Goal: Communication & Community: Answer question/provide support

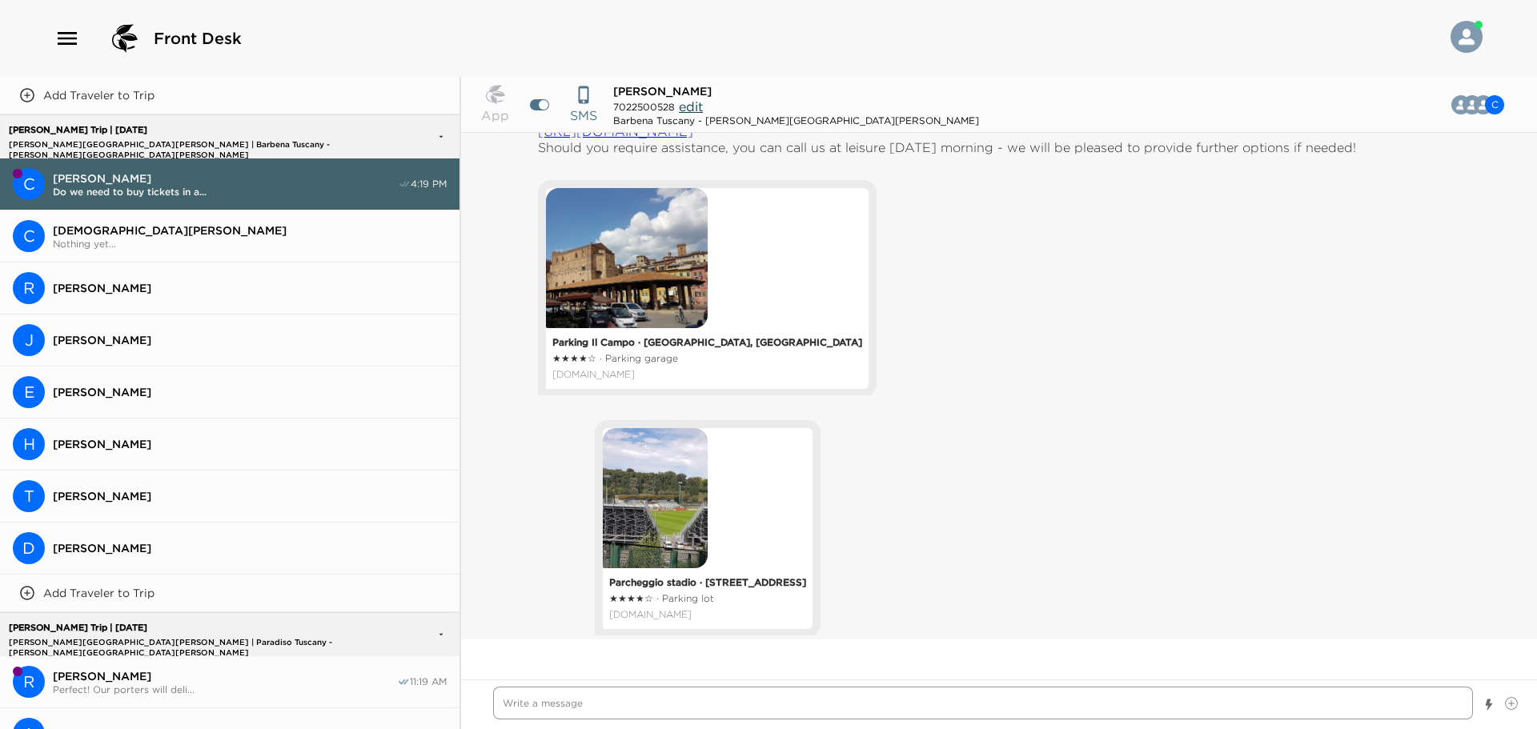
scroll to position [1132, 0]
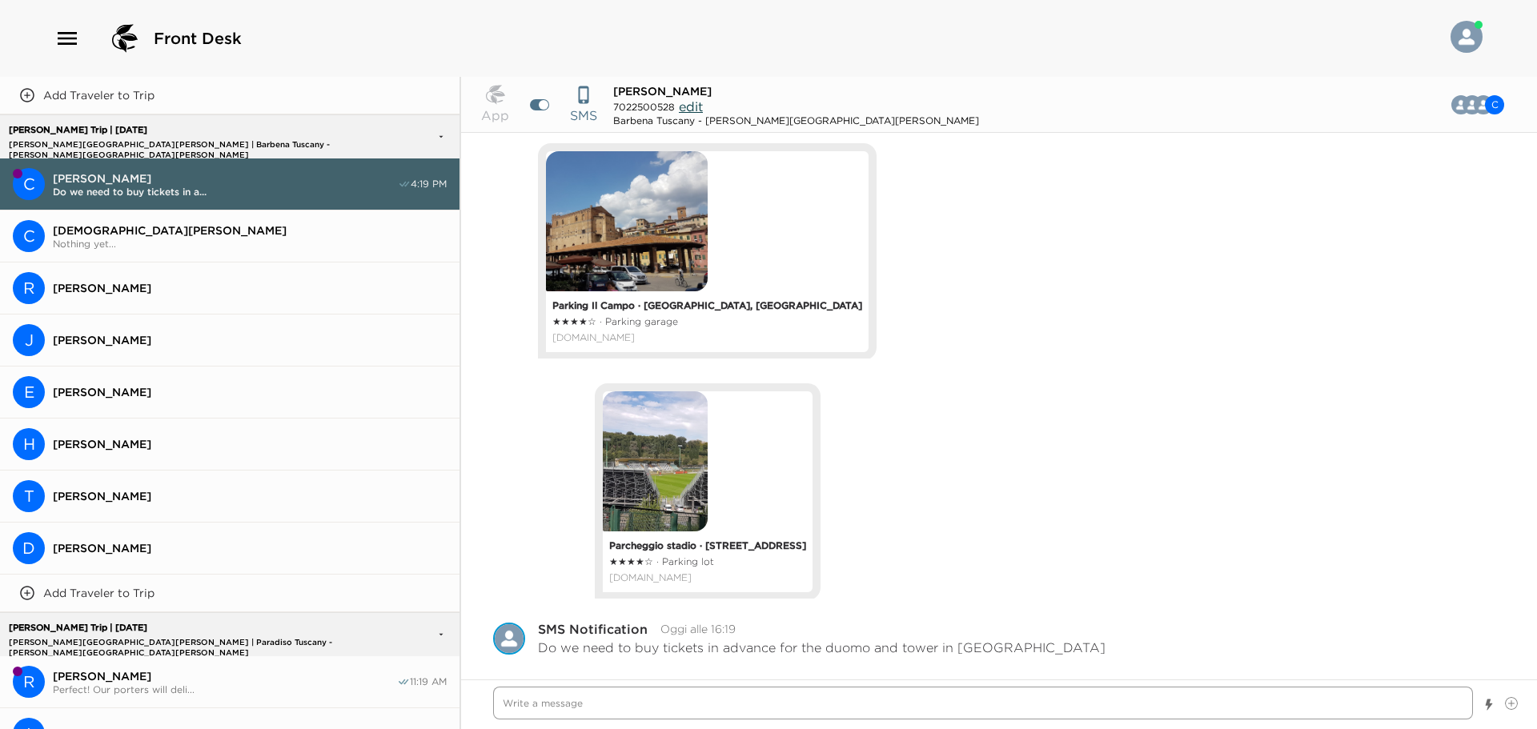
click at [933, 709] on textarea "Write a message" at bounding box center [983, 703] width 980 height 33
click at [763, 704] on textarea "Write a message" at bounding box center [983, 703] width 980 height 33
click at [878, 714] on textarea "Write a message" at bounding box center [983, 703] width 980 height 33
type textarea "x"
type textarea "H"
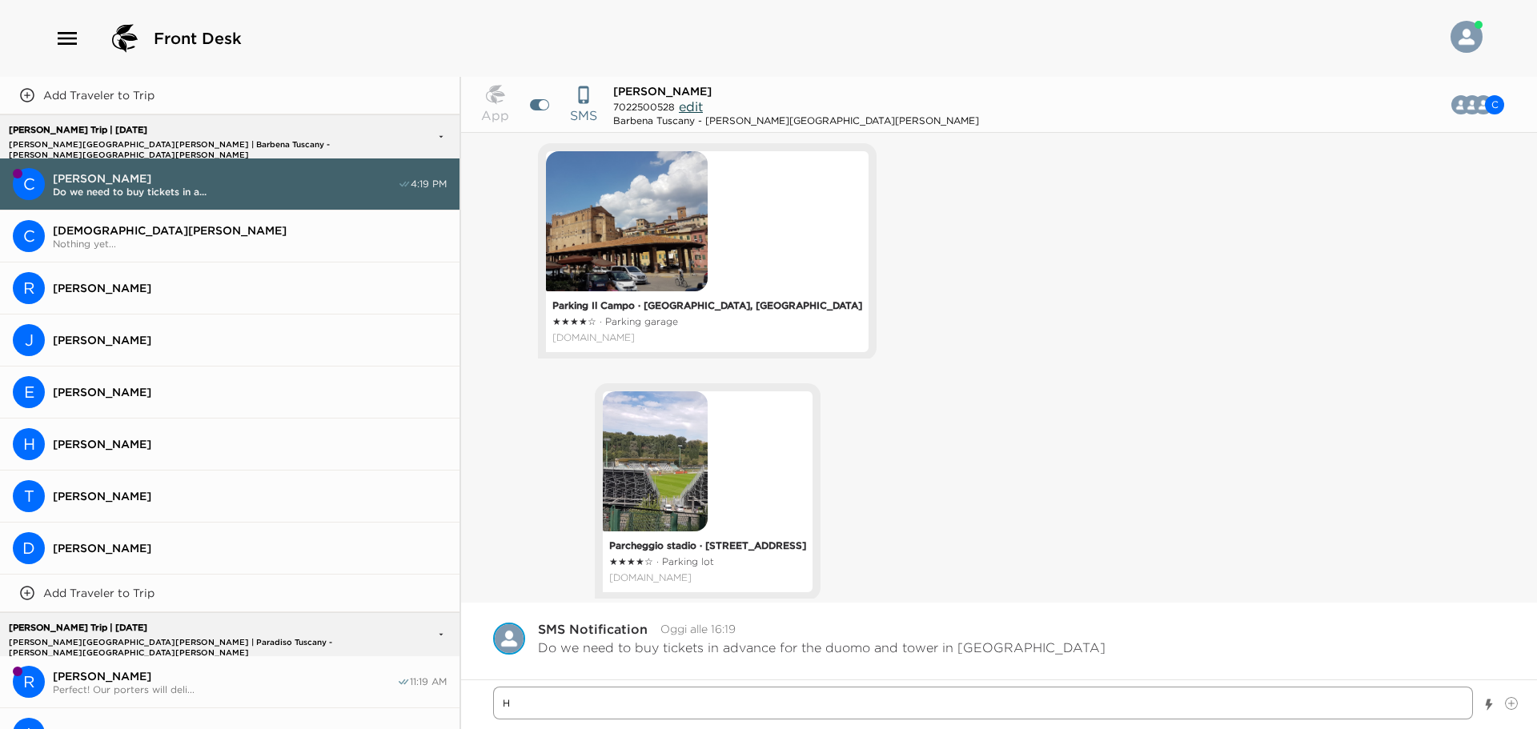
type textarea "x"
type textarea "He"
type textarea "x"
type textarea "Hel"
type textarea "x"
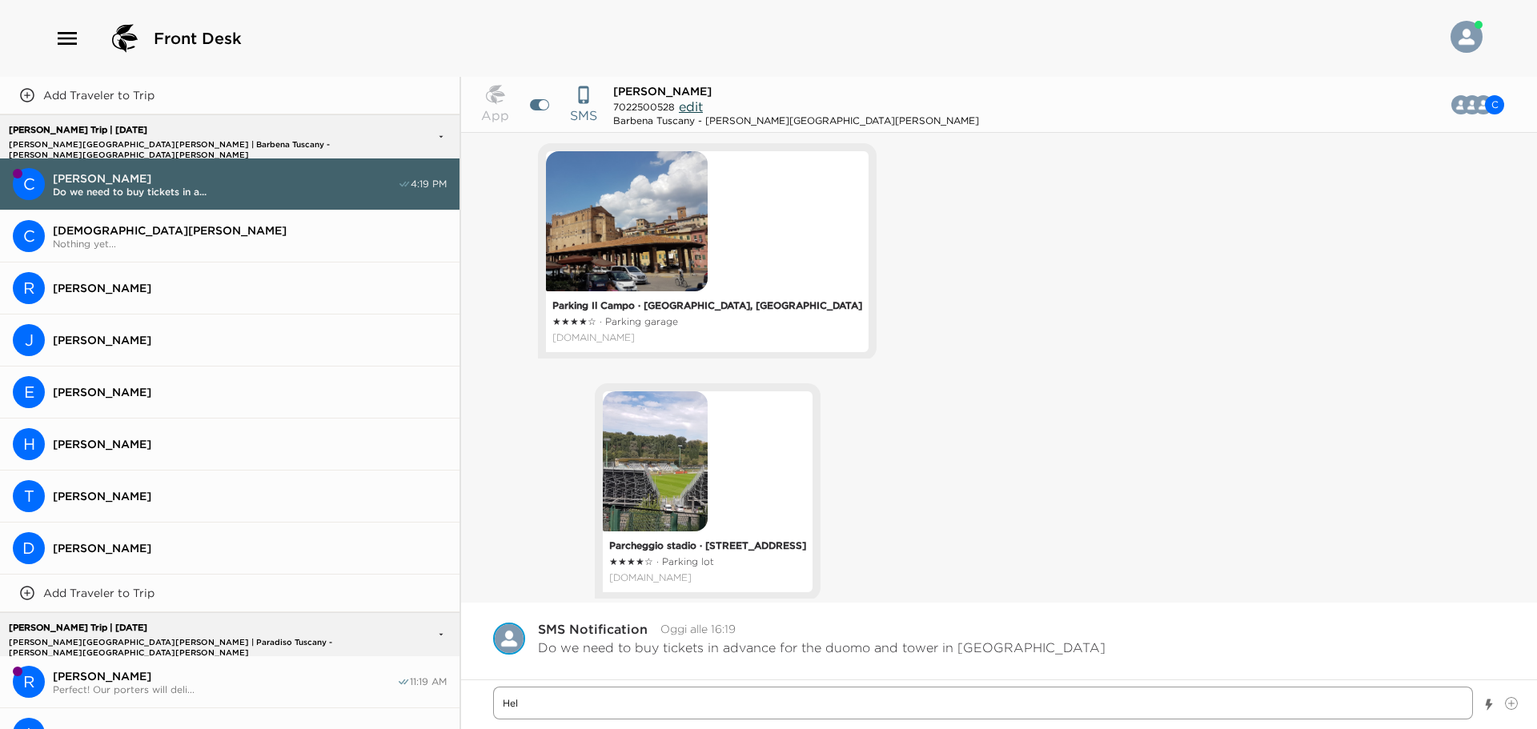
type textarea "Hell"
type textarea "x"
type textarea "Hello"
type textarea "x"
type textarea "Hello"
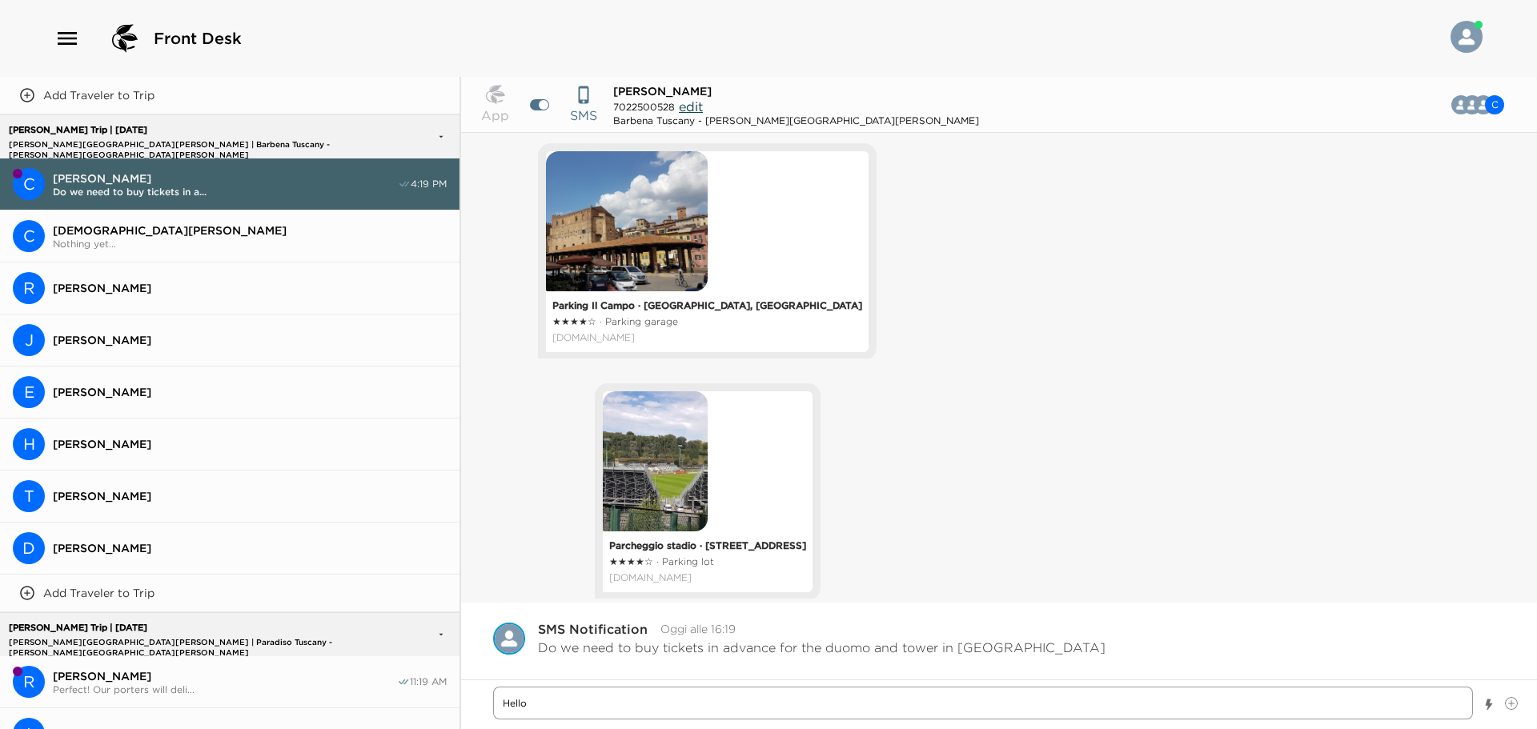
type textarea "x"
type textarea "Hello"
type textarea "x"
type textarea "Hello"
type textarea "x"
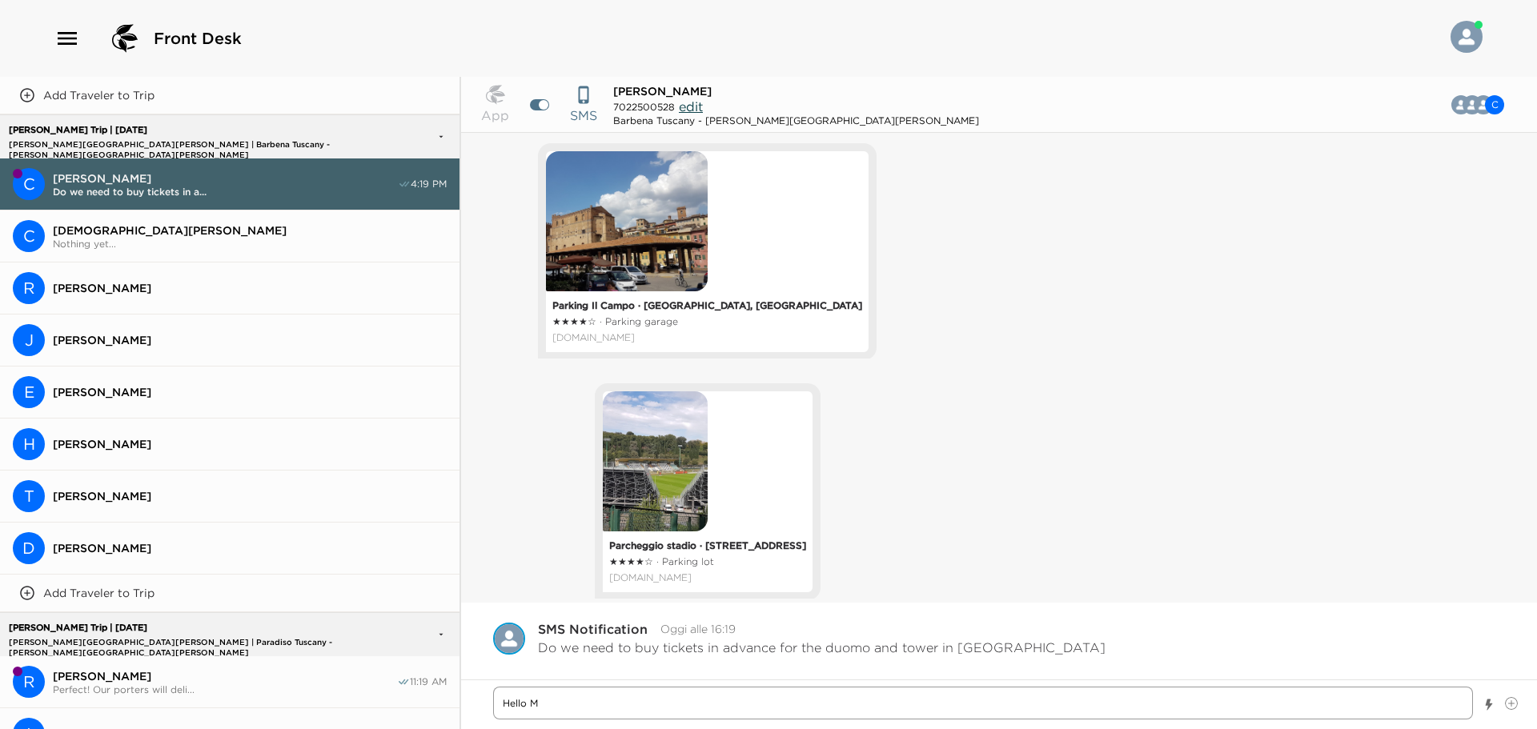
type textarea "Hello M;"
type textarea "x"
type textarea "Hello M"
type textarea "x"
type textarea "Hello Mr"
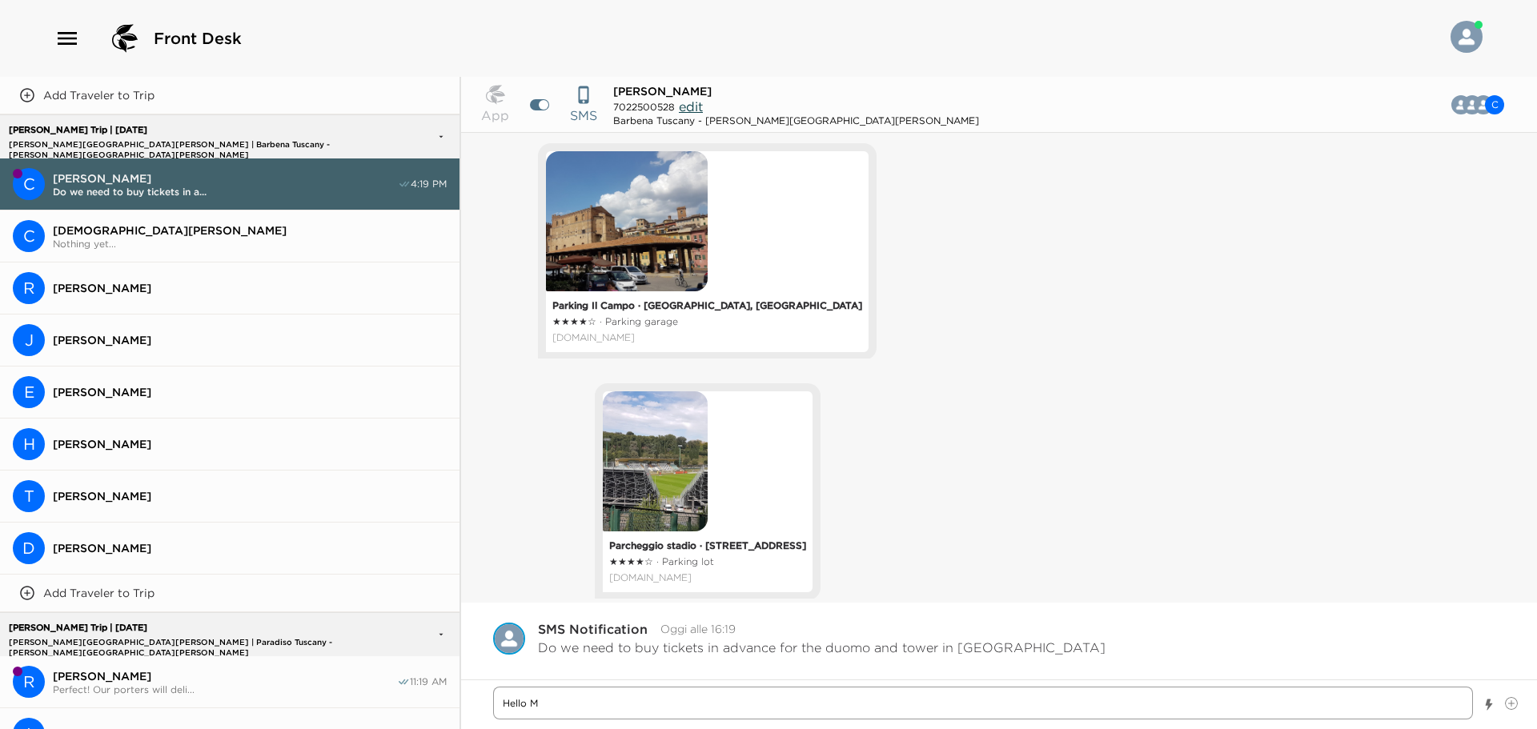
type textarea "x"
type textarea "Hello Mrs"
type textarea "x"
type textarea "Hello Mrs."
type textarea "x"
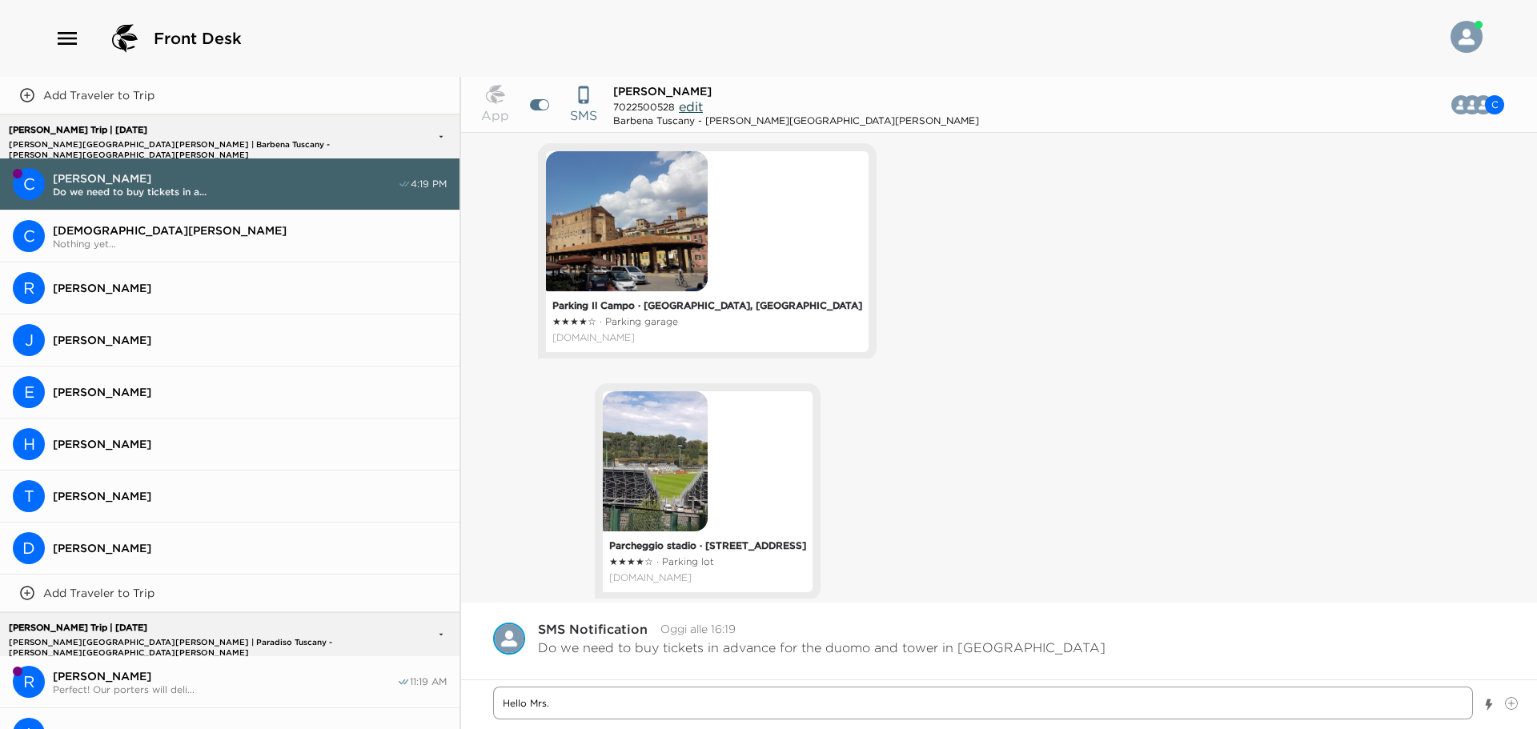
type textarea "Hello Mrs."
type textarea "x"
type textarea "Hello Mrs. J"
type textarea "x"
type textarea "Hello Mrs."
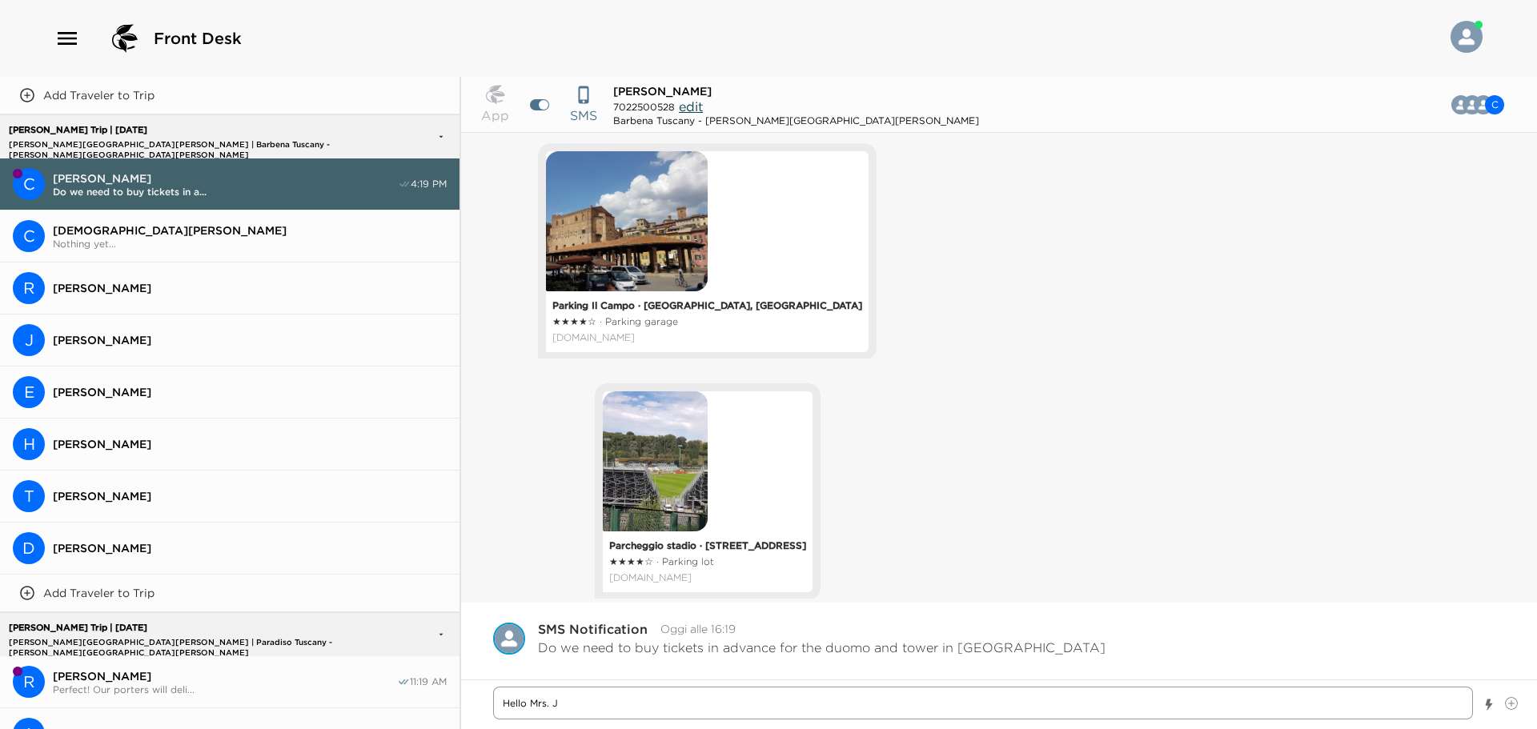
type textarea "x"
type textarea "Hello Mrs. H"
type textarea "x"
type textarea "Hello Mrs. Ha"
type textarea "x"
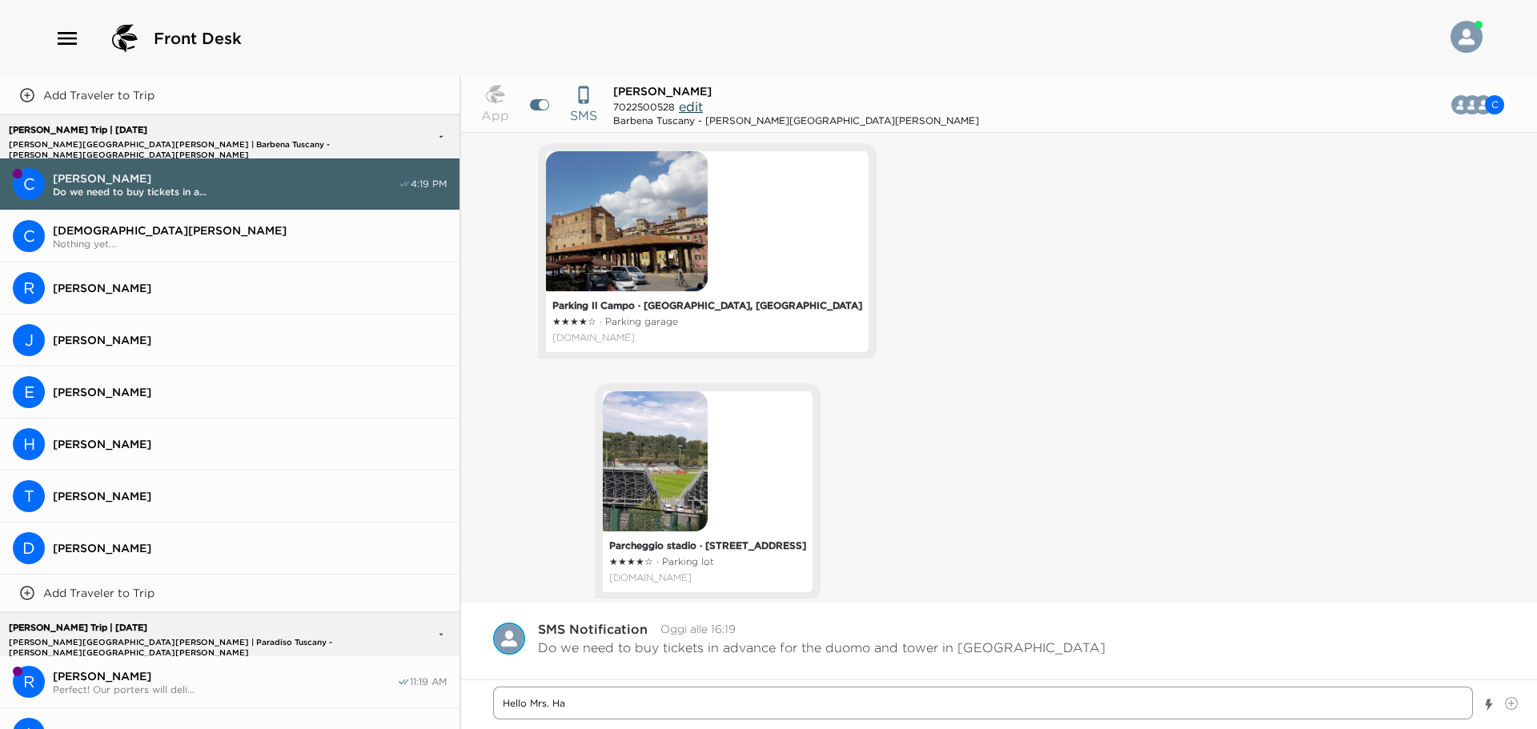
type textarea "Hello Mrs. Haa"
type textarea "x"
type textarea "Hello [PERSON_NAME]"
type textarea "x"
type textarea "Hello [PERSON_NAME]"
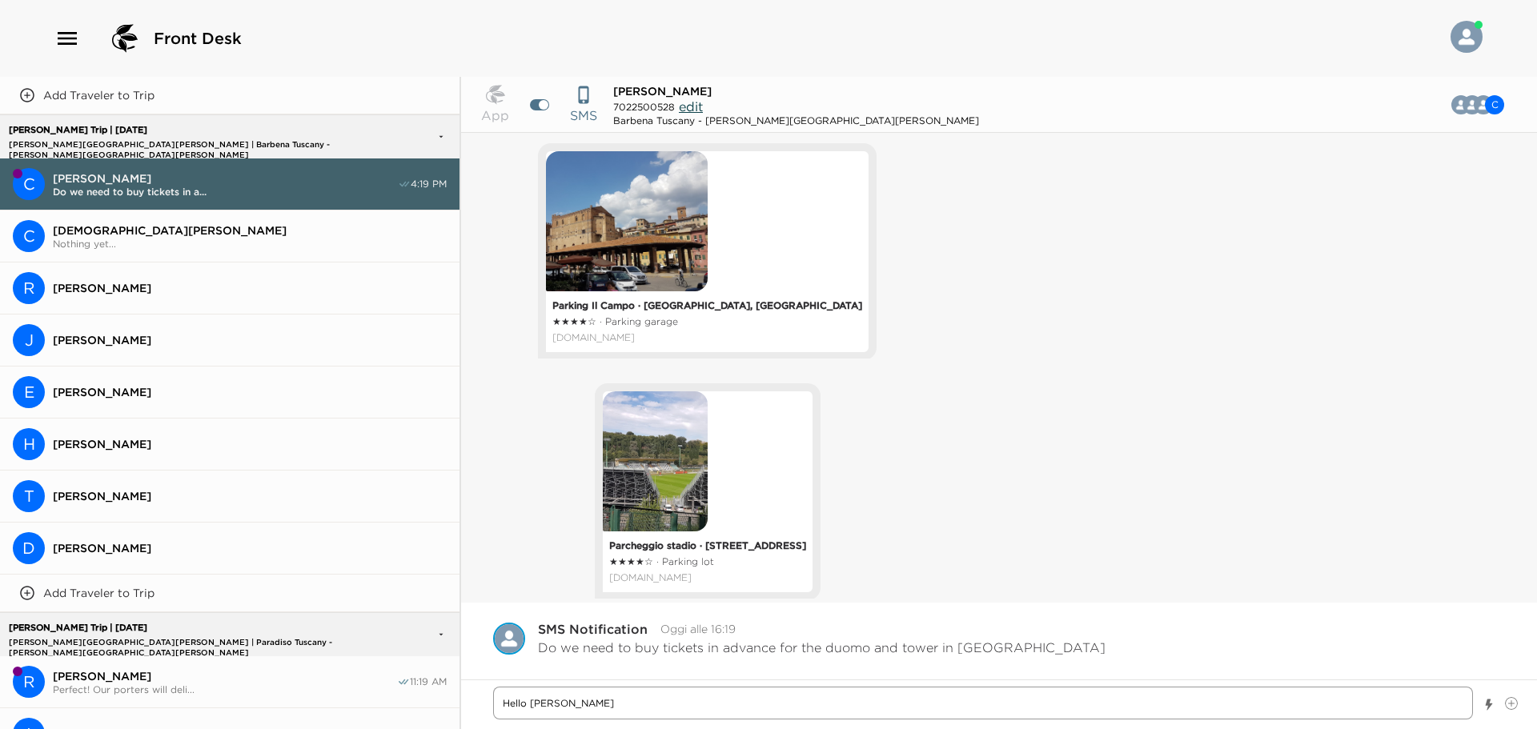
type textarea "x"
type textarea "Hello [PERSON_NAME]!"
type textarea "x"
type textarea "Hello [PERSON_NAME]!"
type textarea "x"
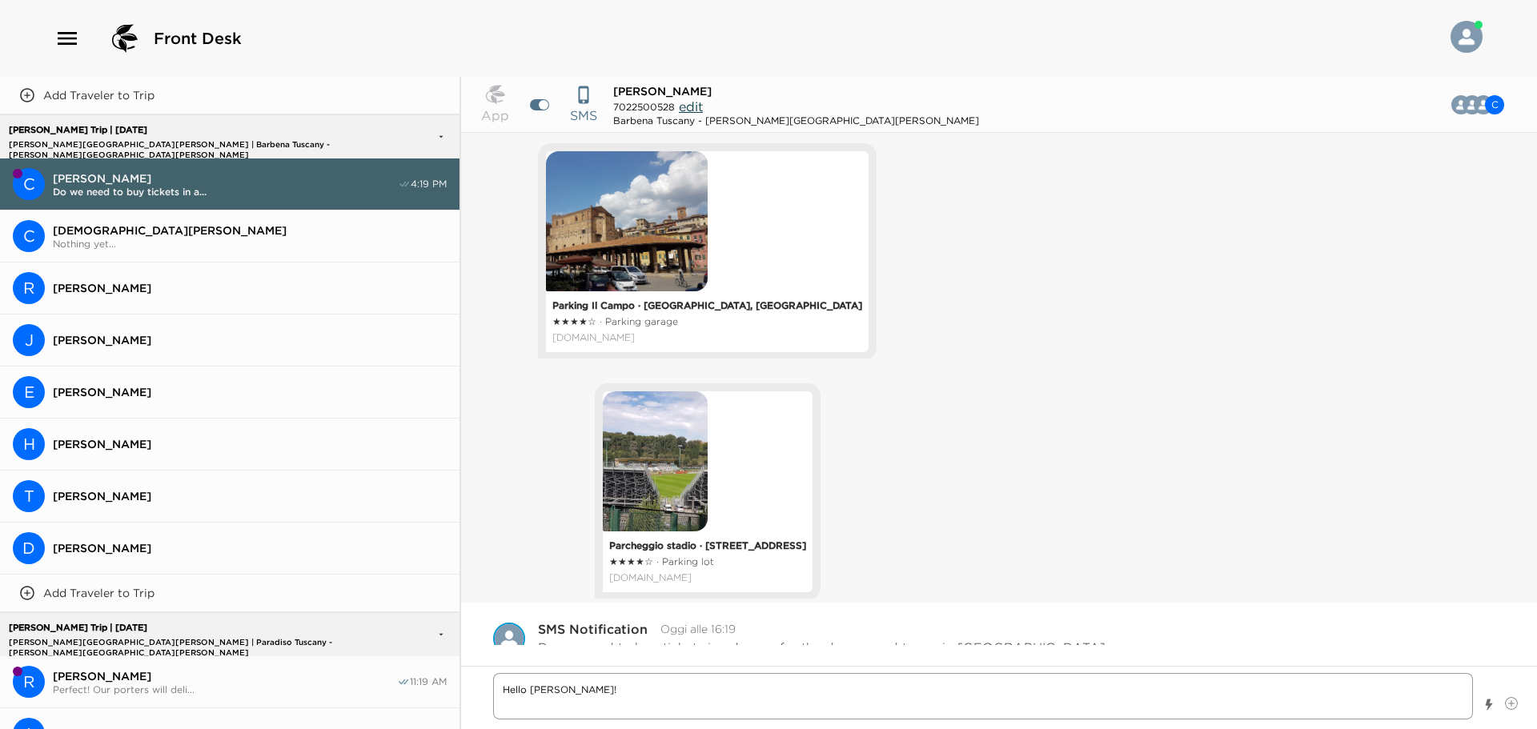
type textarea "Hello [PERSON_NAME]! I"
type textarea "x"
type textarea "Hello [PERSON_NAME]! I"
type textarea "x"
type textarea "Hello [PERSON_NAME]! I h"
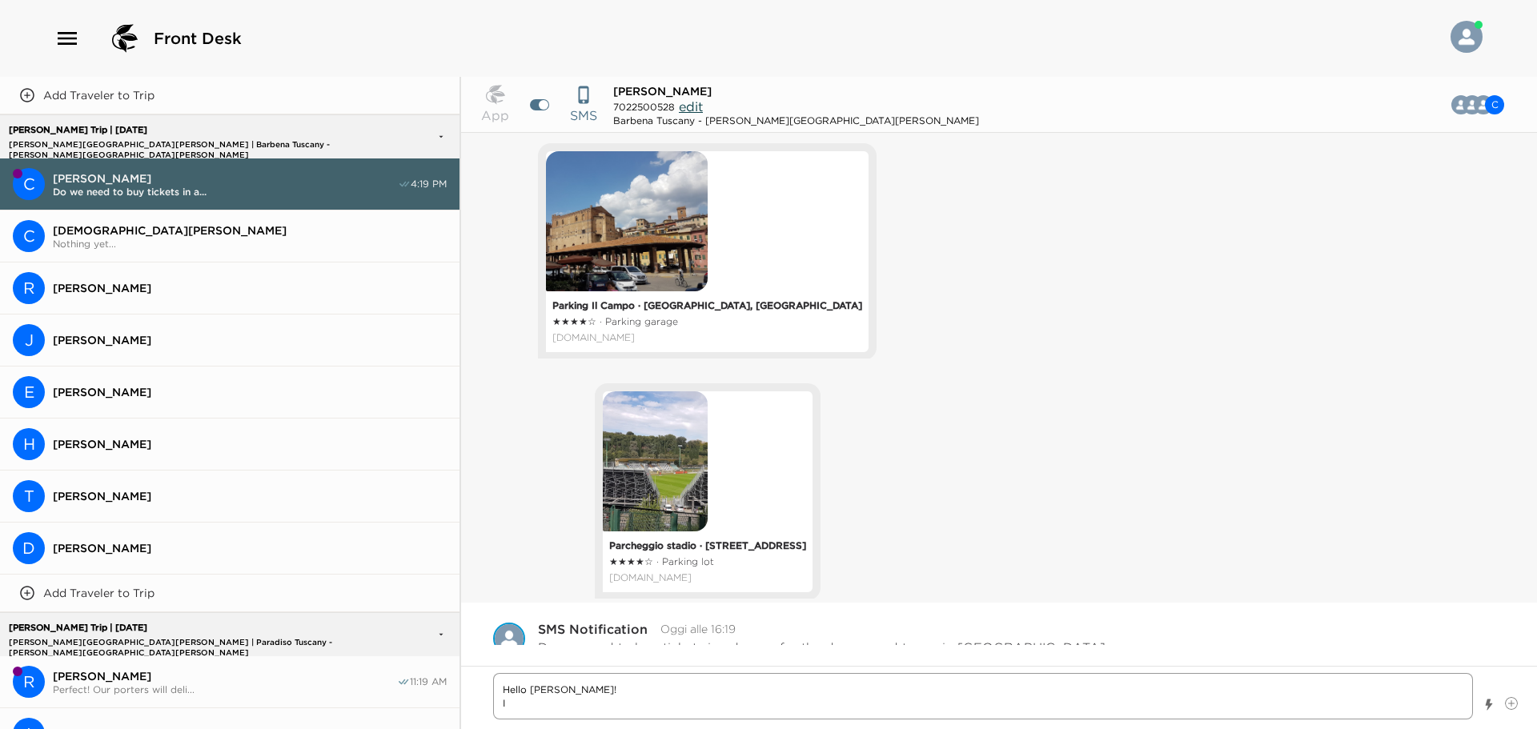
type textarea "x"
type textarea "Hello [PERSON_NAME]! I ha"
type textarea "x"
type textarea "Hello [PERSON_NAME]! I hav"
type textarea "x"
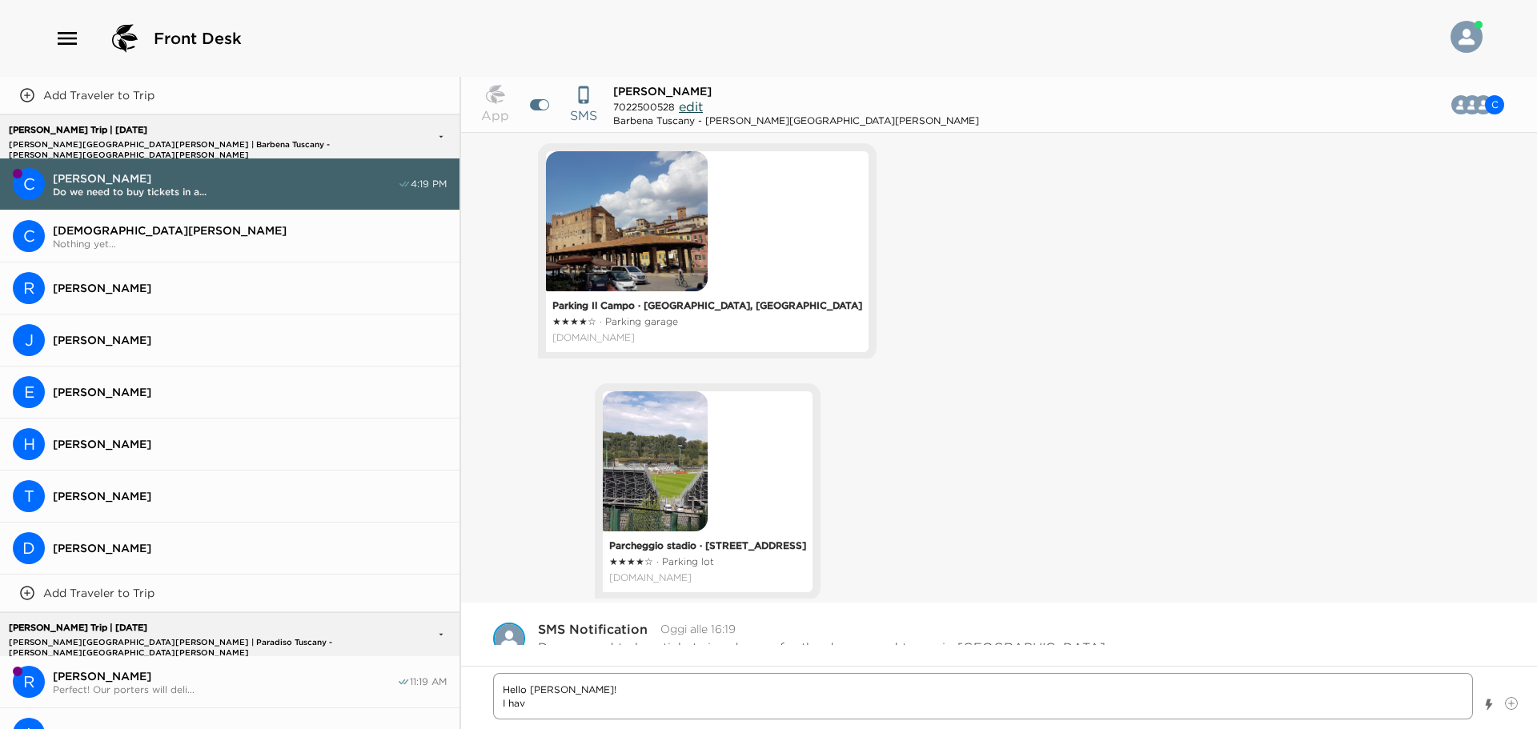
type textarea "Hello [PERSON_NAME]! I have"
type textarea "x"
type textarea "Hello [PERSON_NAME]! I have"
type textarea "x"
type textarea "Hello [PERSON_NAME]! I have c"
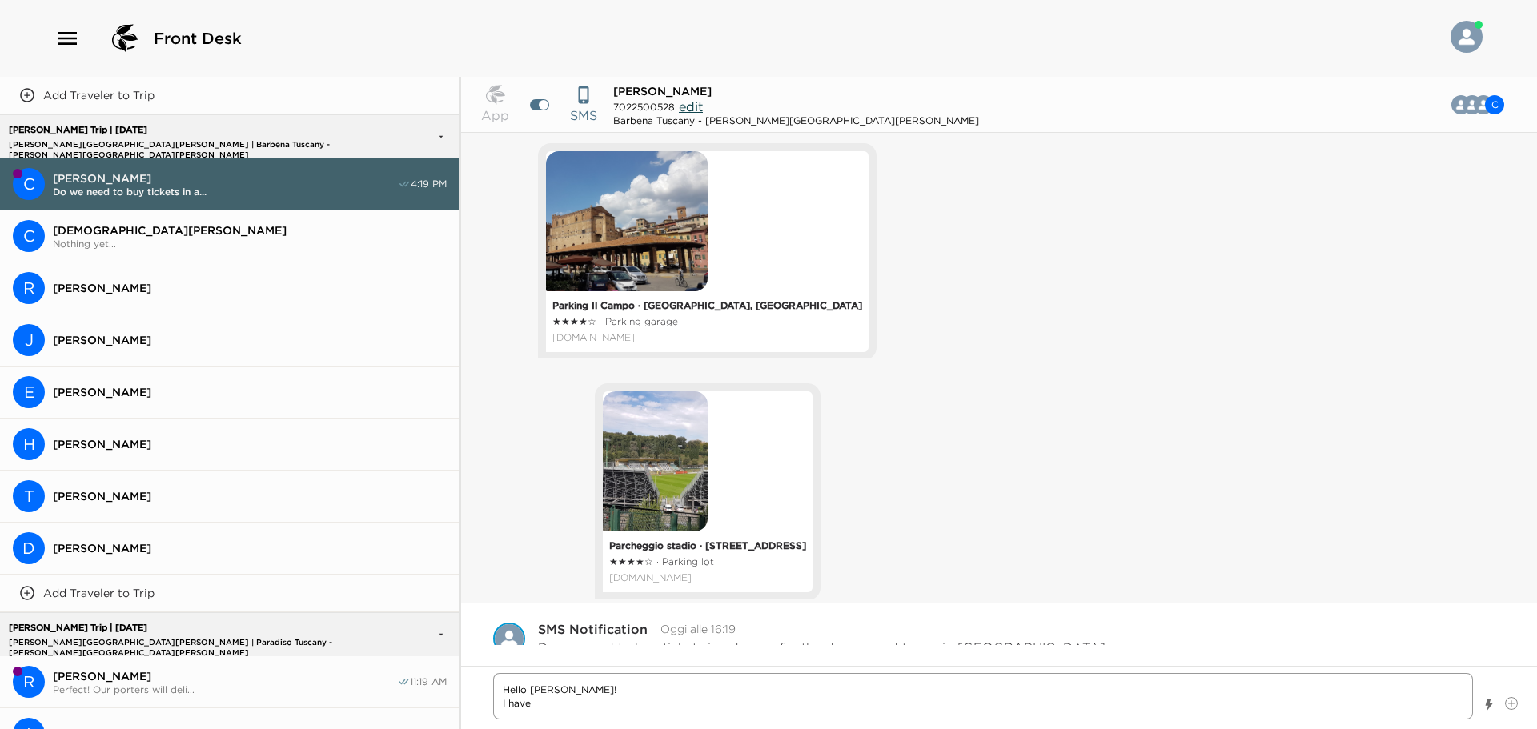
type textarea "x"
type textarea "Hello [PERSON_NAME]! I have ca"
type textarea "x"
type textarea "Hello [PERSON_NAME]! I have cal"
type textarea "x"
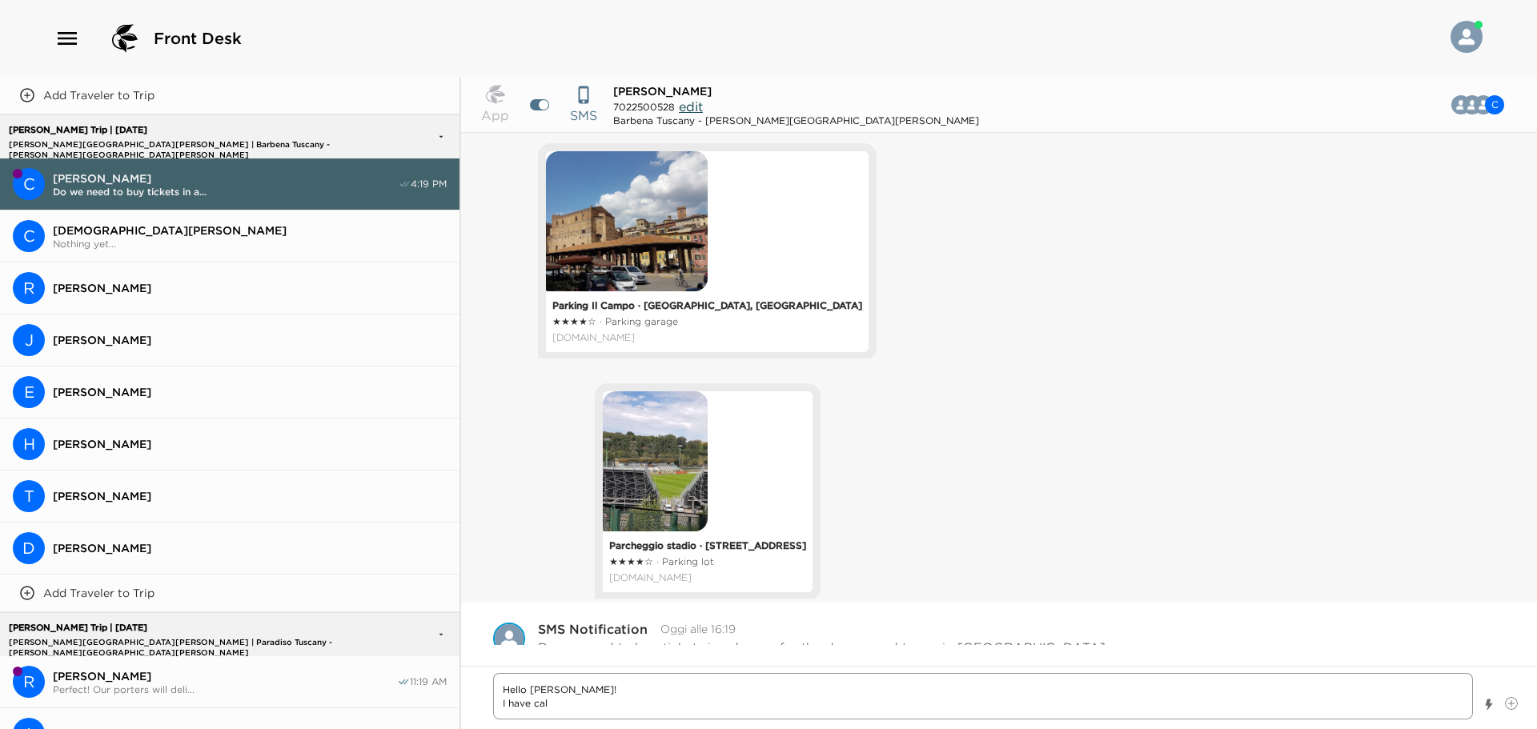
type textarea "Hello [PERSON_NAME]! I have call"
type textarea "x"
type textarea "Hello [PERSON_NAME]! I have calle"
type textarea "x"
type textarea "Hello [PERSON_NAME]! I have called"
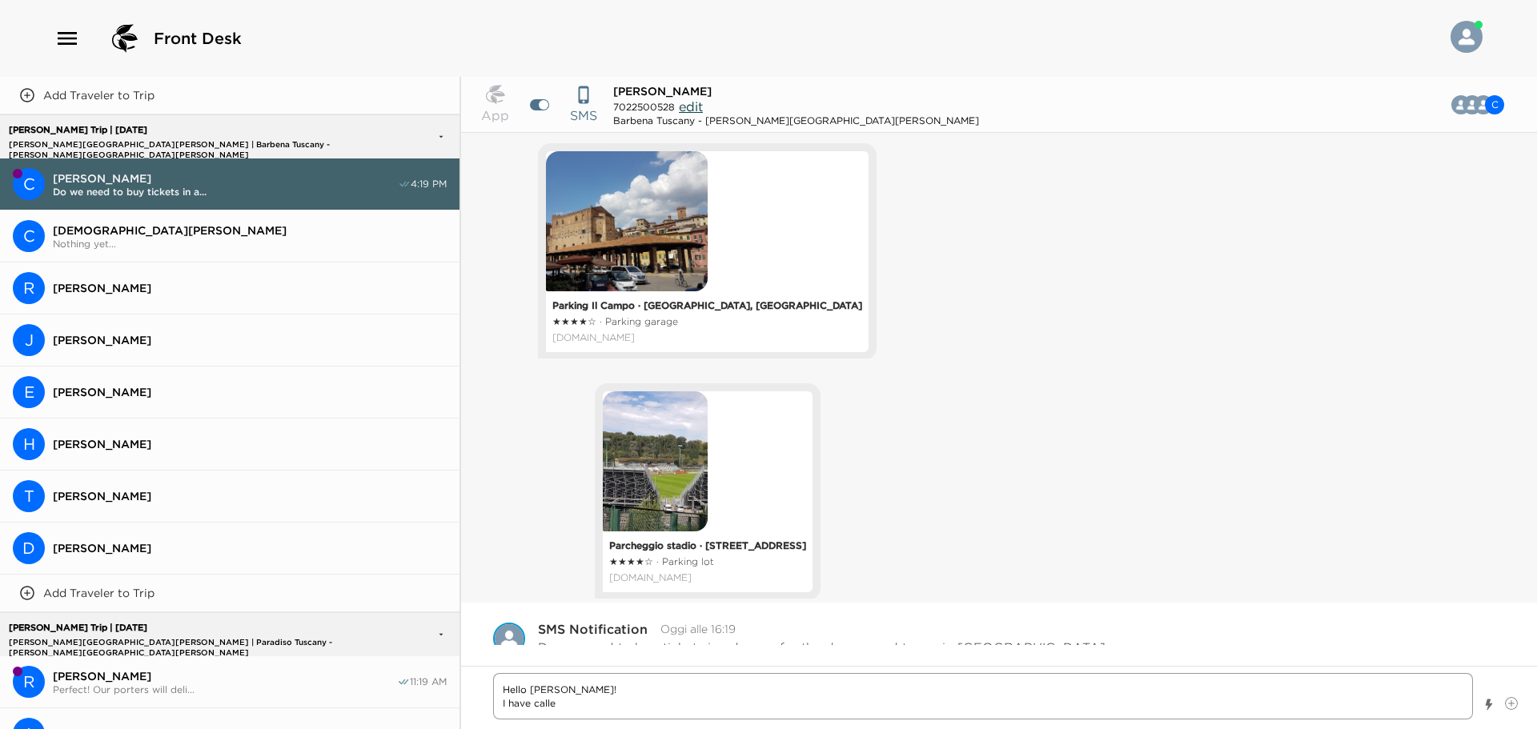
type textarea "x"
type textarea "Hello [PERSON_NAME]! I have called"
type textarea "x"
type textarea "Hello [PERSON_NAME]! I have called t"
type textarea "x"
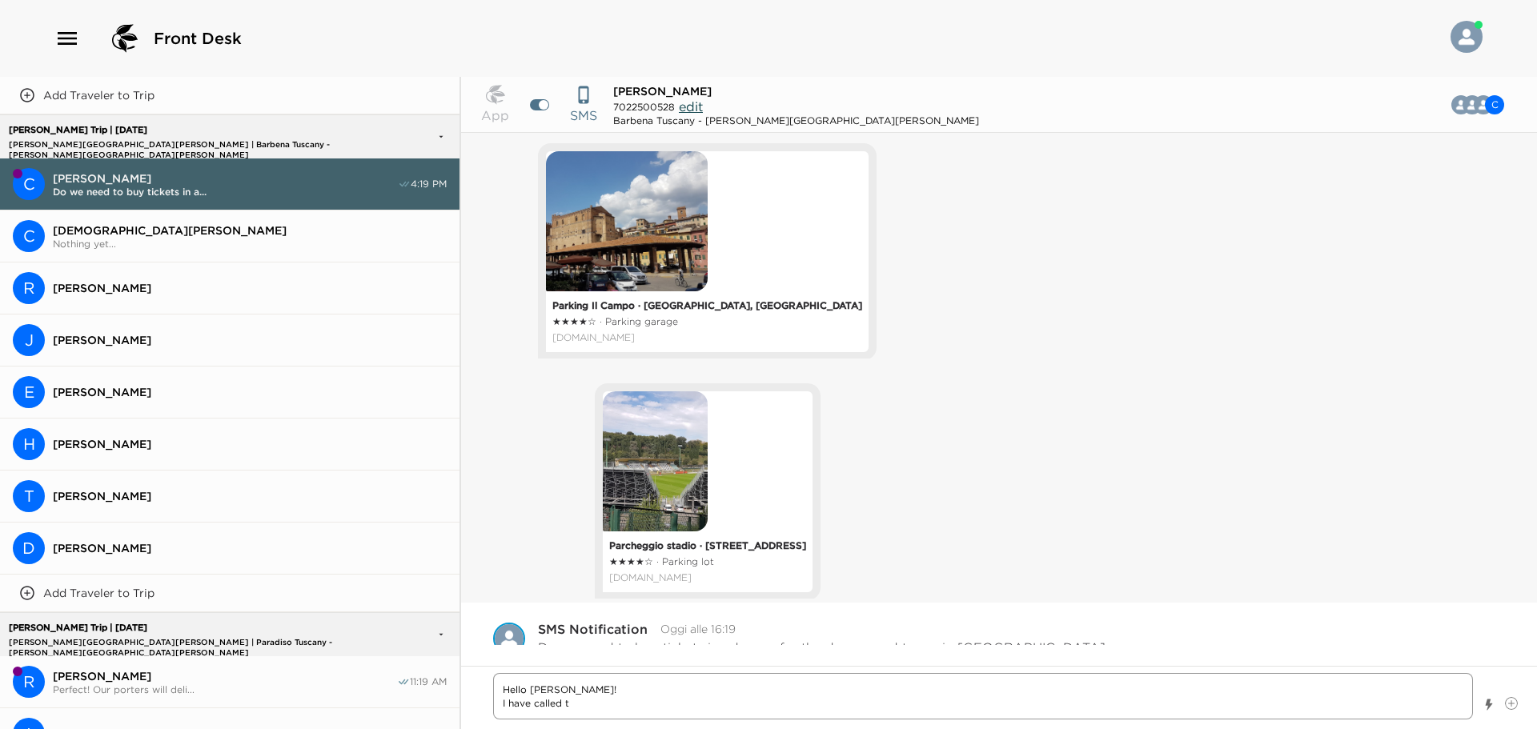
type textarea "Hello [PERSON_NAME]! I have called th"
type textarea "x"
type textarea "Hello [PERSON_NAME]! I have called the"
type textarea "x"
type textarea "Hello [PERSON_NAME]! I have called the"
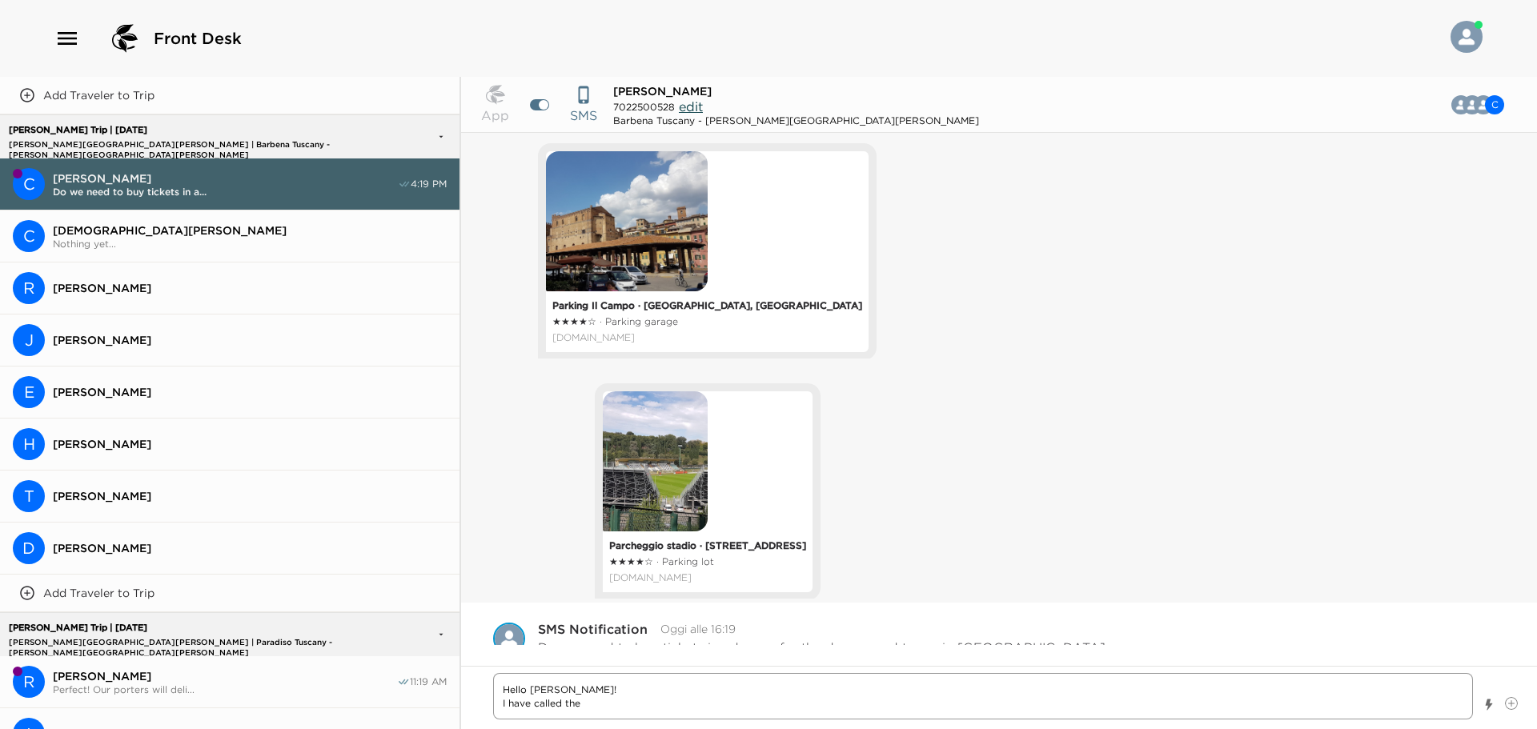
type textarea "x"
type textarea "Hello [PERSON_NAME]! I have called the d"
type textarea "x"
type textarea "Hello [PERSON_NAME]! I have called the dr"
type textarea "x"
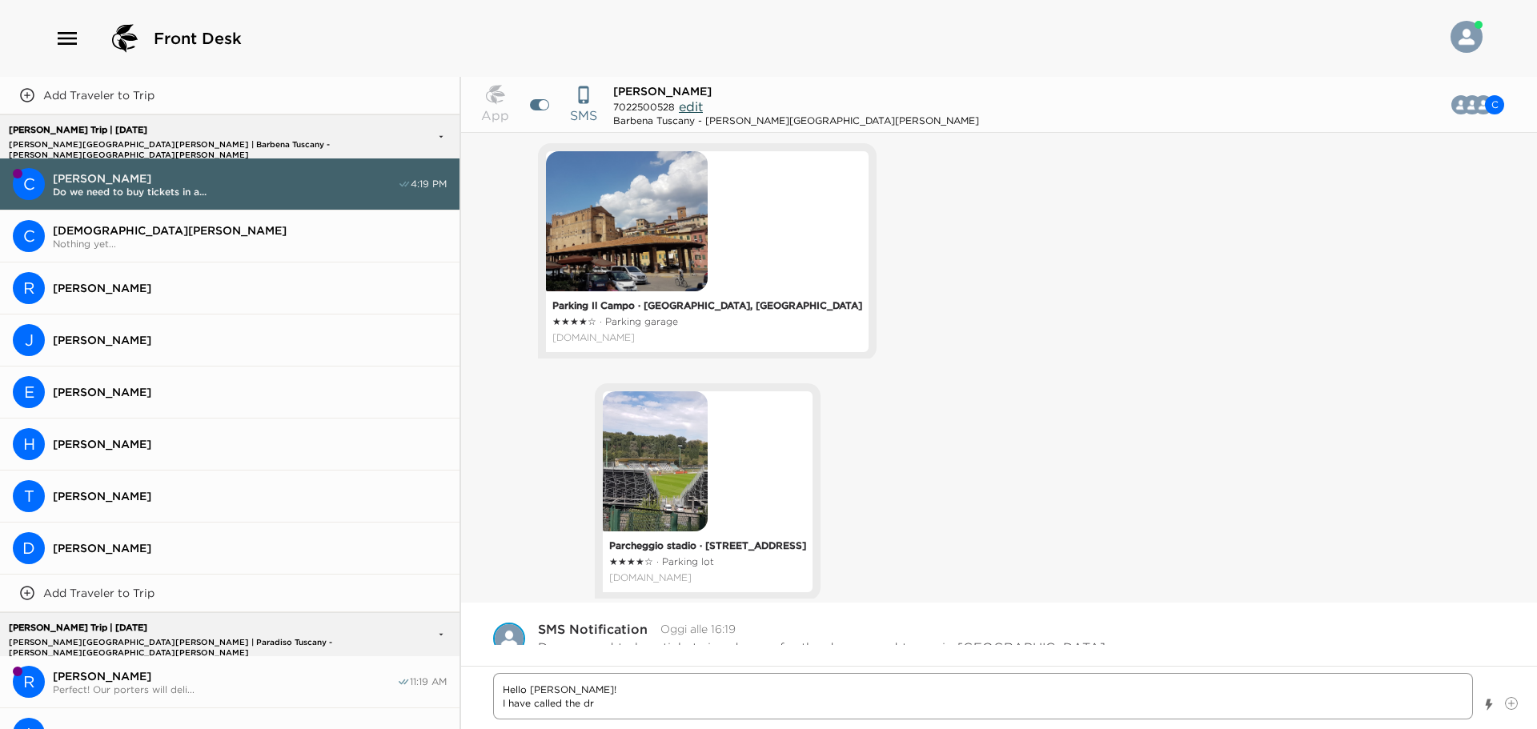
type textarea "Hello [PERSON_NAME]! I have called the dri"
type textarea "x"
type textarea "Hello [PERSON_NAME]! I have called the driv"
type textarea "x"
type textarea "Hello [PERSON_NAME]! I have called the drive"
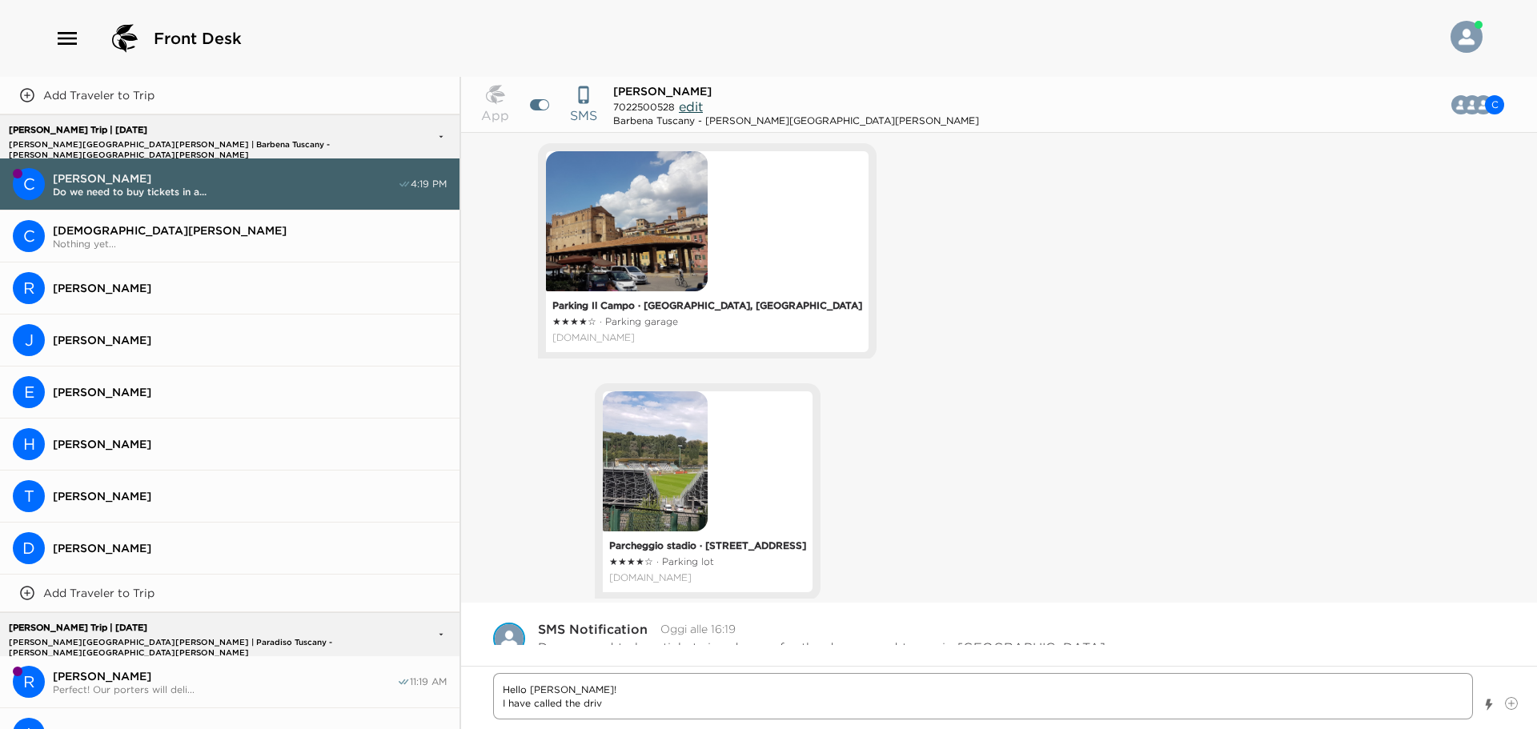
type textarea "x"
type textarea "Hello [PERSON_NAME]! I have called the driver"
type textarea "x"
type textarea "Hello [PERSON_NAME]! I have called the drivers"
type textarea "x"
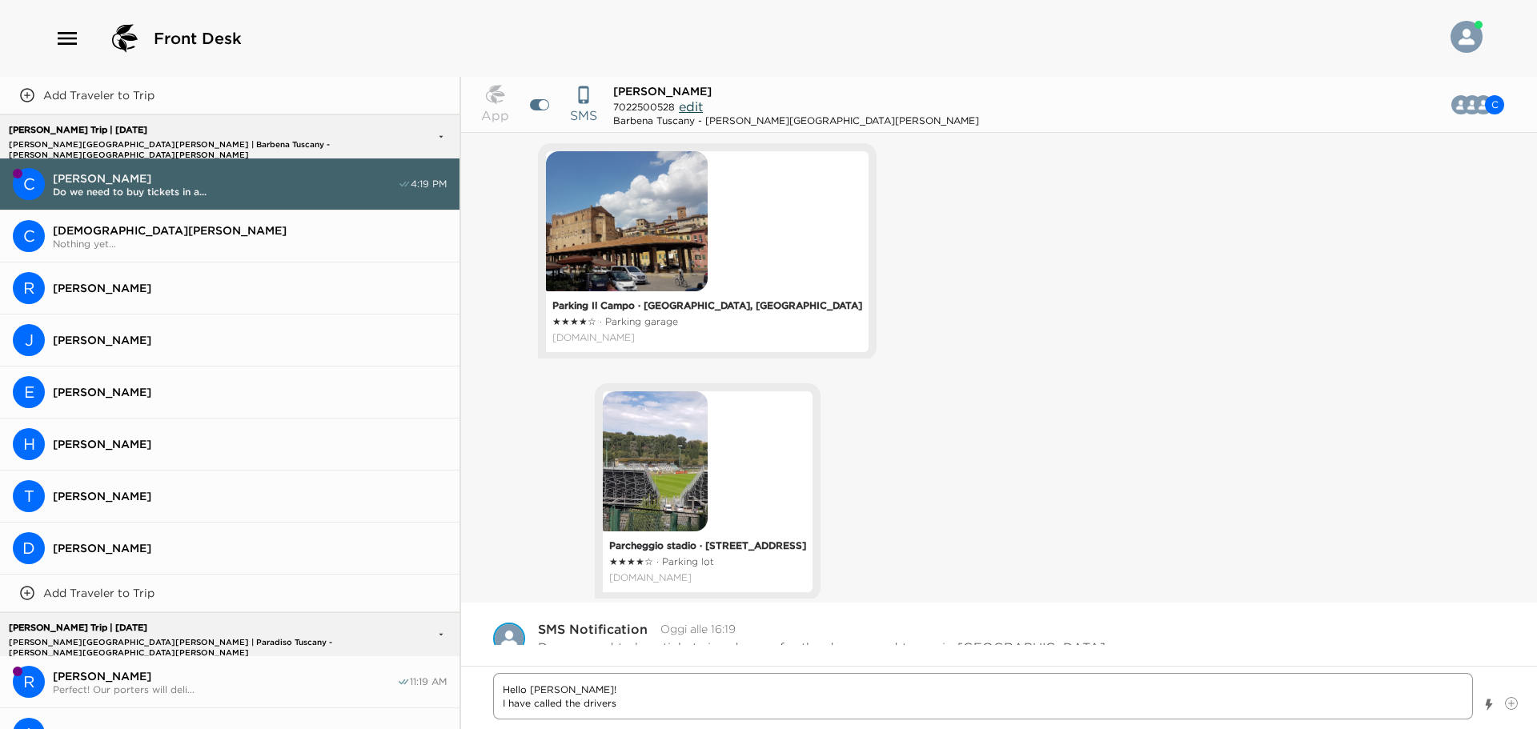
type textarea "Hello [PERSON_NAME]! I have called the drivers'"
type textarea "x"
type textarea "Hello [PERSON_NAME]! I have called the drivers'"
type textarea "x"
type textarea "Hello [PERSON_NAME]! I have called the drivers' c"
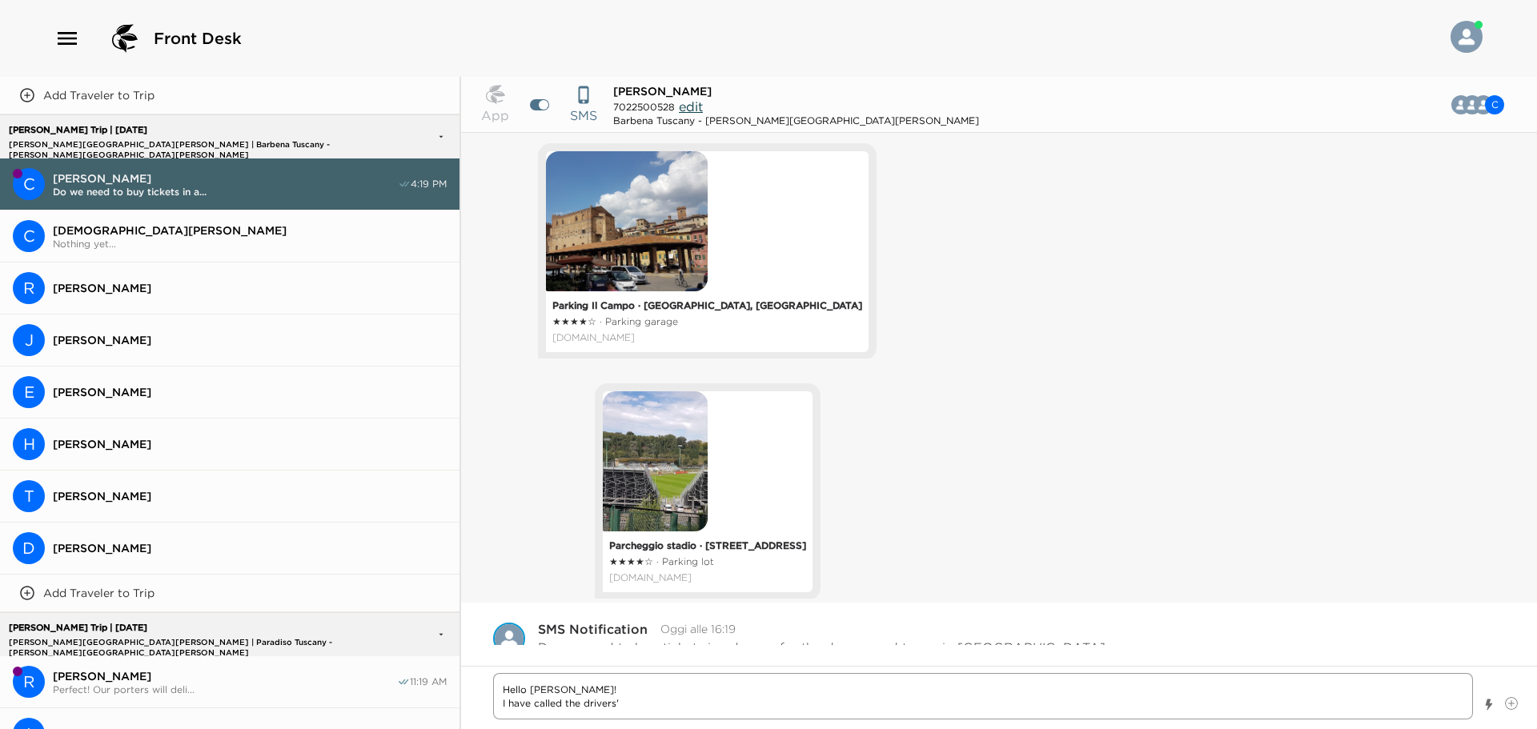
type textarea "x"
type textarea "Hello [PERSON_NAME]! I have called the drivers' co"
type textarea "x"
type textarea "Hello [PERSON_NAME]! I have called the drivers' com"
type textarea "x"
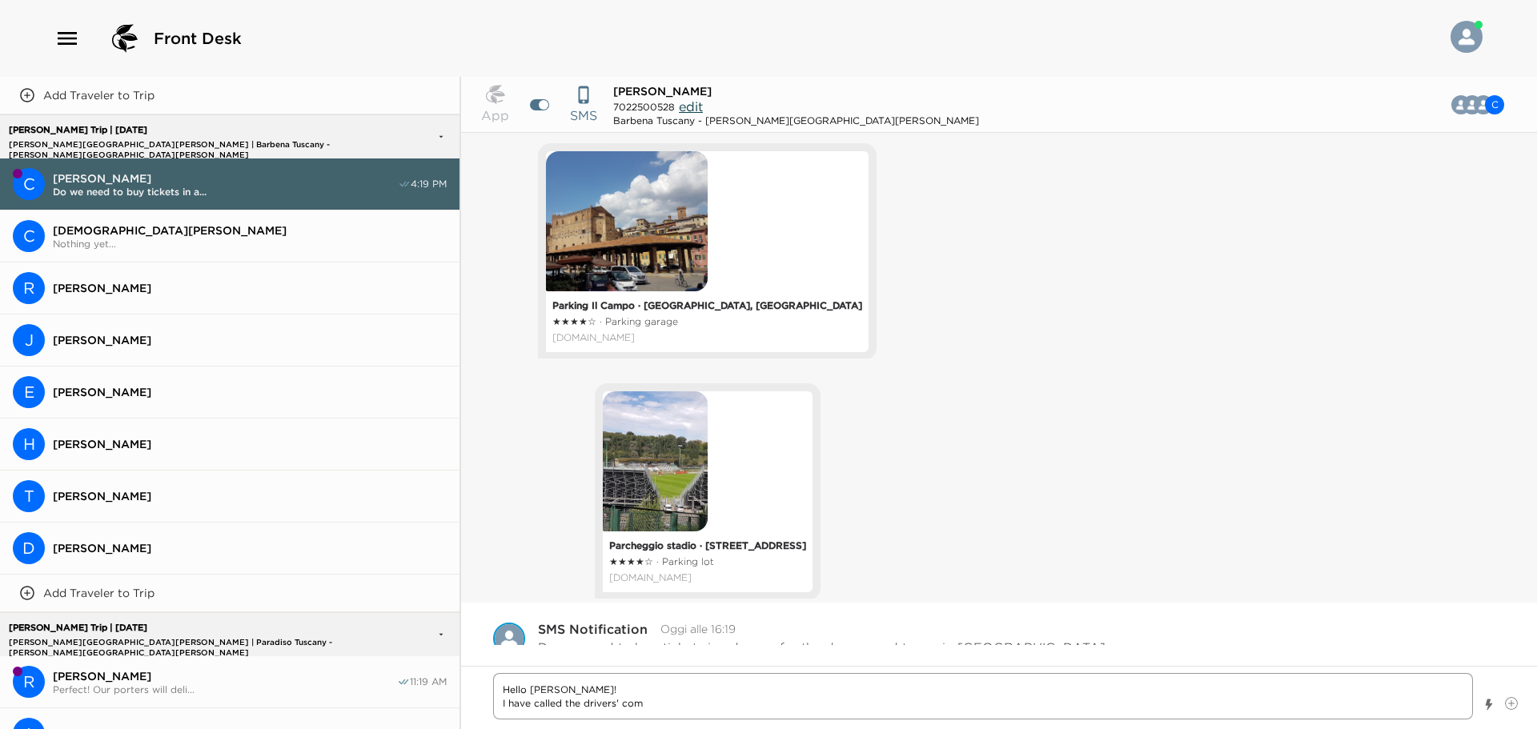
type textarea "Hello [PERSON_NAME]! I have called the drivers' comp"
type textarea "x"
type textarea "Hello [PERSON_NAME]! I have called the drivers' compa"
type textarea "x"
type textarea "Hello [PERSON_NAME]! I have called the drivers' compay"
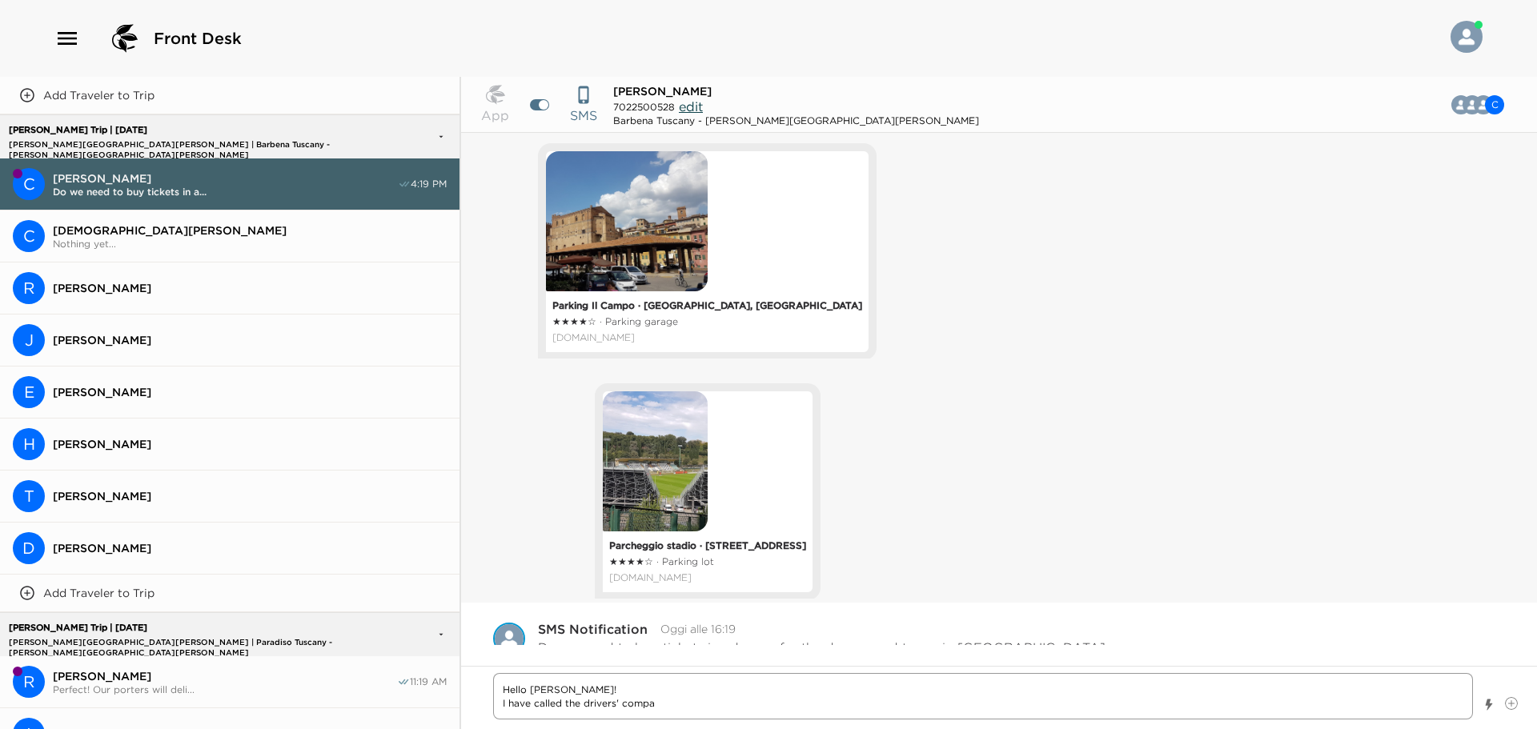
type textarea "x"
type textarea "Hello [PERSON_NAME]! I have called the drivers' compa"
type textarea "x"
type textarea "Hello [PERSON_NAME]! I have called the drivers' compan"
type textarea "x"
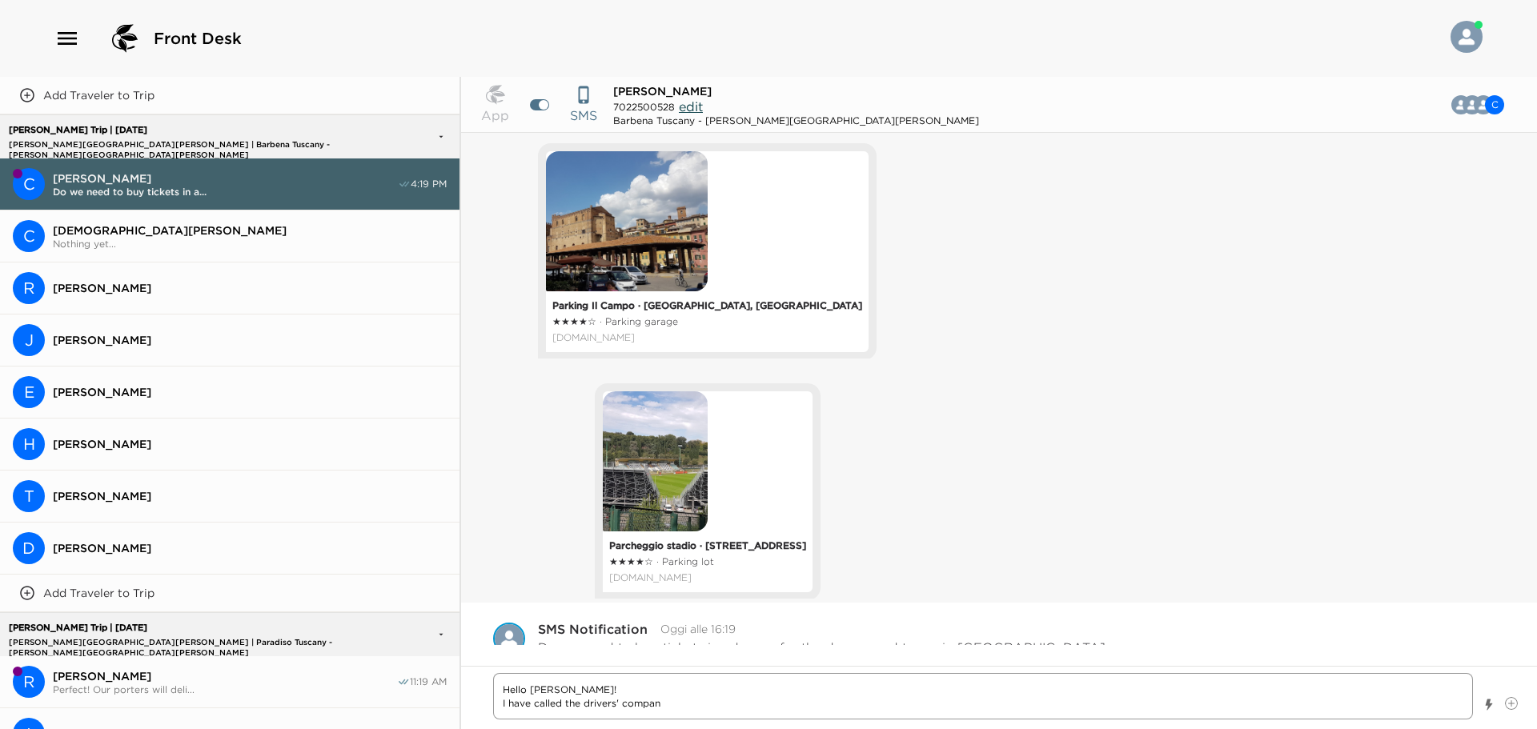
type textarea "Hello [PERSON_NAME]! I have called the drivers' company"
type textarea "x"
type textarea "Hello [PERSON_NAME]! I have called the drivers' company"
type textarea "x"
type textarea "Hello [PERSON_NAME]! I have called the drivers' company"
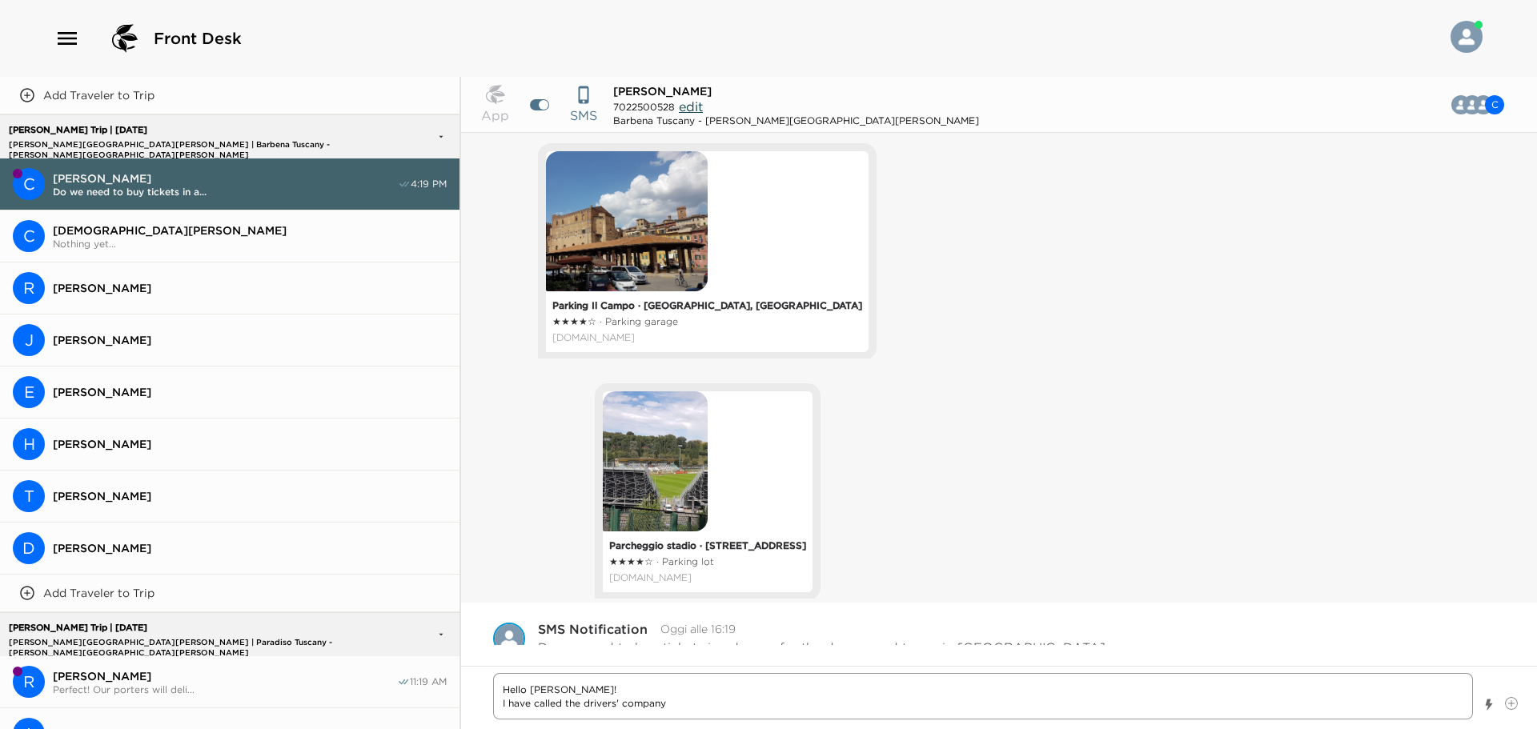
type textarea "x"
type textarea "Hello [PERSON_NAME]! I have called the drivers' company"
type textarea "x"
type textarea "Hello [PERSON_NAME]! I have called the drivers' company t"
type textarea "x"
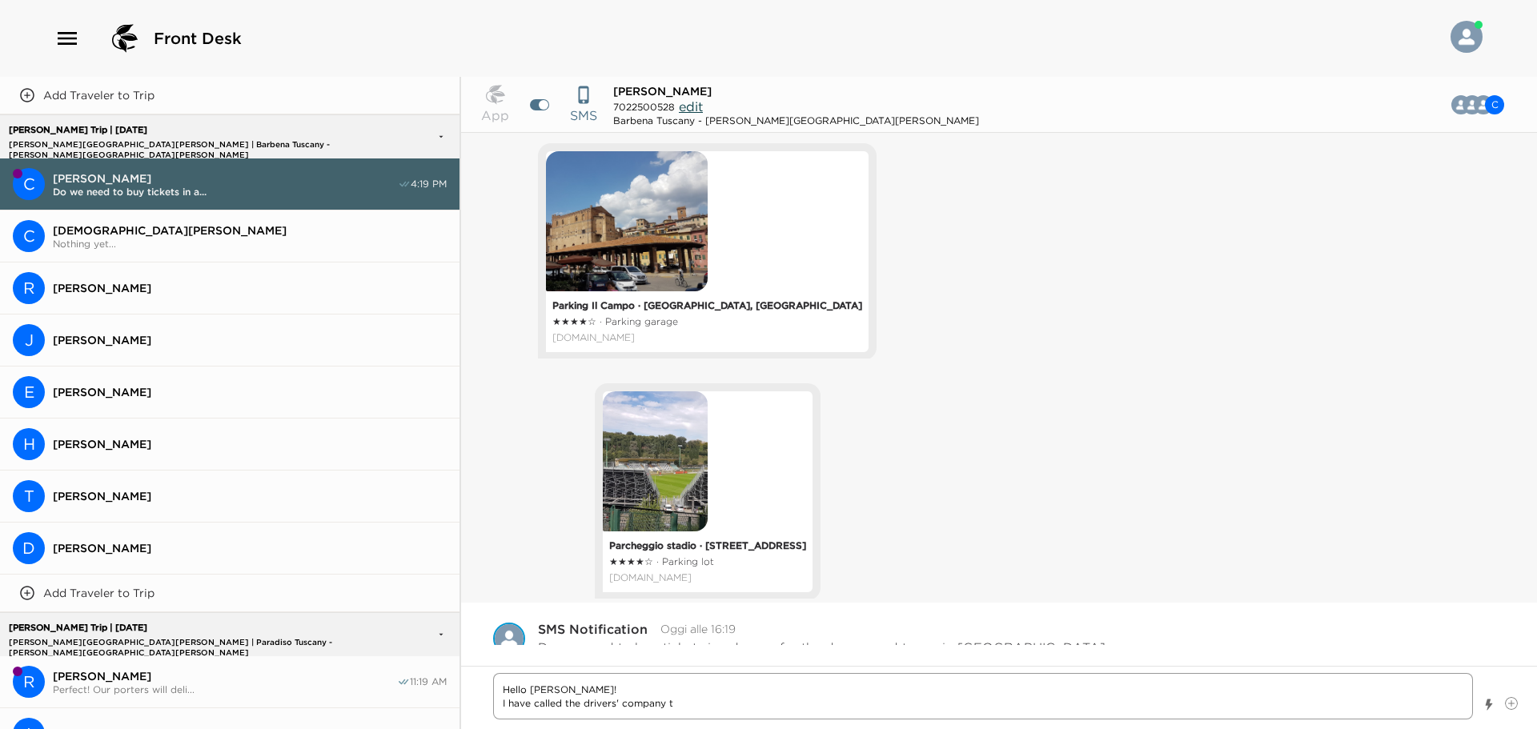
type textarea "Hello [PERSON_NAME]! I have called the drivers' company to"
type textarea "x"
type textarea "Hello [PERSON_NAME]! I have called the drivers' company to"
type textarea "x"
type textarea "Hello [PERSON_NAME]! I have called the drivers' company to a"
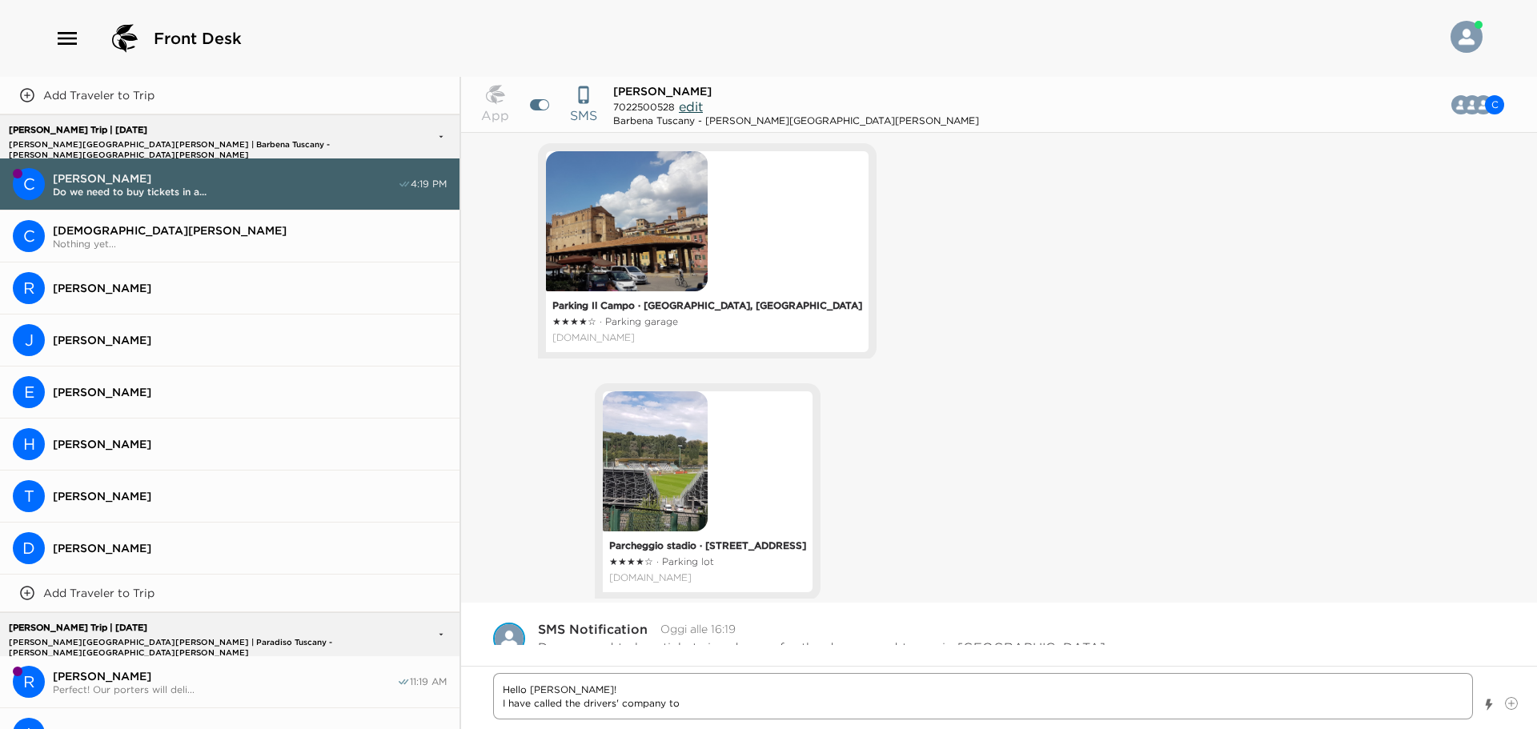
type textarea "x"
type textarea "Hello [PERSON_NAME]! I have called the drivers' company to as"
type textarea "x"
type textarea "Hello [PERSON_NAME]! I have called the drivers' company to ask"
type textarea "x"
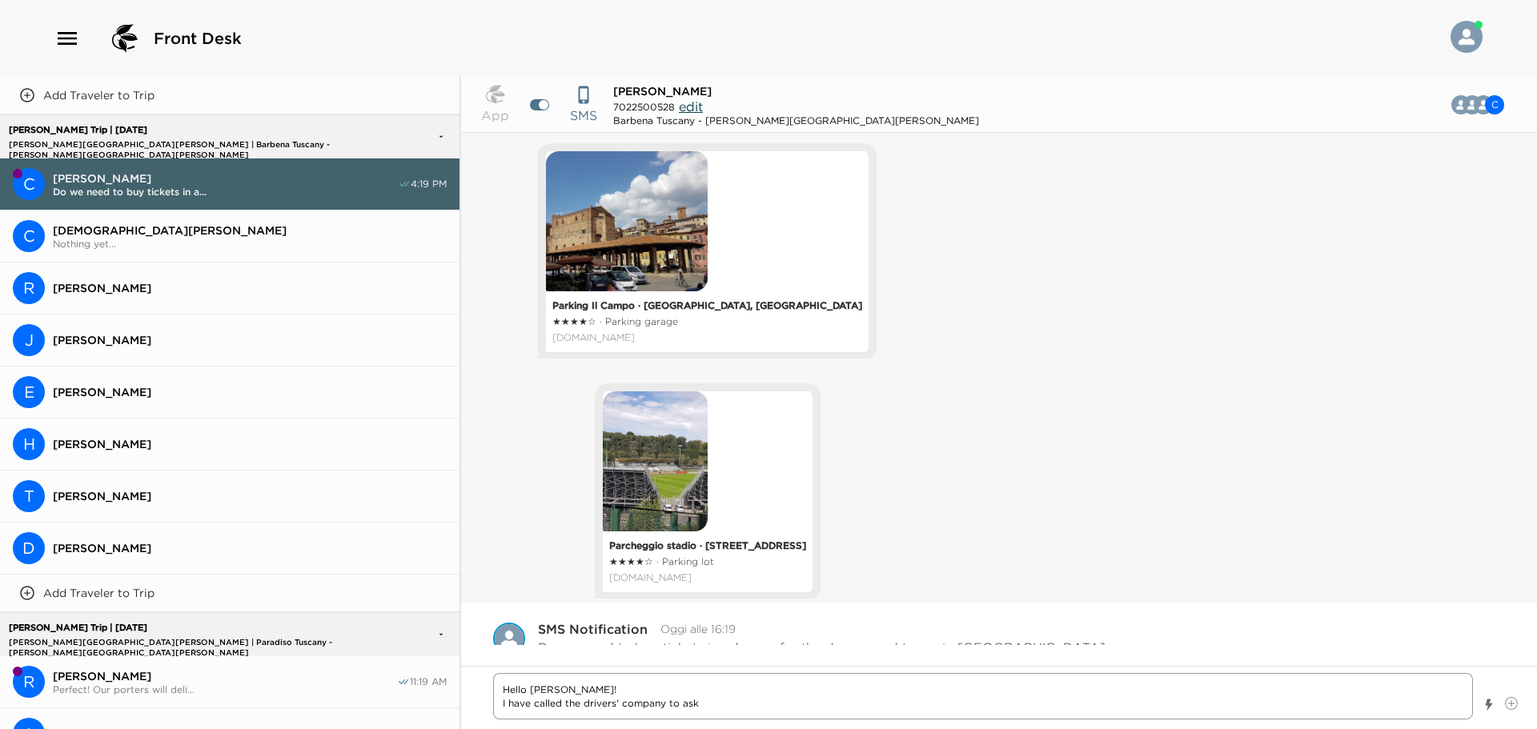
type textarea "Hello [PERSON_NAME]! I have called the drivers' company to ask"
type textarea "x"
type textarea "Hello [PERSON_NAME]! I have called the drivers' company to ask f"
type textarea "x"
type textarea "Hello [PERSON_NAME]! I have called the drivers' company to ask fo"
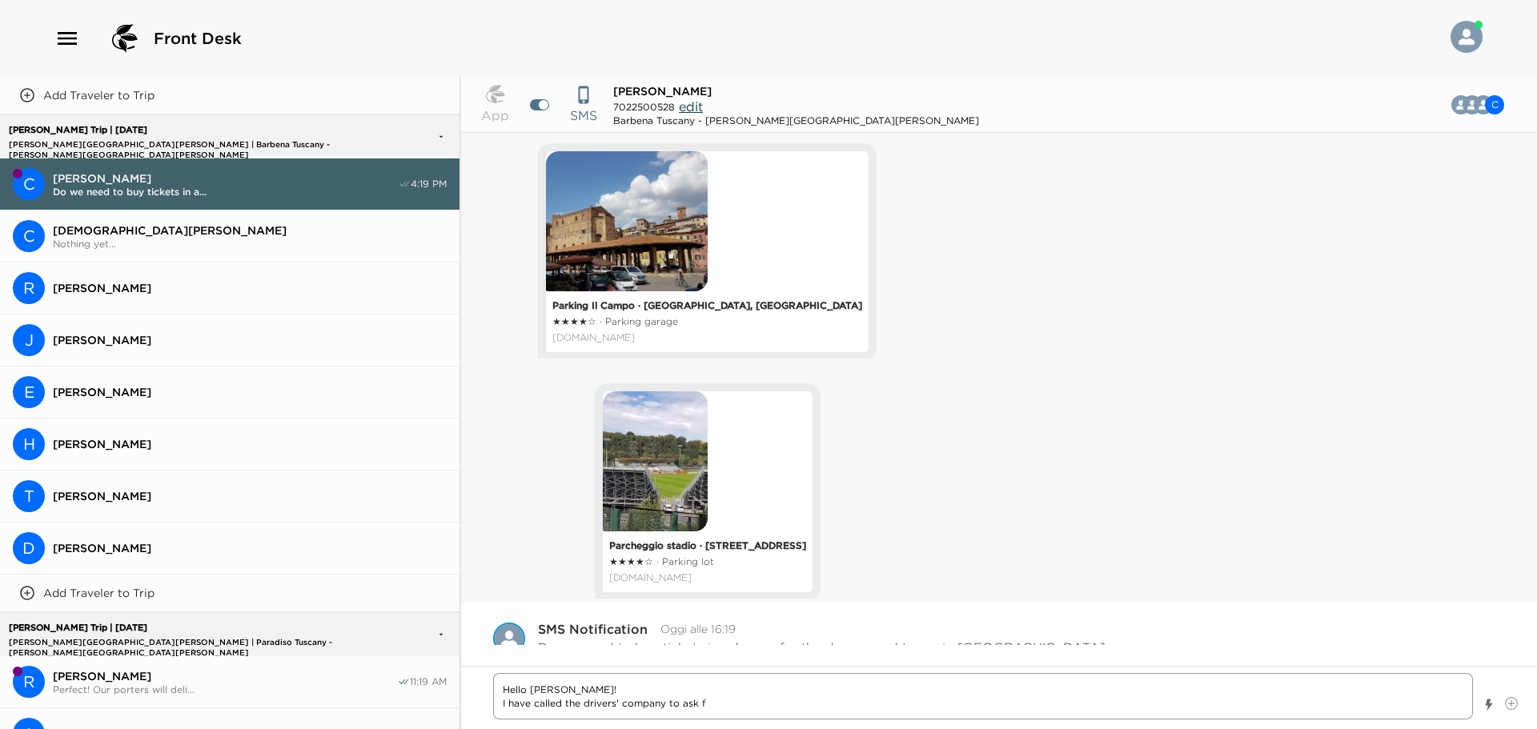
type textarea "x"
type textarea "Hello [PERSON_NAME]! I have called the drivers' company to ask for"
type textarea "x"
type textarea "Hello [PERSON_NAME]! I have called the drivers' company to ask for"
type textarea "x"
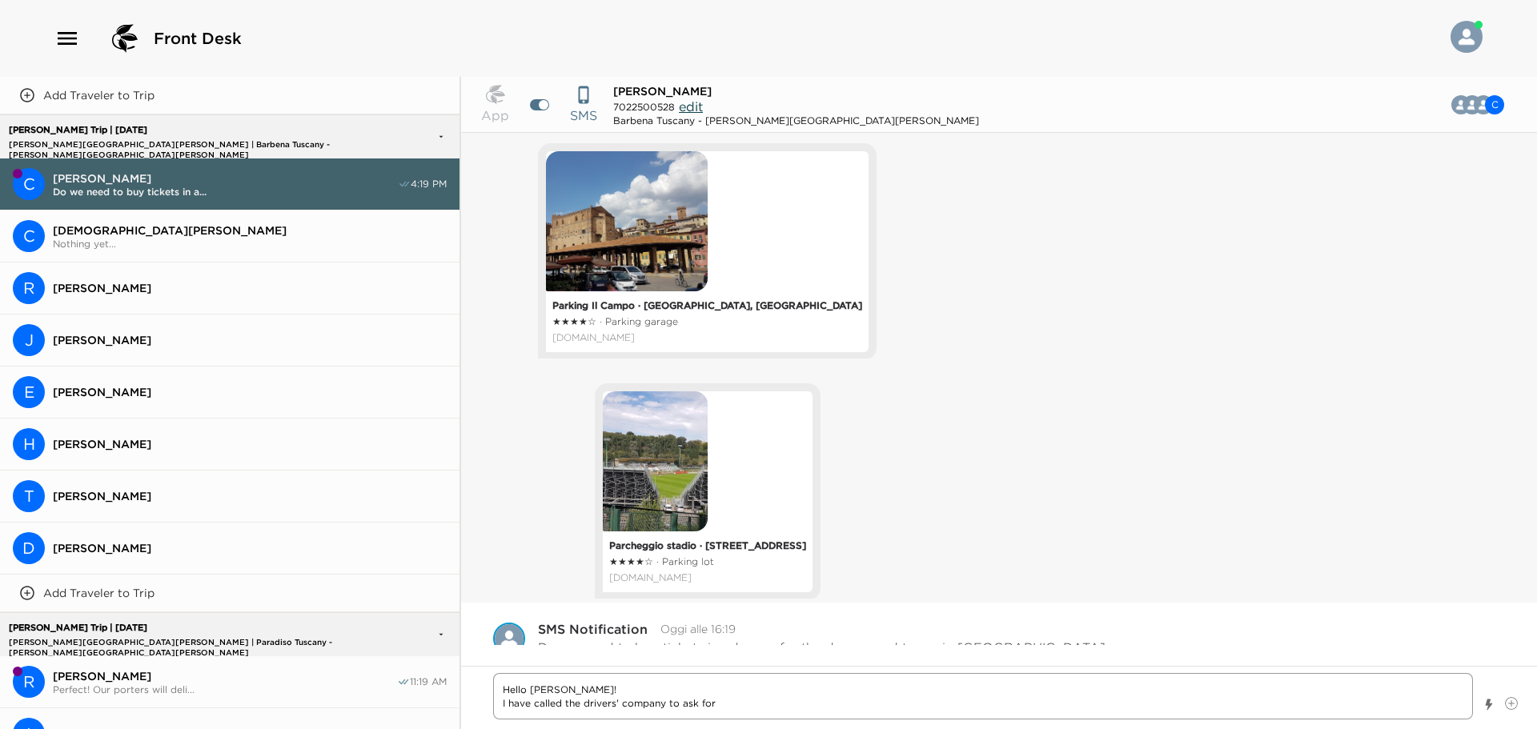
type textarea "Hello [PERSON_NAME]! I have called the drivers' company to ask for M"
type textarea "x"
type textarea "Hello [PERSON_NAME]! I have called the drivers' company to ask for Ma"
type textarea "x"
type textarea "Hello [PERSON_NAME]! I have called the drivers' company to ask for Mas"
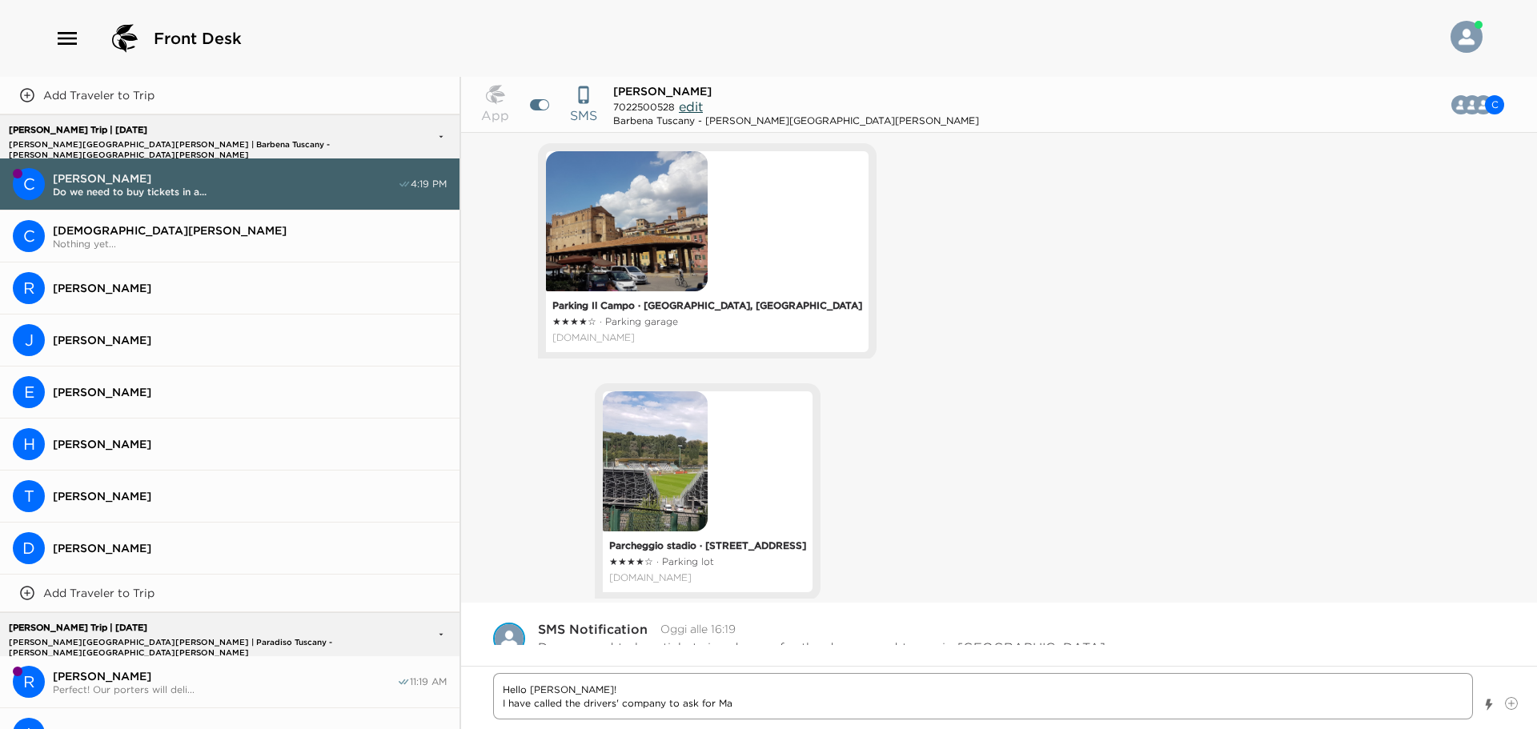
type textarea "x"
type textarea "Hello [PERSON_NAME]! I have called the drivers' company to ask for Mass"
type textarea "x"
type textarea "Hello [PERSON_NAME]! I have called the drivers' company to ask for Massi"
type textarea "x"
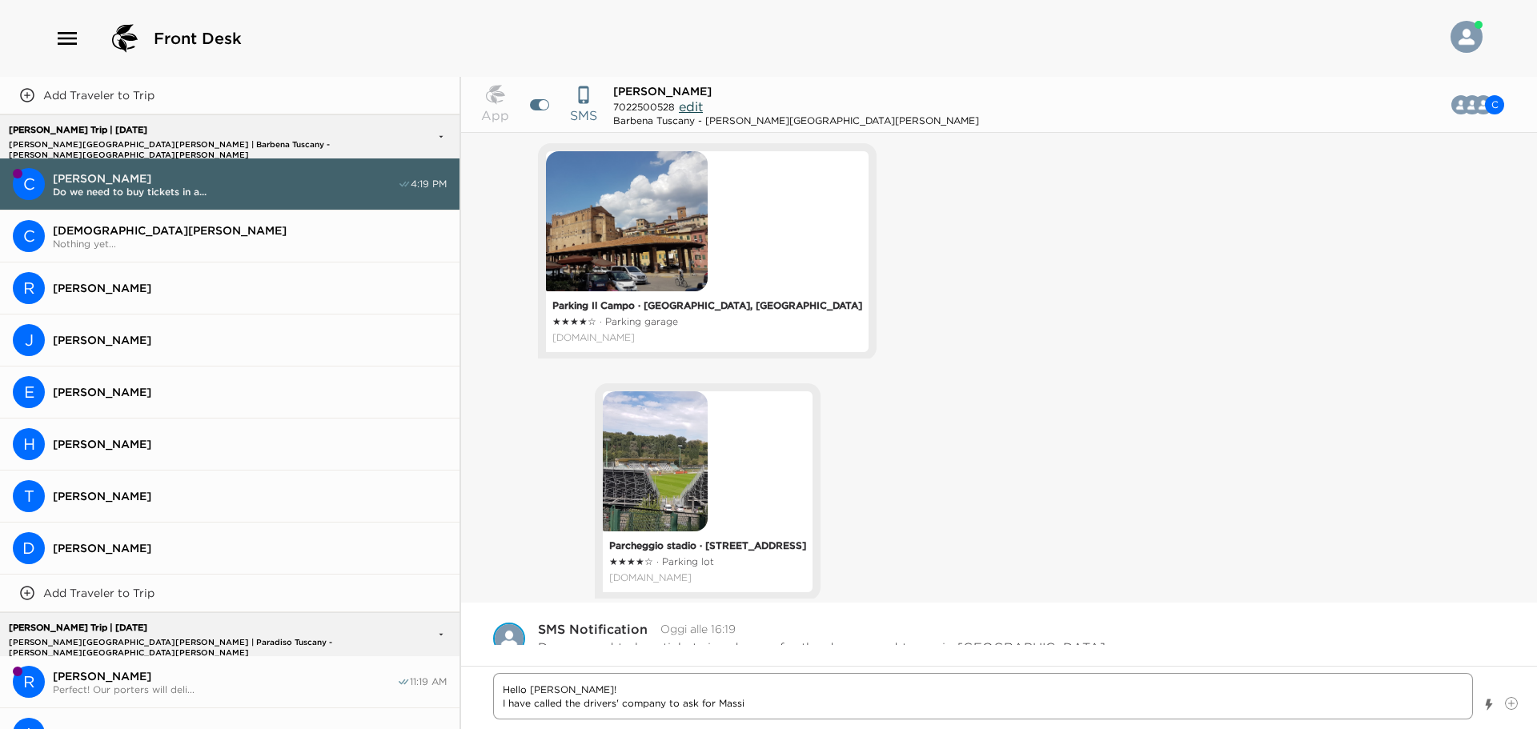
type textarea "Hello [PERSON_NAME]! I have called the drivers' company to ask for Massim"
type textarea "x"
type textarea "Hello [PERSON_NAME]! I have called the drivers' company to ask for [PERSON_NAME]"
type textarea "x"
type textarea "Hello [PERSON_NAME]! I have called the drivers' company to ask for Massimil"
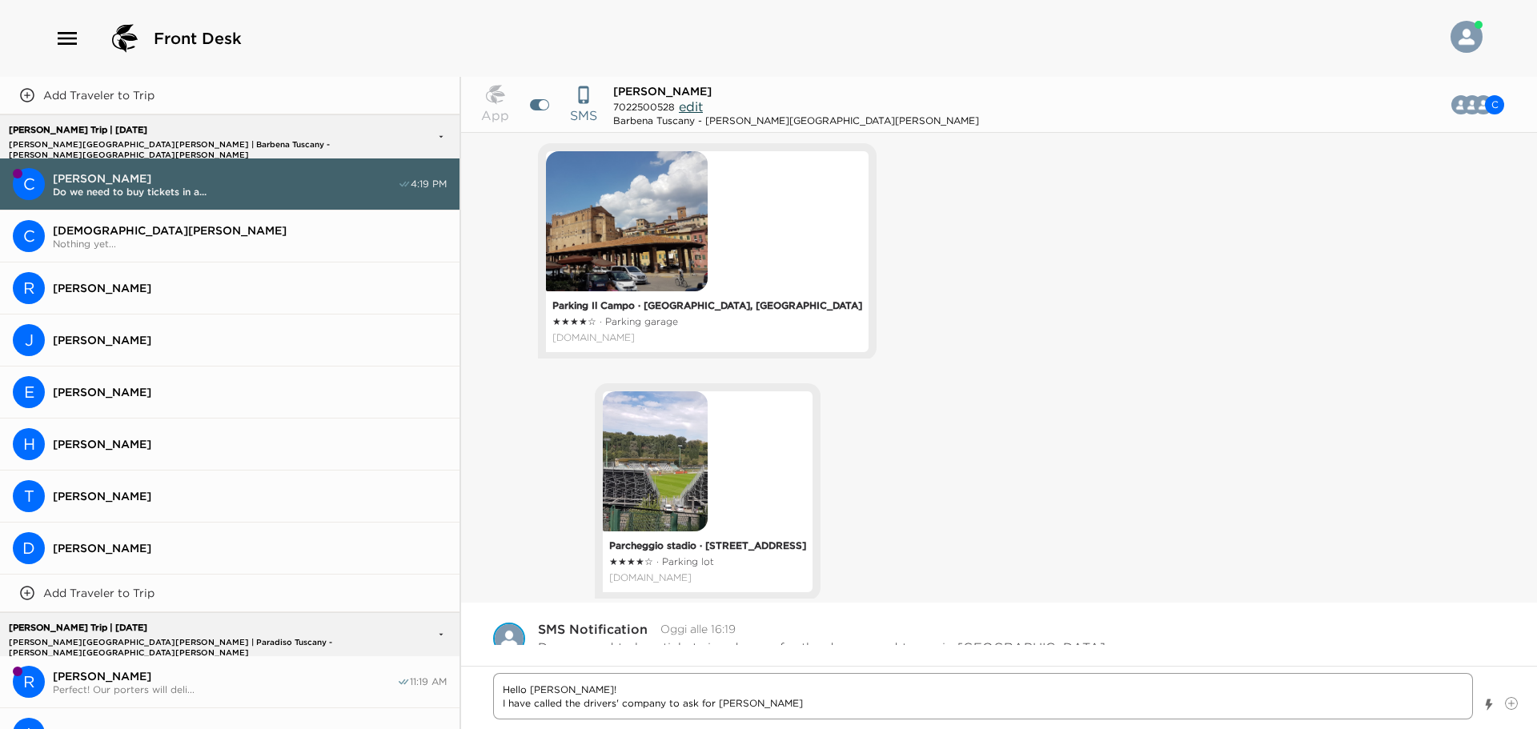
type textarea "x"
type textarea "Hello [PERSON_NAME]! I have called the drivers' company to ask for Massimili"
type textarea "x"
type textarea "Hello [PERSON_NAME]! I have called the drivers' company to ask for Massimilia"
type textarea "x"
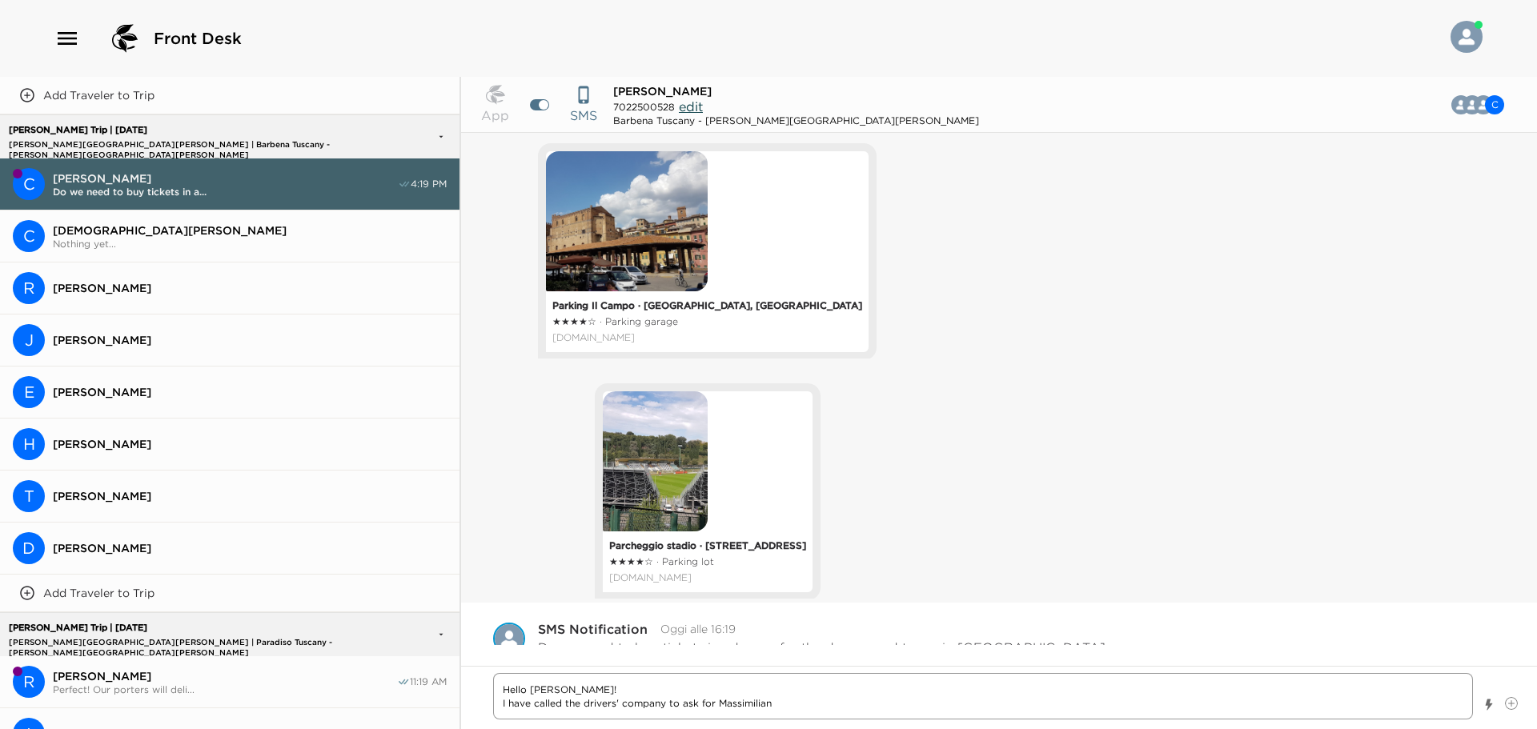
type textarea "Hello [PERSON_NAME]! I have called the drivers' company to ask for [PERSON_NAME]"
type textarea "x"
type textarea "Hello [PERSON_NAME]! I have called the drivers' company to ask for [PERSON_NAME]"
type textarea "x"
type textarea "Hello [PERSON_NAME]! I have called the drivers' company to ask for [PERSON_NAME]"
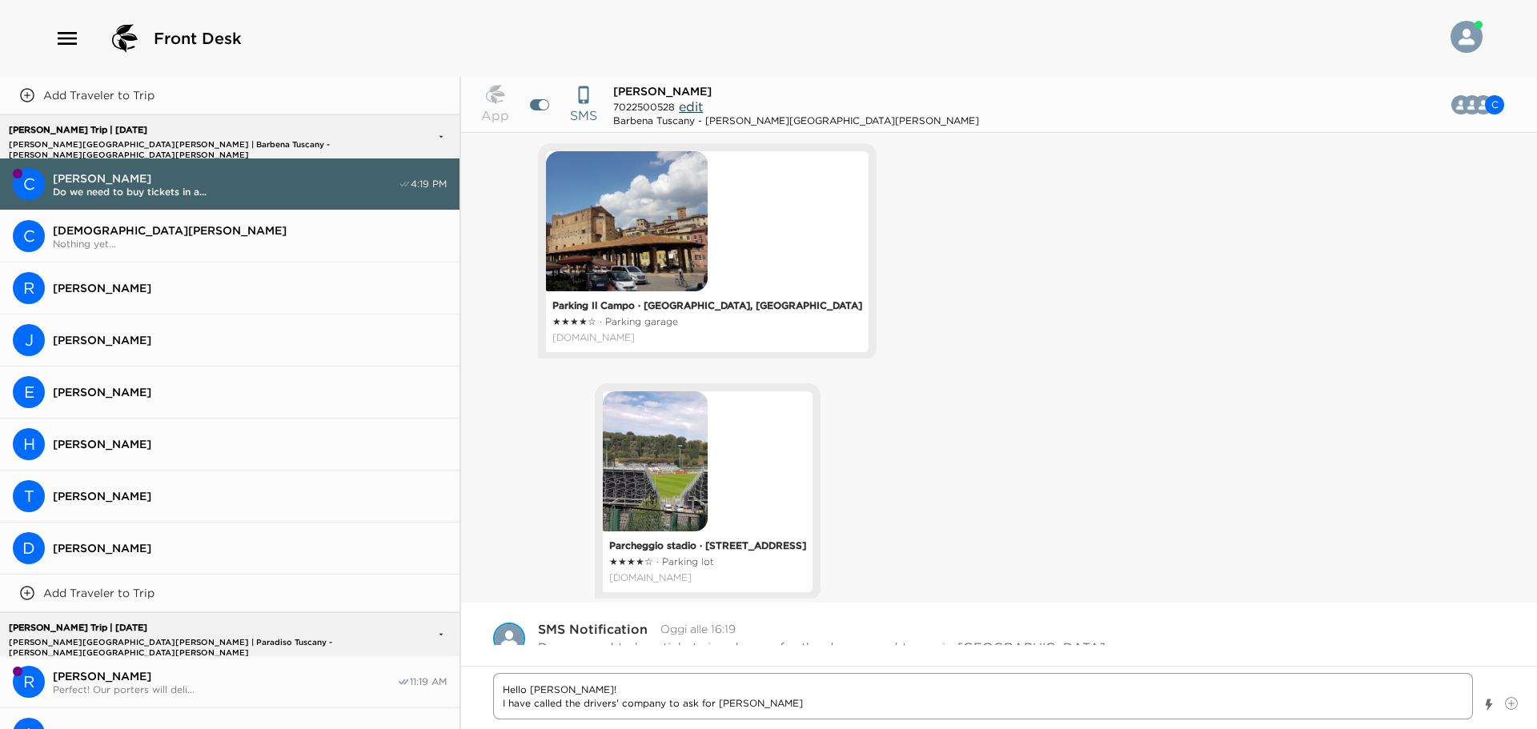
type textarea "x"
type textarea "Hello [PERSON_NAME]! I have called the drivers' company to ask for [PERSON_NAME…"
type textarea "x"
type textarea "Hello [PERSON_NAME]! I have called the drivers' company to ask for [PERSON_NAME…"
type textarea "x"
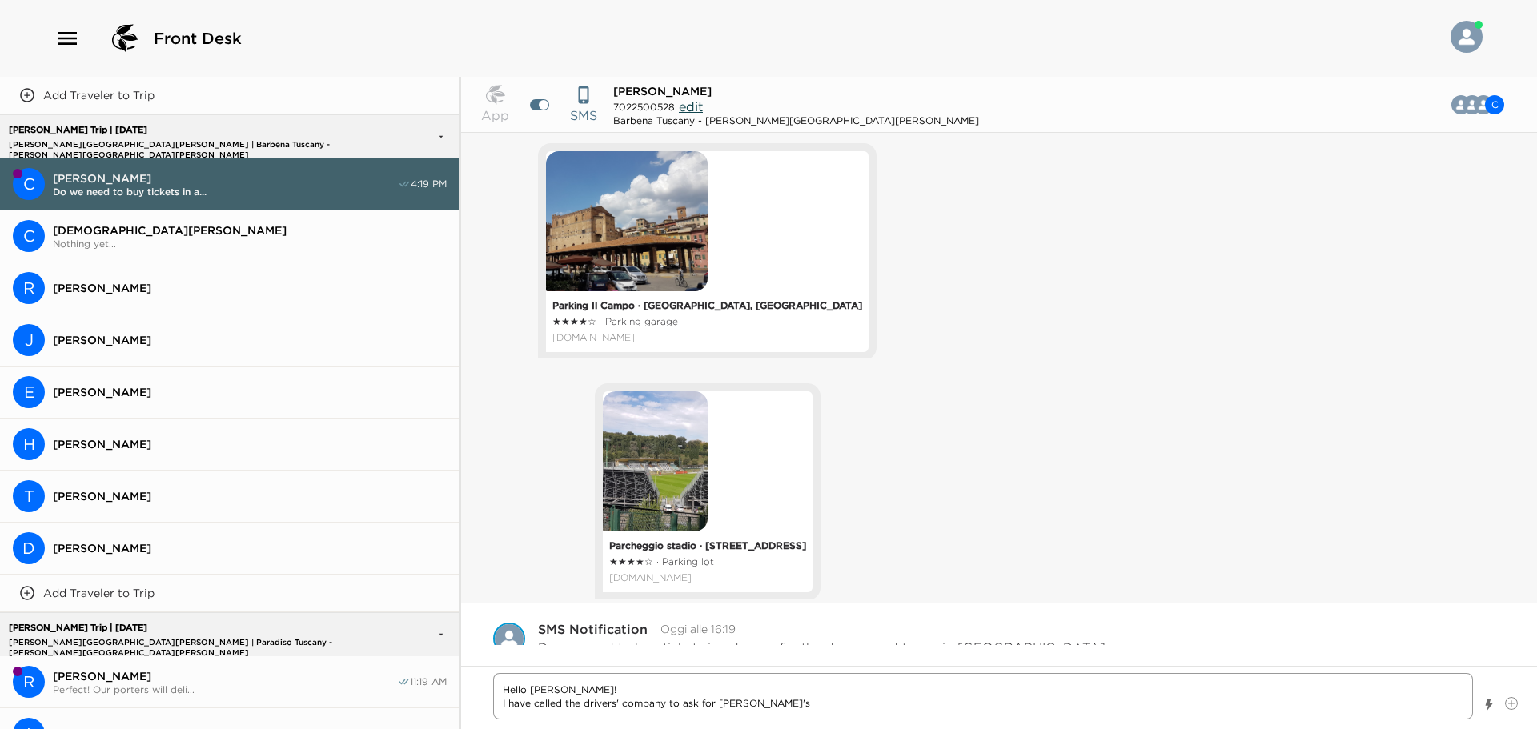
type textarea "Hello [PERSON_NAME]! I have called the drivers' company to ask for [PERSON_NAME…"
type textarea "x"
type textarea "Hello [PERSON_NAME]! I have called the drivers' company to ask for [PERSON_NAME…"
type textarea "x"
type textarea "Hello [PERSON_NAME]! I have called the drivers' company to ask for [PERSON_NAME…"
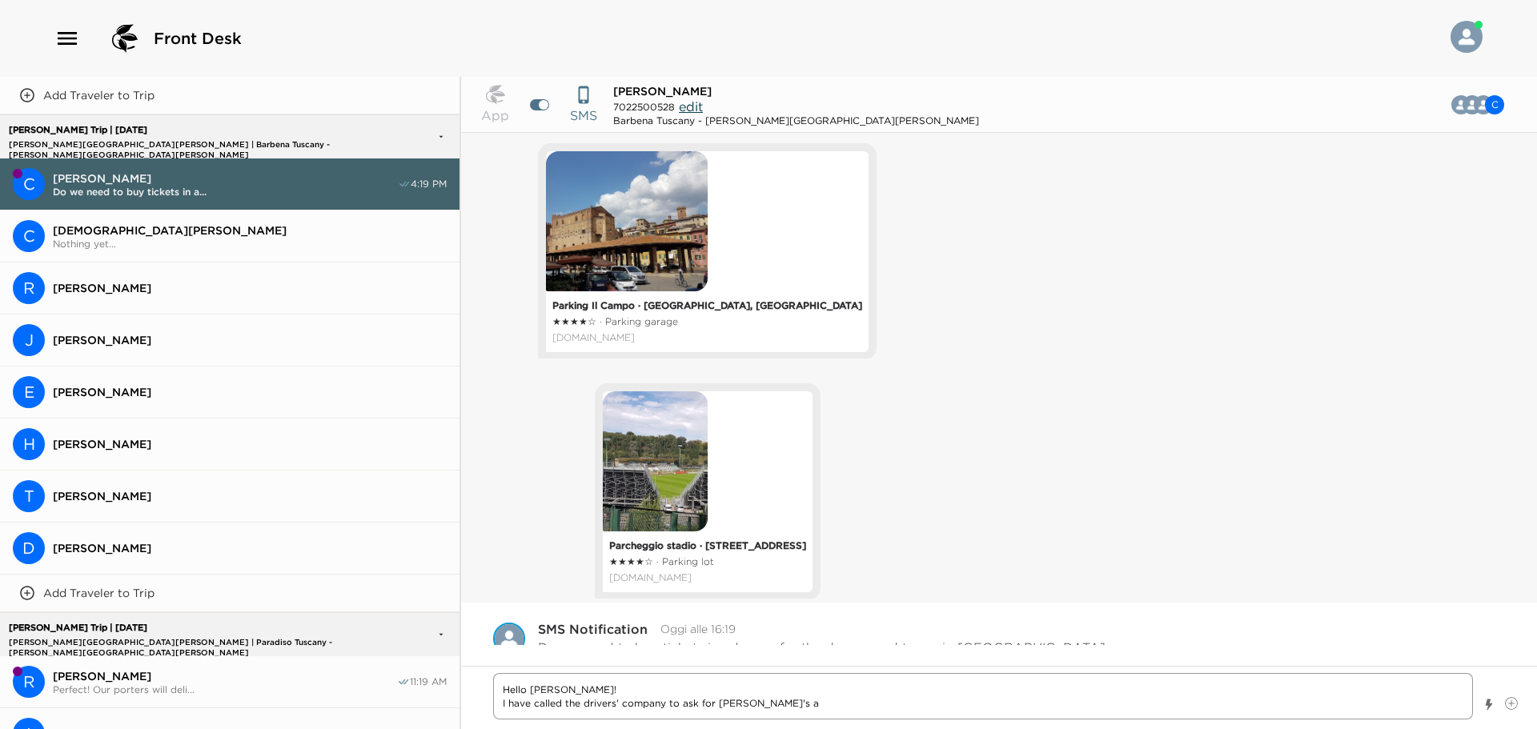
type textarea "x"
type textarea "Hello [PERSON_NAME]! I have called the drivers' company to ask for [PERSON_NAME…"
type textarea "x"
type textarea "Hello [PERSON_NAME]! I have called the drivers' company to ask for [PERSON_NAME…"
type textarea "x"
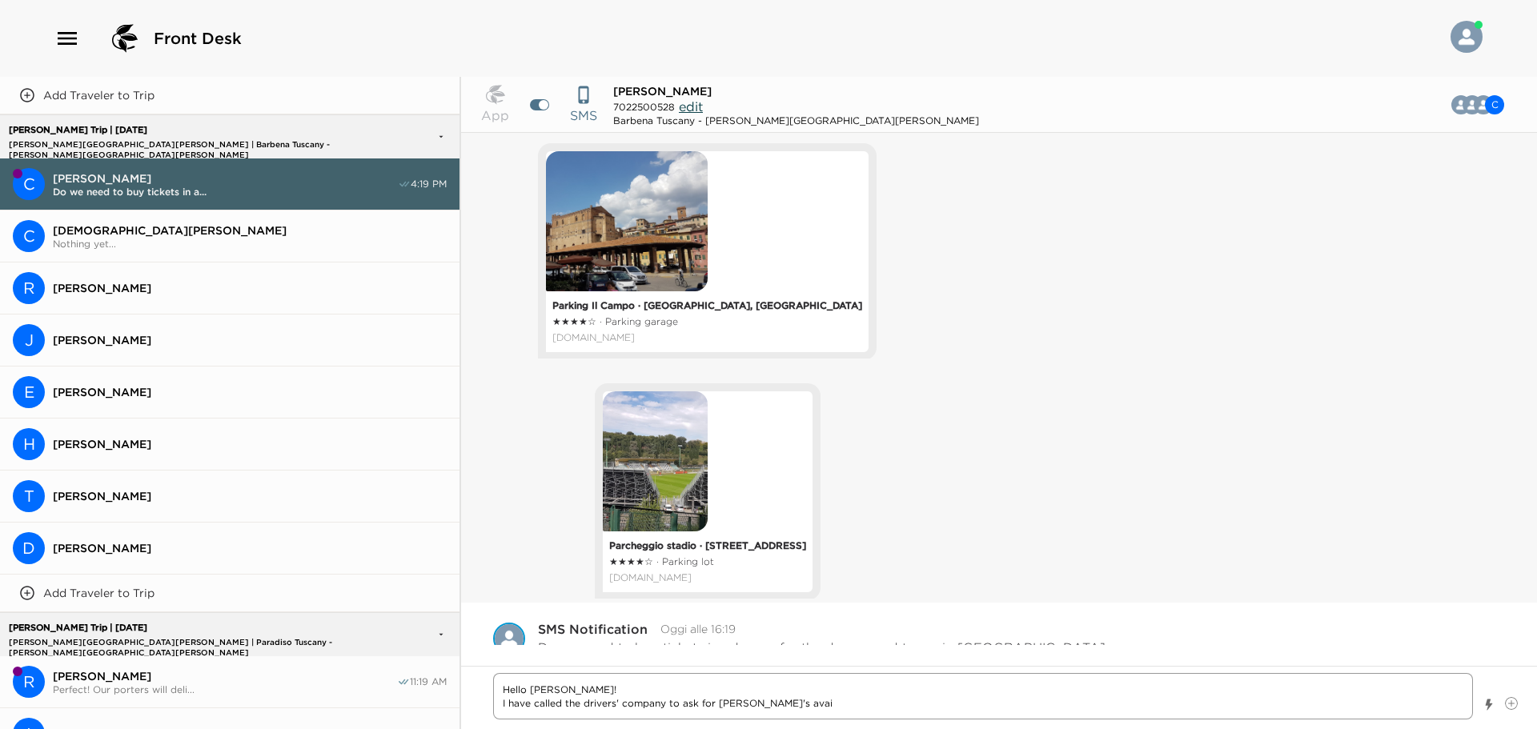
type textarea "Hello [PERSON_NAME]! I have called the drivers' company to ask for [PERSON_NAME…"
type textarea "x"
type textarea "Hello [PERSON_NAME]! I have called the drivers' company to ask for [PERSON_NAME…"
type textarea "x"
type textarea "Hello [PERSON_NAME]! I have called the drivers' company to ask for [PERSON_NAME…"
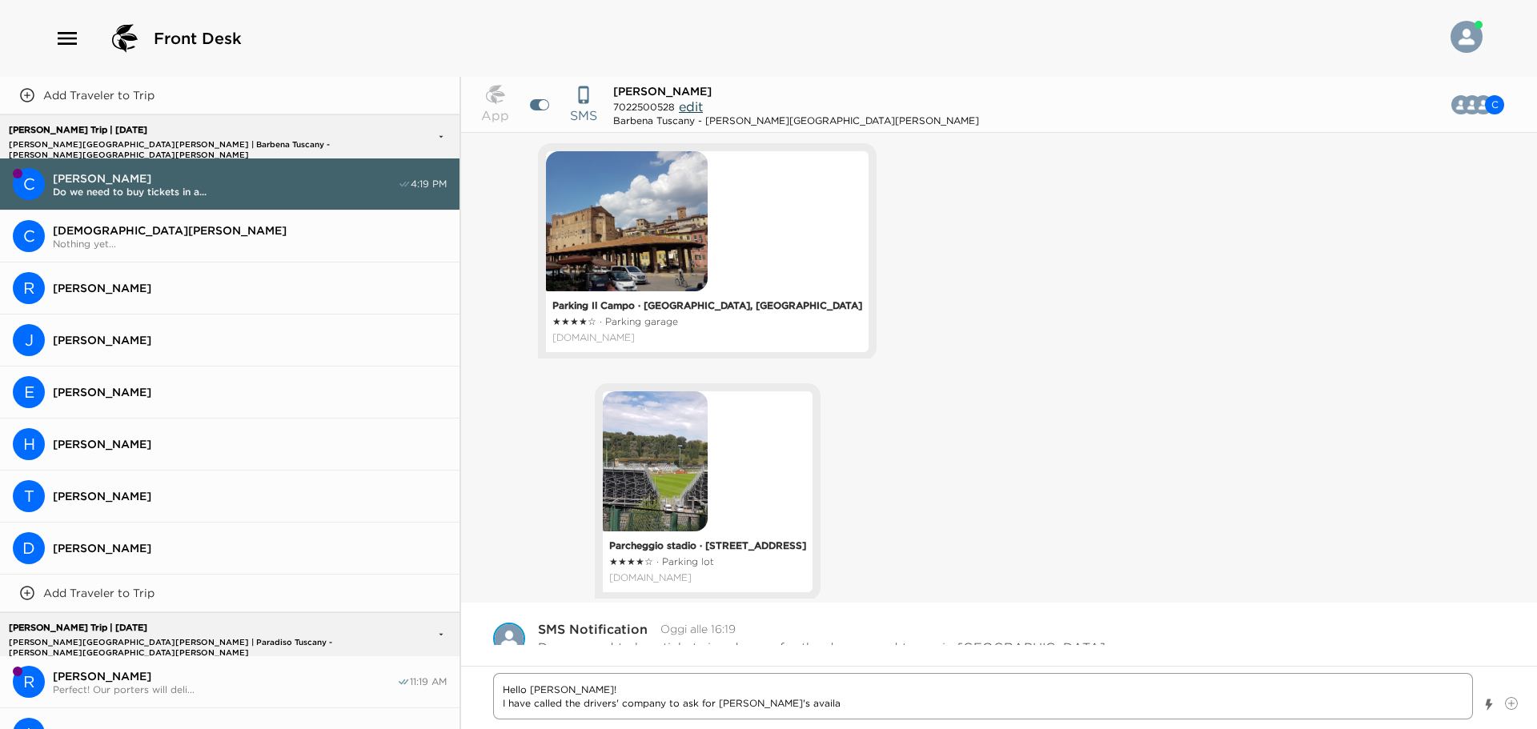
type textarea "x"
type textarea "Hello [PERSON_NAME]! I have called the drivers' company to ask for [PERSON_NAME…"
type textarea "x"
type textarea "Hello [PERSON_NAME]! I have called the drivers' company to ask for [PERSON_NAME…"
type textarea "x"
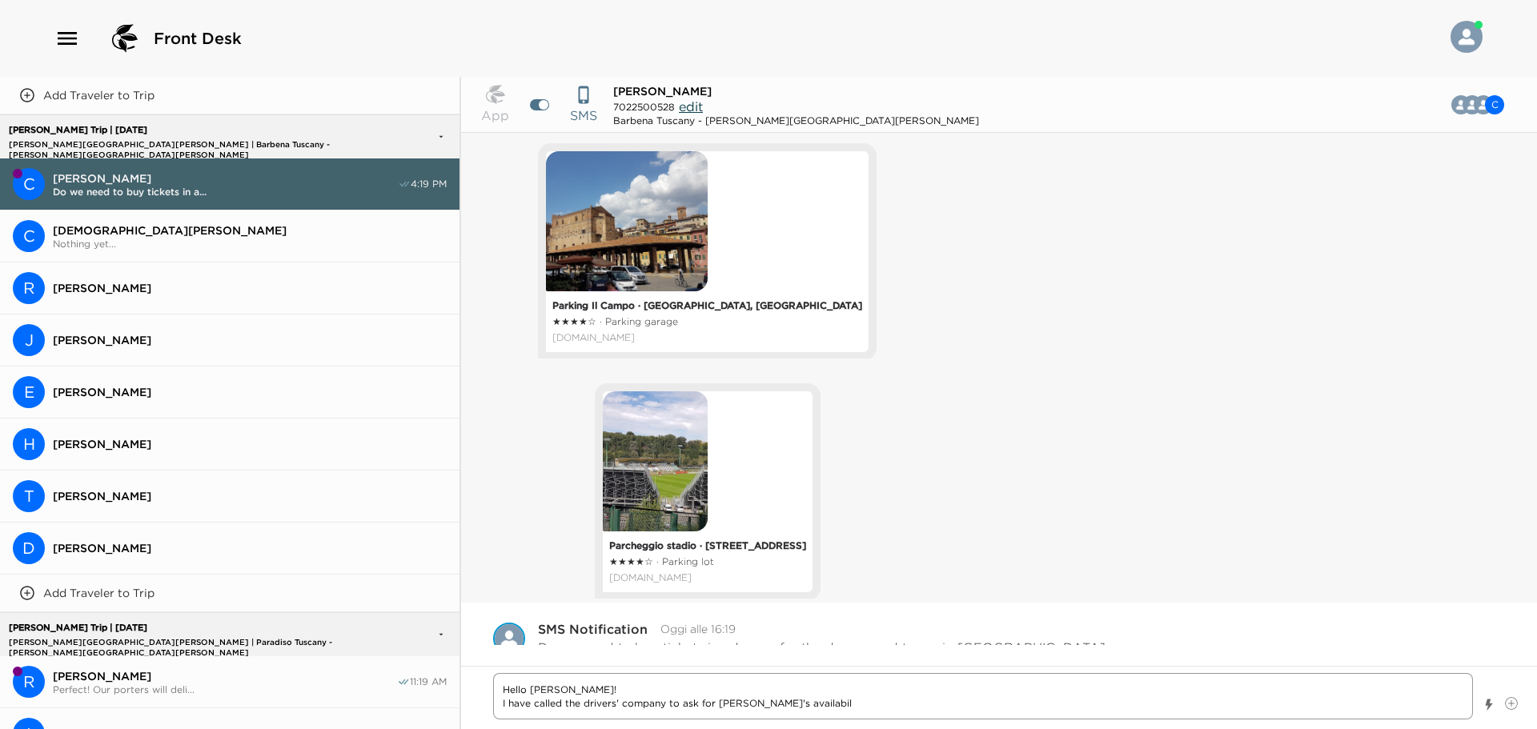
type textarea "Hello [PERSON_NAME]! I have called the drivers' company to ask for [PERSON_NAME…"
type textarea "x"
type textarea "Hello [PERSON_NAME]! I have called the drivers' company to ask for [PERSON_NAME…"
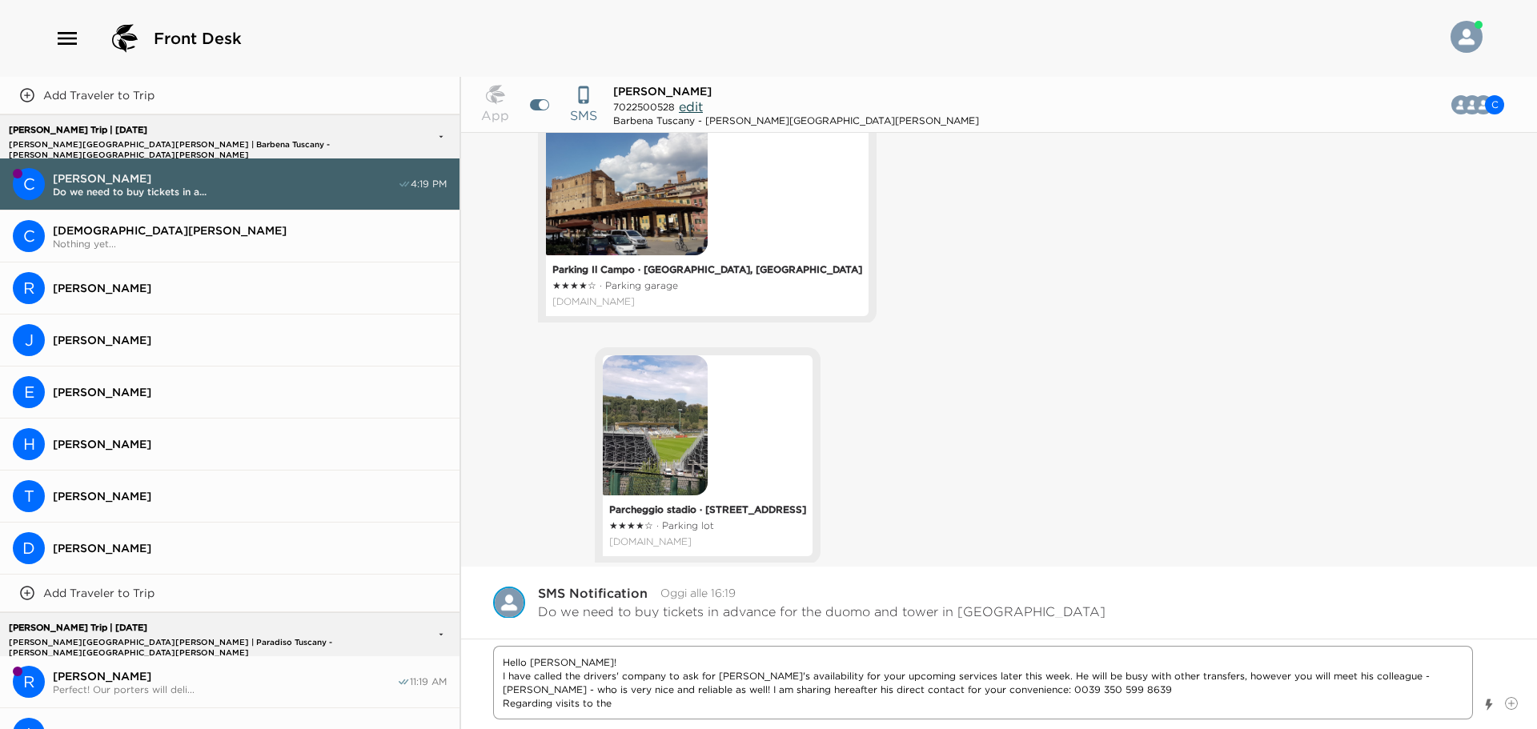
scroll to position [1173, 0]
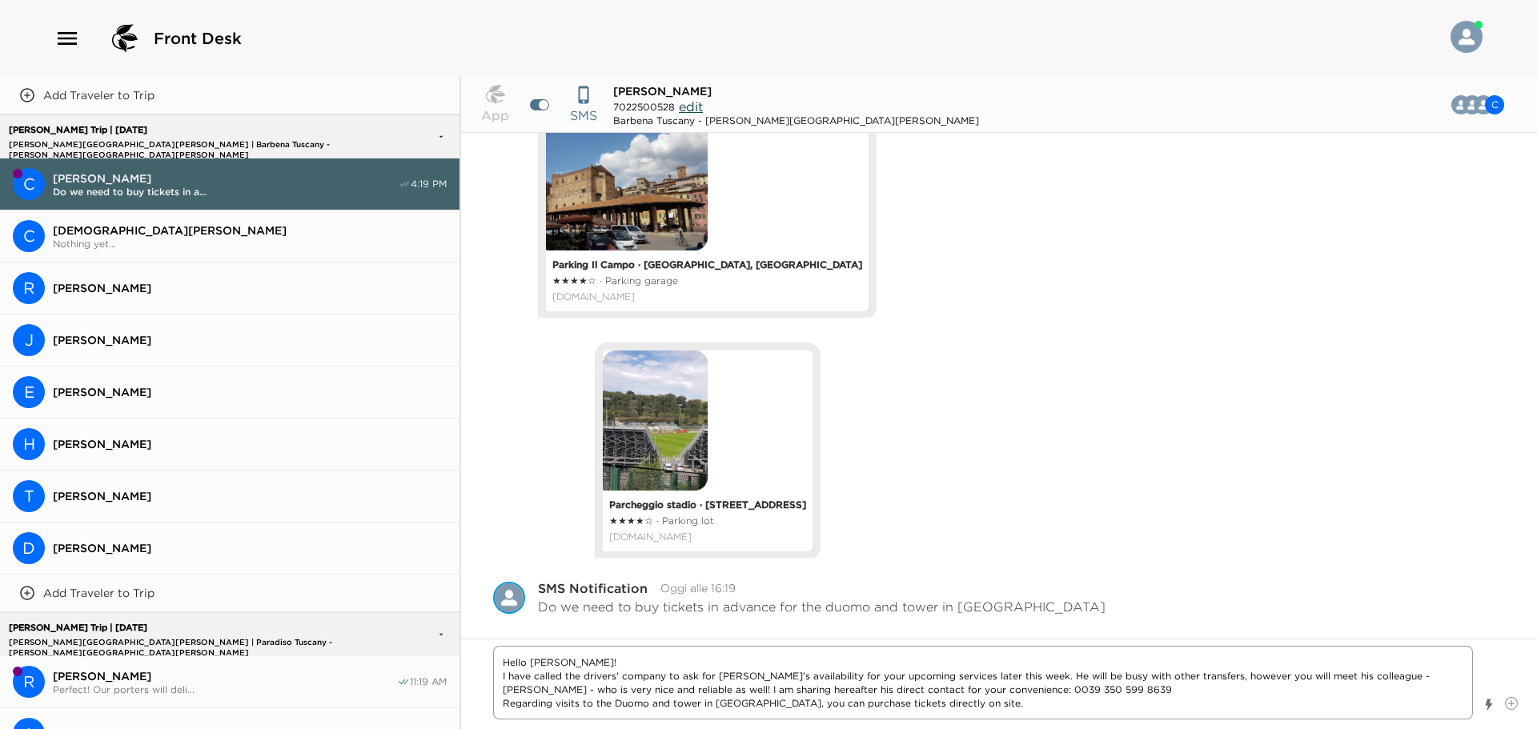
drag, startPoint x: 655, startPoint y: 708, endPoint x: 699, endPoint y: 701, distance: 44.5
click at [699, 701] on textarea "Hello [PERSON_NAME]! I have called the drivers' company to ask for [PERSON_NAME…" at bounding box center [983, 683] width 980 height 74
click at [970, 705] on textarea "Hello [PERSON_NAME]! I have called the drivers' company to ask for [PERSON_NAME…" at bounding box center [983, 683] width 980 height 74
drag, startPoint x: 938, startPoint y: 706, endPoint x: 1225, endPoint y: 717, distance: 286.8
click at [1213, 720] on textarea "Hello [PERSON_NAME]! I have called the drivers' company to ask for [PERSON_NAME…" at bounding box center [983, 683] width 980 height 74
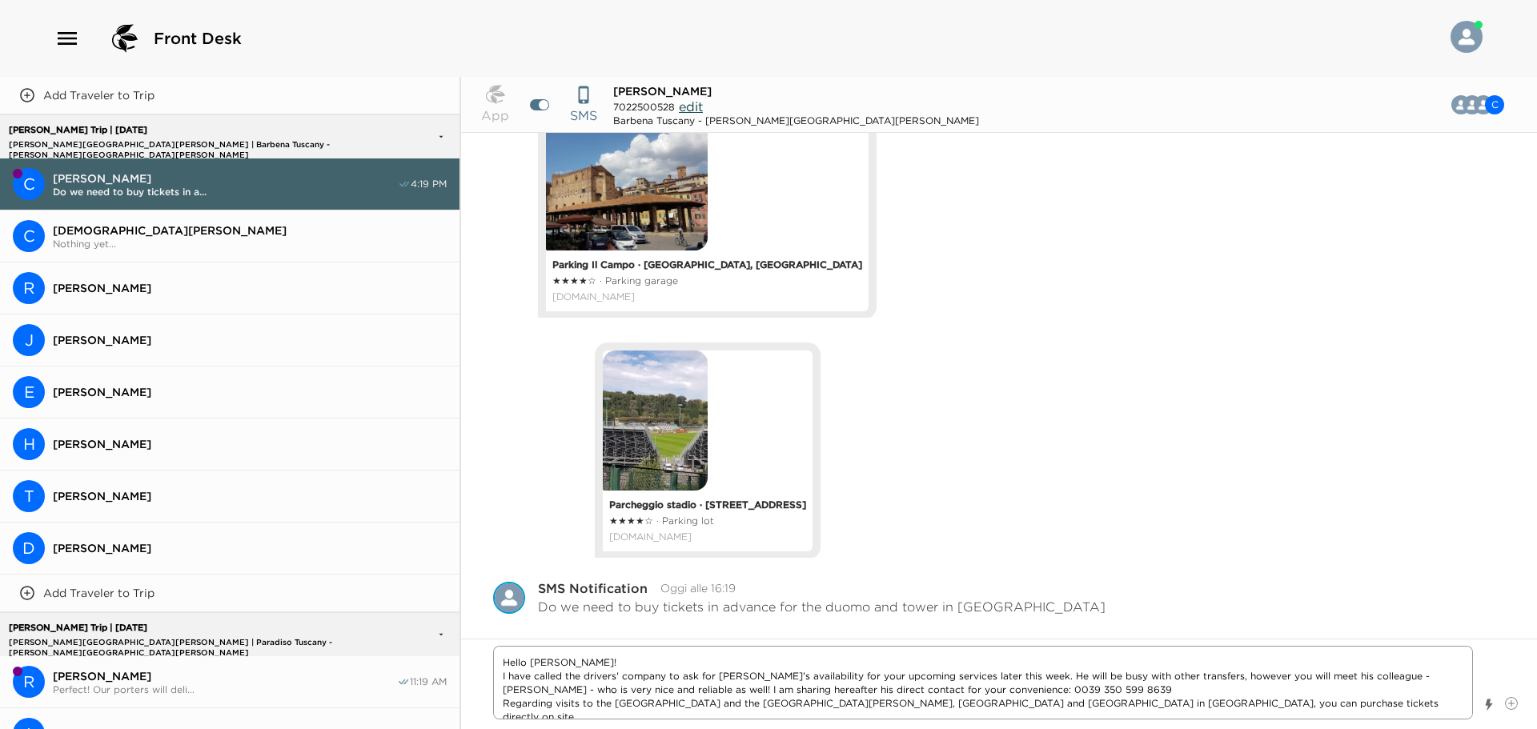
click at [1215, 708] on textarea "Hello [PERSON_NAME]! I have called the drivers' company to ask for [PERSON_NAME…" at bounding box center [983, 683] width 980 height 74
click at [1049, 705] on textarea "Hello [PERSON_NAME]! I have called the drivers' company to ask for [PERSON_NAME…" at bounding box center [983, 683] width 980 height 74
click at [1291, 704] on textarea "Hello [PERSON_NAME]! I have called the drivers' company to ask for [PERSON_NAME…" at bounding box center [983, 683] width 980 height 74
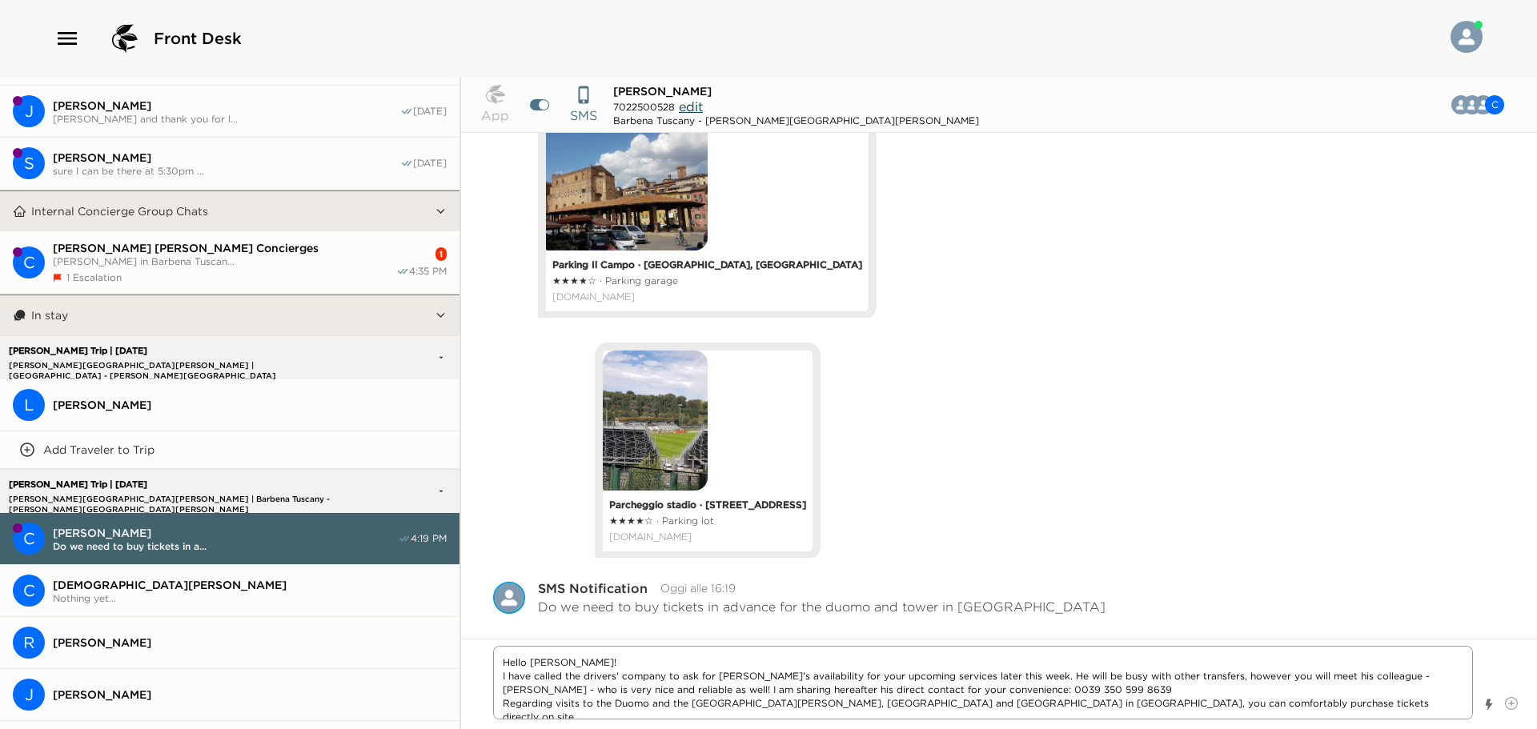
scroll to position [0, 0]
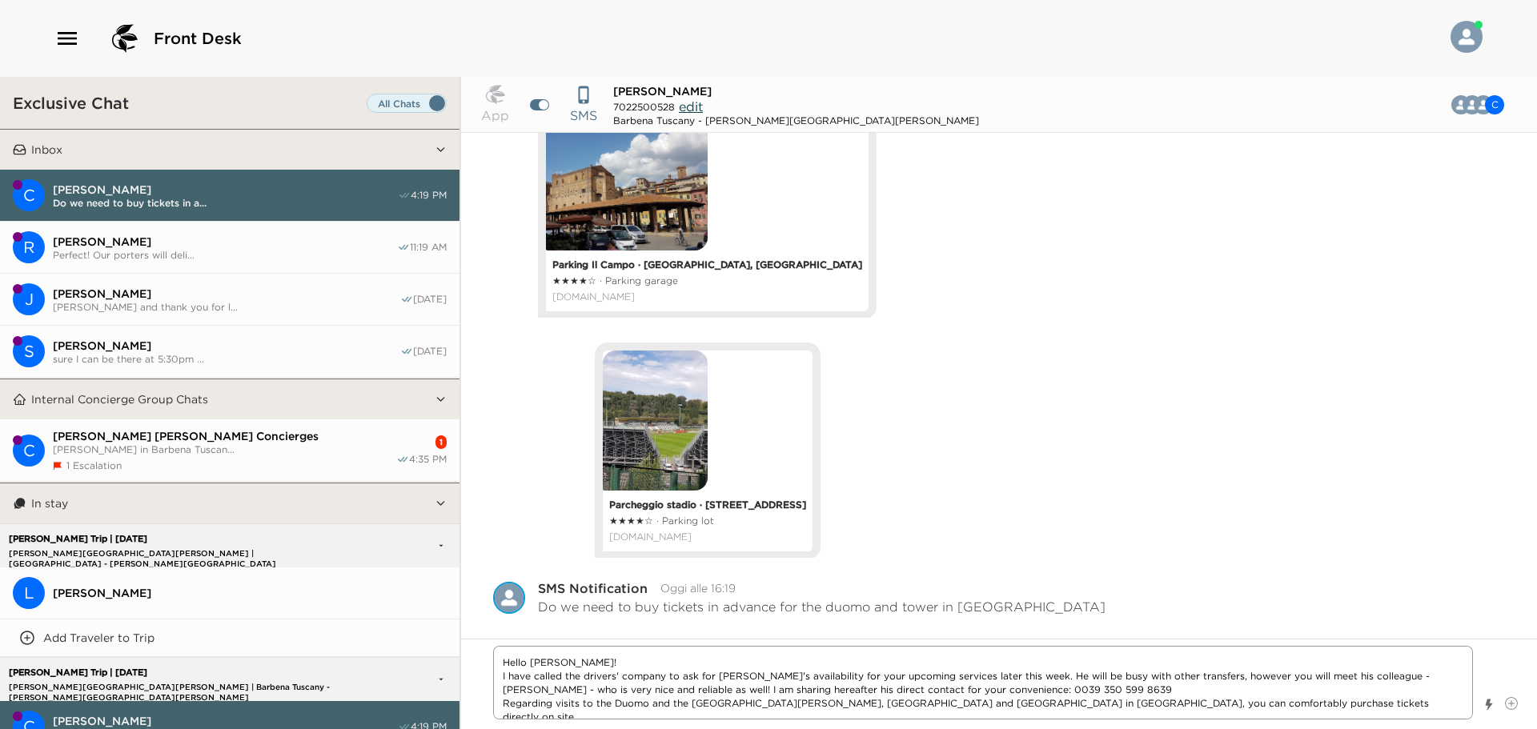
click at [1371, 694] on textarea "Hello [PERSON_NAME]! I have called the drivers' company to ask for [PERSON_NAME…" at bounding box center [983, 683] width 980 height 74
click at [1307, 717] on textarea "Hello [PERSON_NAME]! I have called the drivers' company to ask for [PERSON_NAME…" at bounding box center [983, 683] width 980 height 74
click at [1004, 704] on textarea "Hello [PERSON_NAME]! I have called the drivers' company to ask for [PERSON_NAME…" at bounding box center [983, 683] width 980 height 74
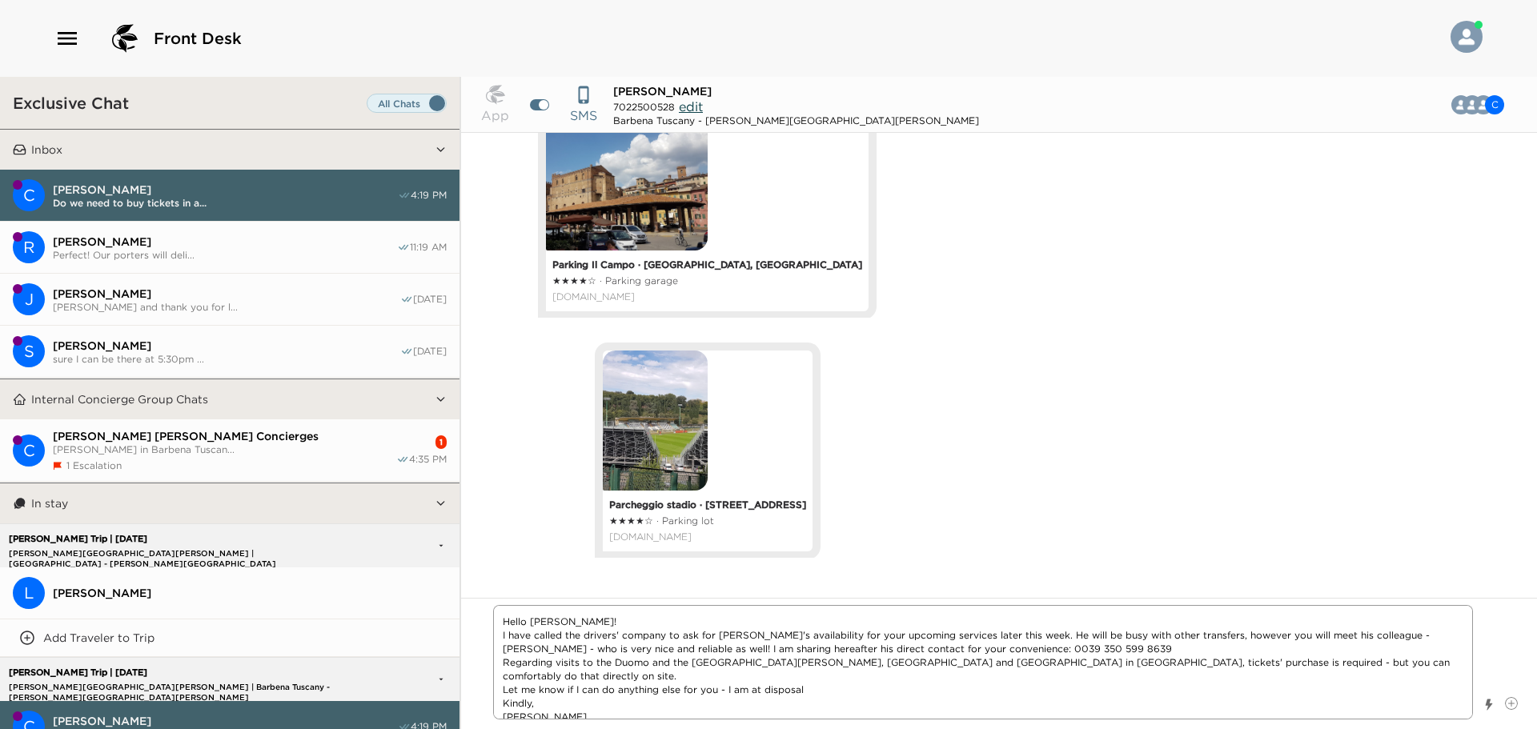
drag, startPoint x: 1046, startPoint y: 637, endPoint x: 1217, endPoint y: 707, distance: 185.3
click at [1046, 637] on textarea "Hello [PERSON_NAME]! I have called the drivers' company to ask for [PERSON_NAME…" at bounding box center [983, 662] width 980 height 114
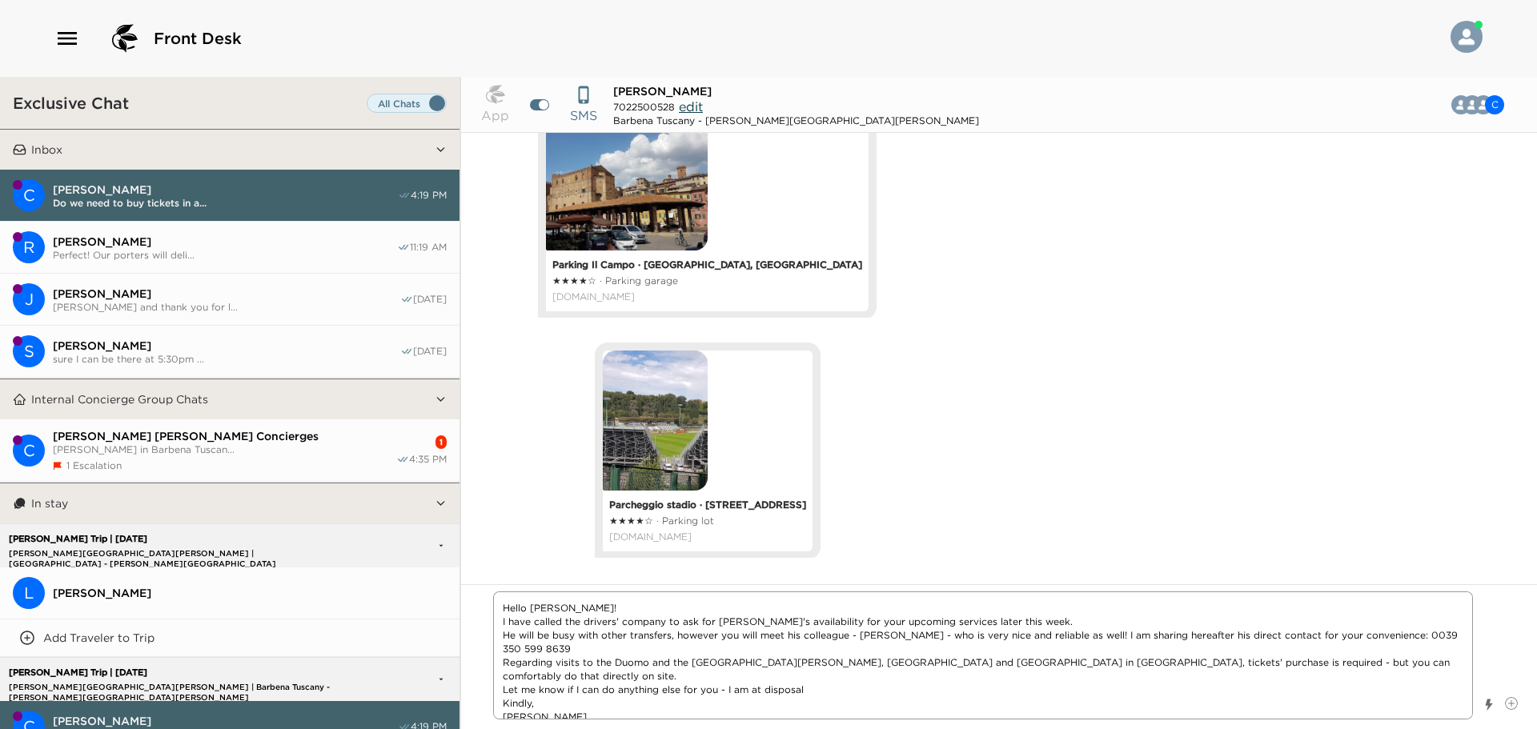
click at [526, 636] on textarea "Hello [PERSON_NAME]! I have called the drivers' company to ask for [PERSON_NAME…" at bounding box center [983, 656] width 980 height 128
click at [544, 637] on textarea "Hello [PERSON_NAME]! I have called the drivers' company to ask for [PERSON_NAME…" at bounding box center [983, 656] width 980 height 128
click at [552, 640] on textarea "Hello [PERSON_NAME]! I have called the drivers' company to ask for [PERSON_NAME…" at bounding box center [983, 656] width 980 height 128
click at [689, 639] on textarea "Hello [PERSON_NAME]! I have called the drivers' company to ask for [PERSON_NAME…" at bounding box center [983, 656] width 980 height 128
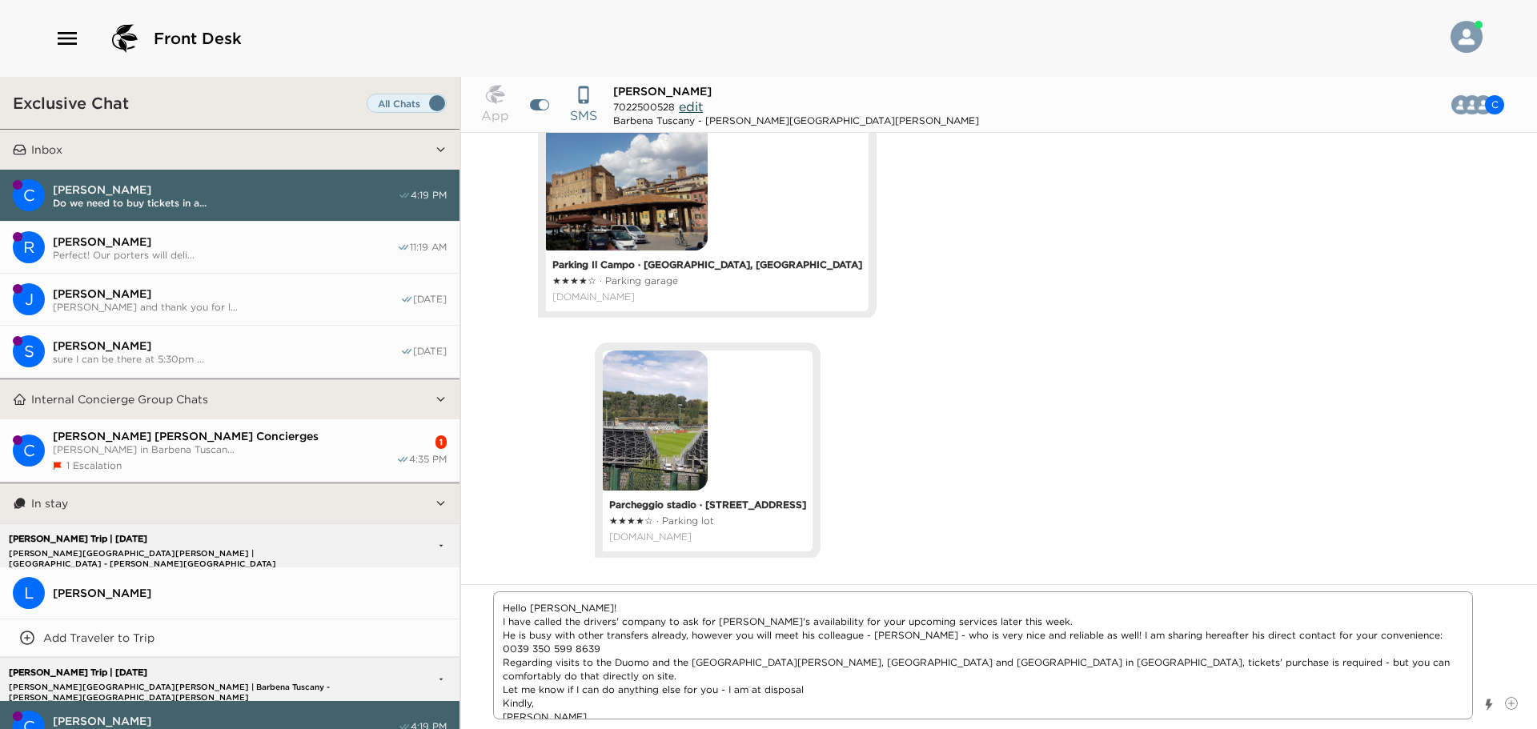
click at [1392, 661] on textarea "Hello [PERSON_NAME]! I have called the drivers' company to ask for [PERSON_NAME…" at bounding box center [983, 656] width 980 height 128
click at [781, 717] on textarea "Hello [PERSON_NAME]! I have called the drivers' company to ask for [PERSON_NAME…" at bounding box center [983, 656] width 980 height 128
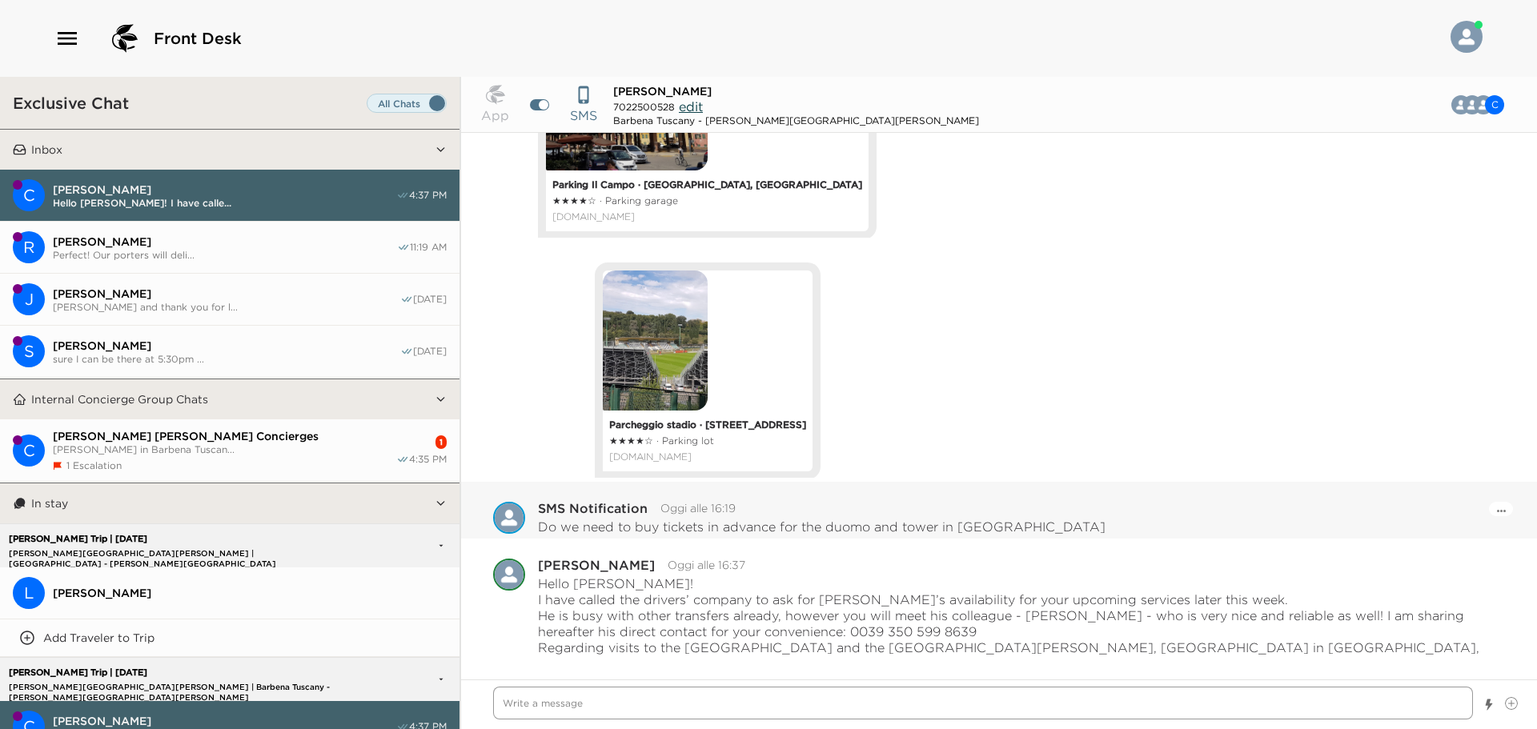
scroll to position [1317, 0]
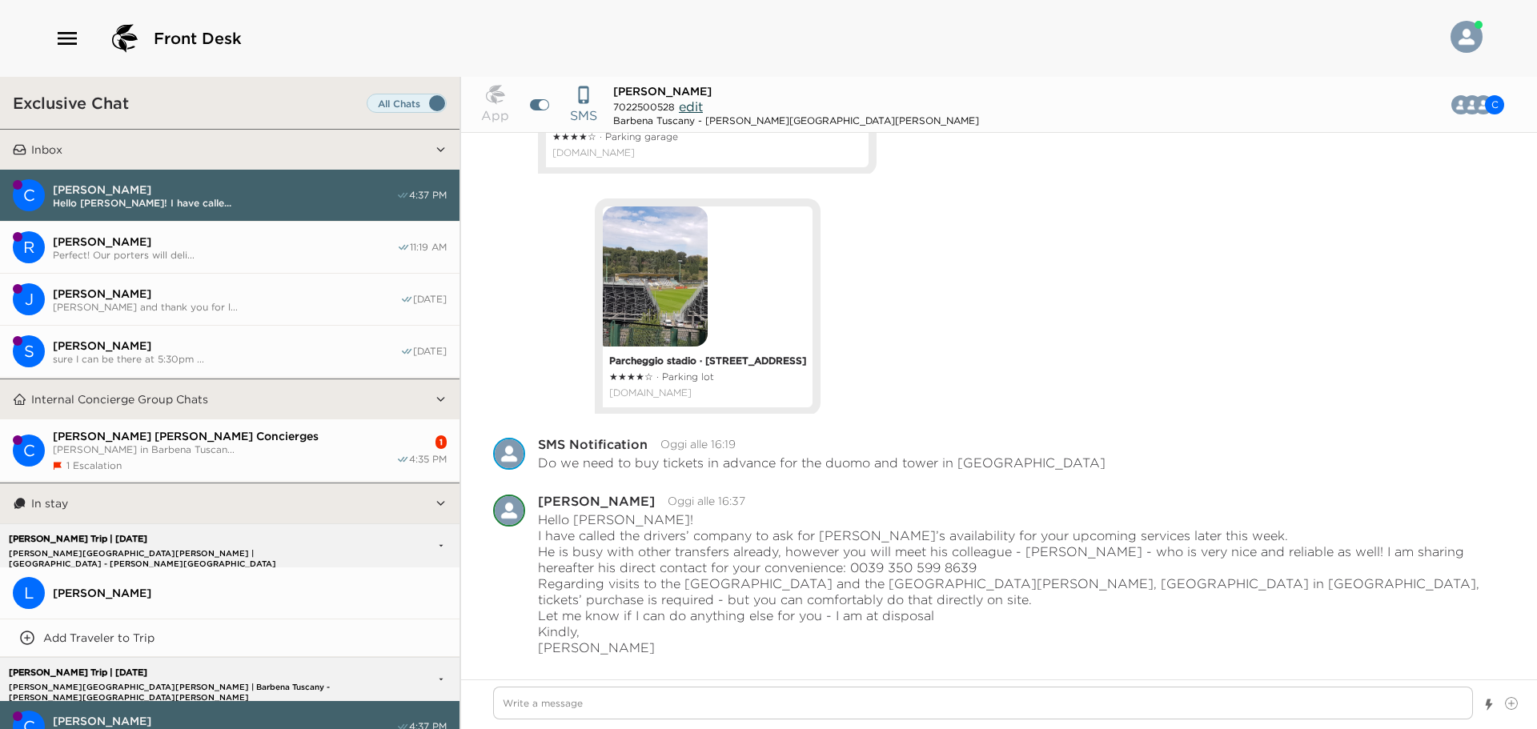
click at [217, 415] on button "Internal Concierge Group Chats" at bounding box center [230, 400] width 408 height 40
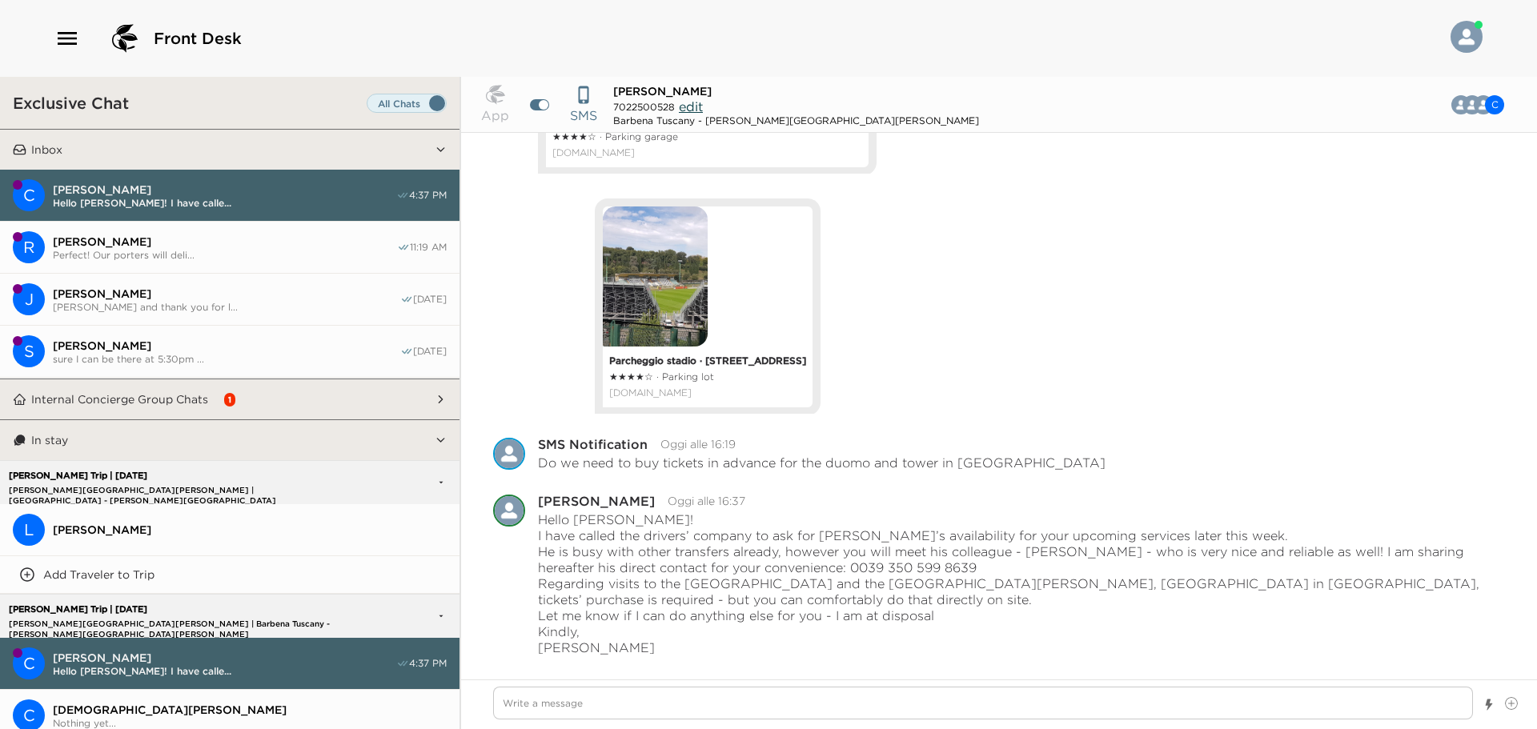
click at [226, 400] on div "1" at bounding box center [229, 400] width 11 height 14
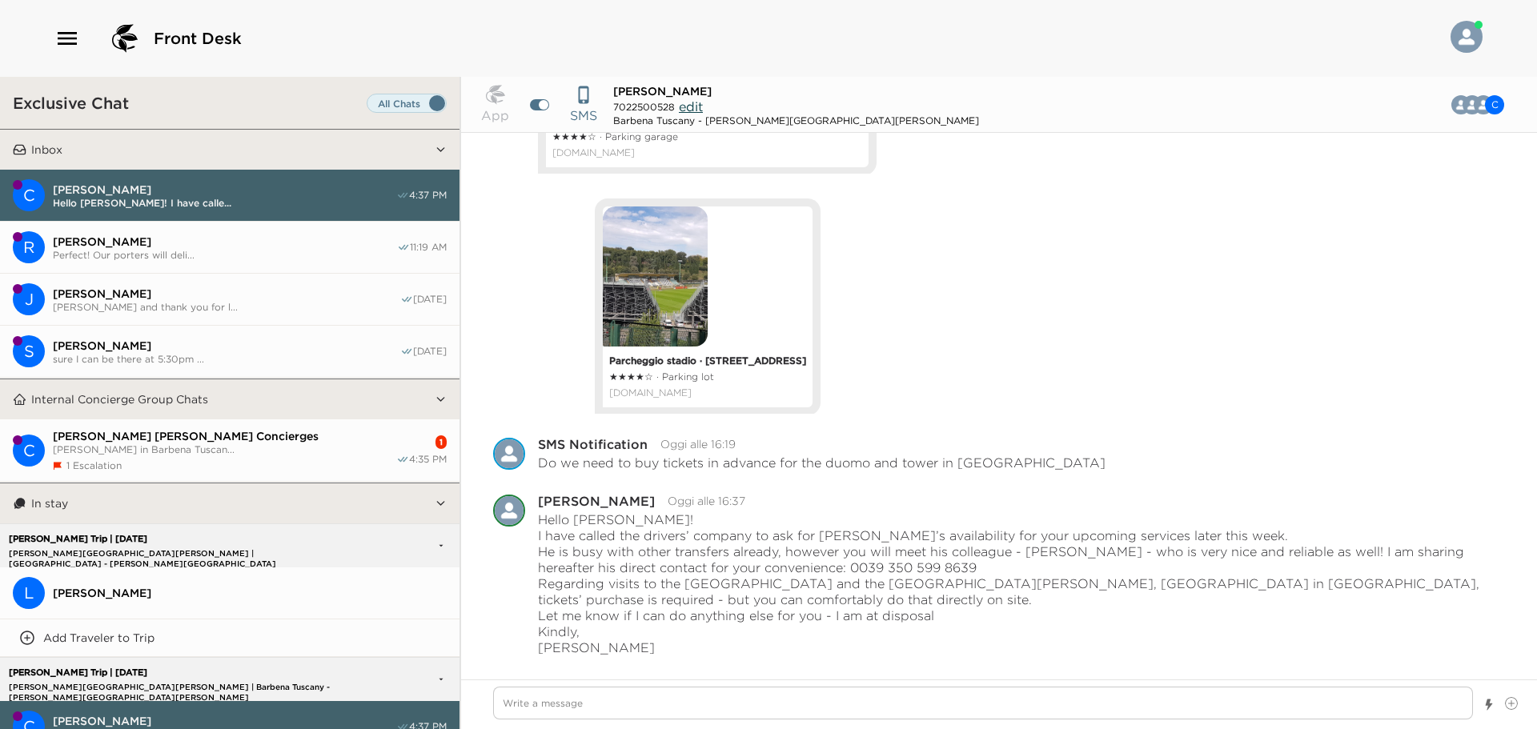
click at [255, 461] on div "1 Escalation" at bounding box center [224, 466] width 343 height 12
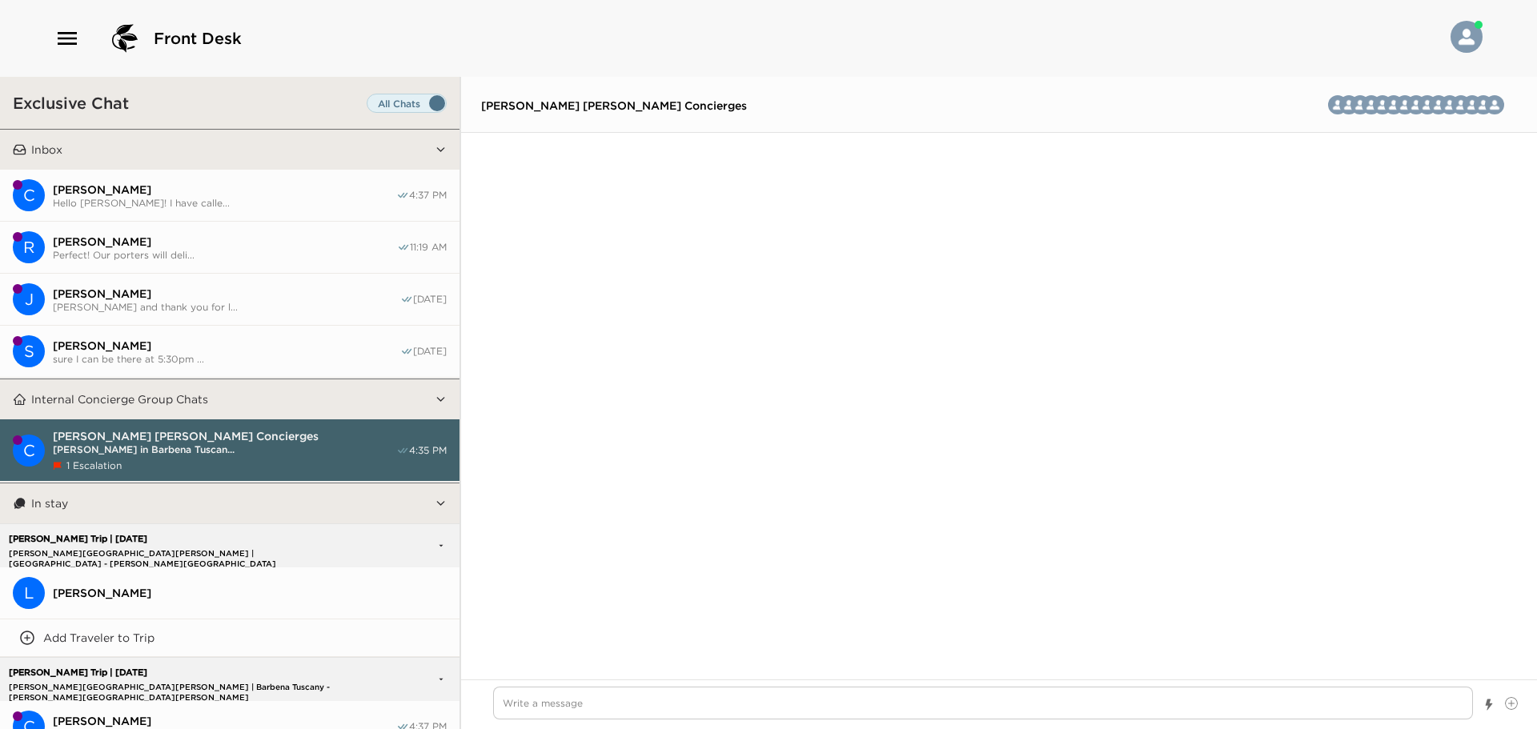
scroll to position [4446, 0]
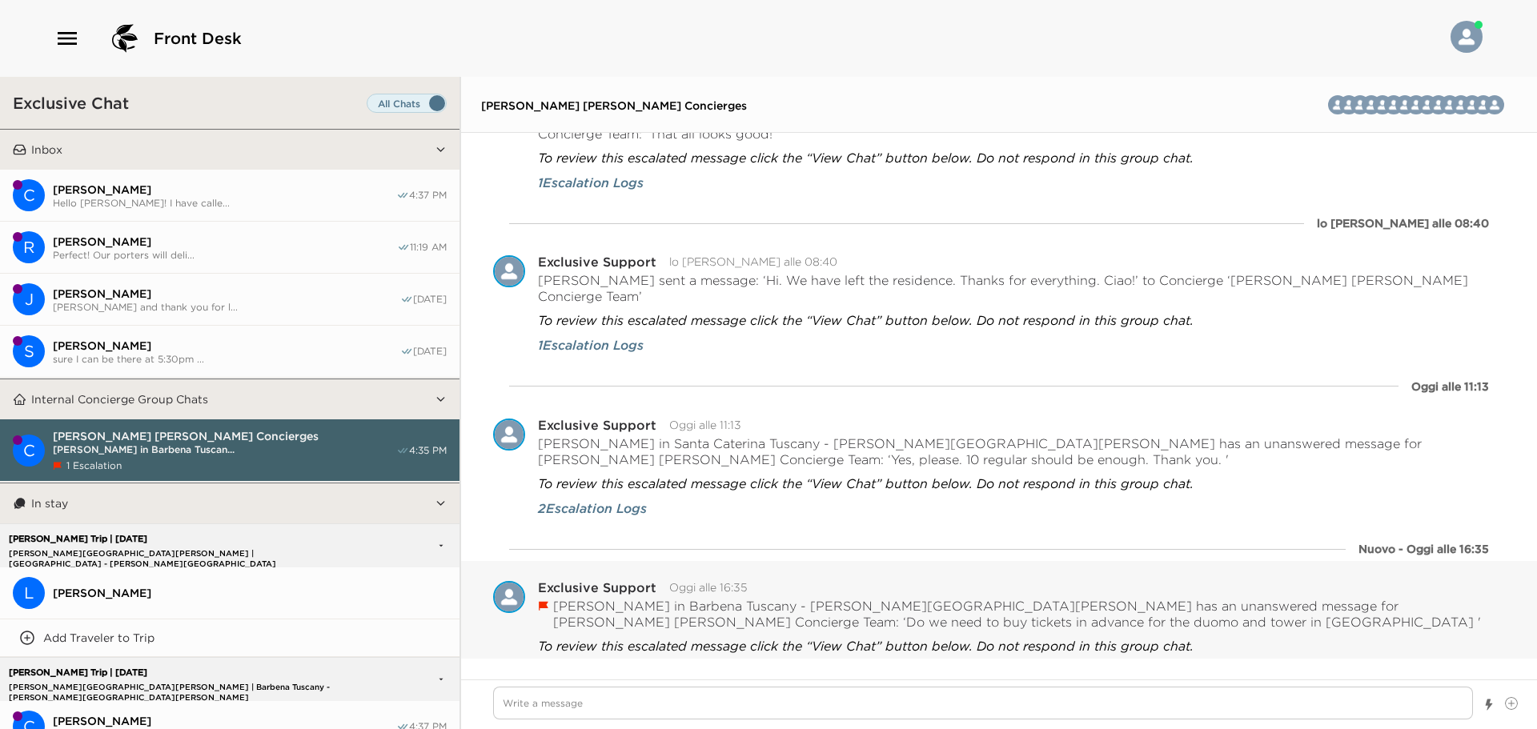
click at [647, 670] on button "Resolved" at bounding box center [649, 681] width 66 height 22
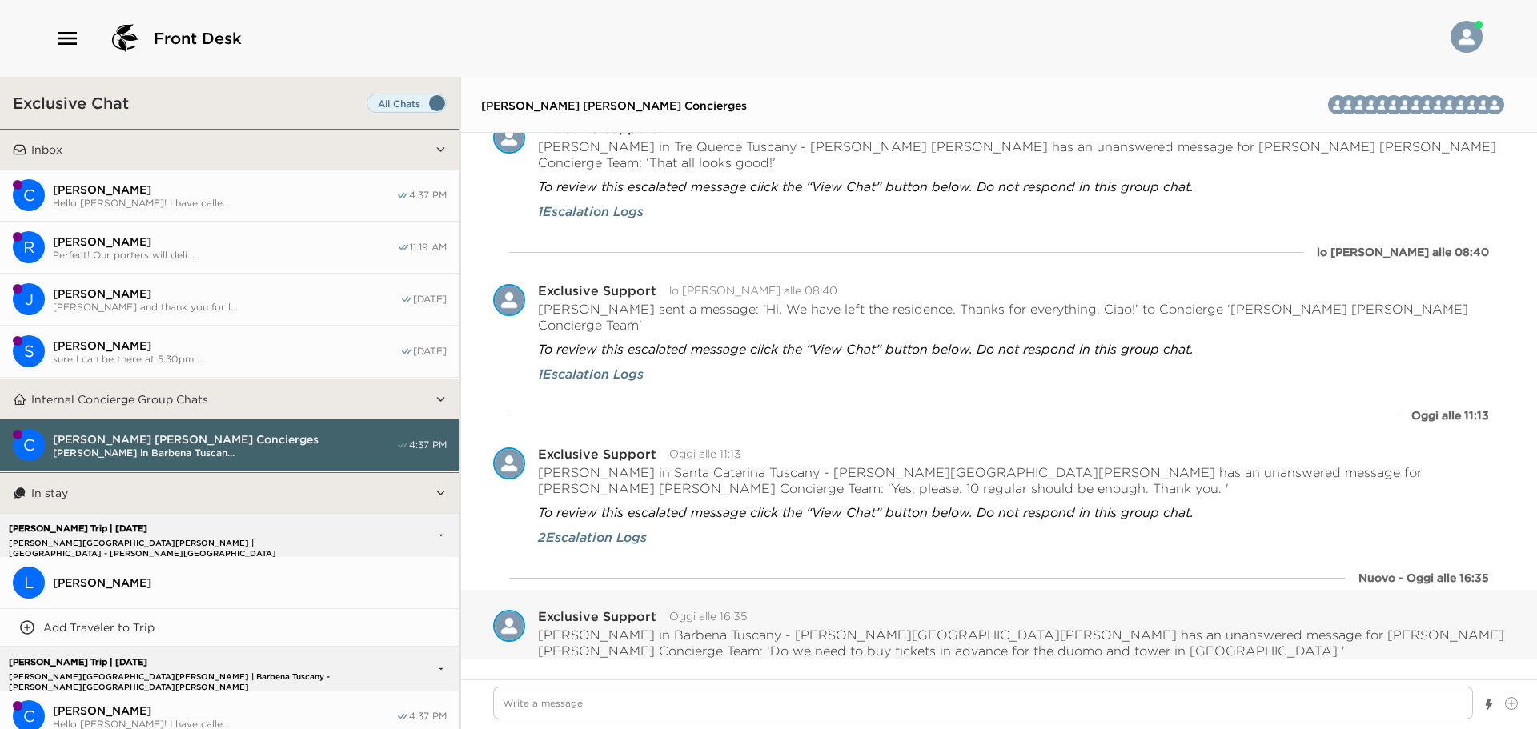
scroll to position [4436, 0]
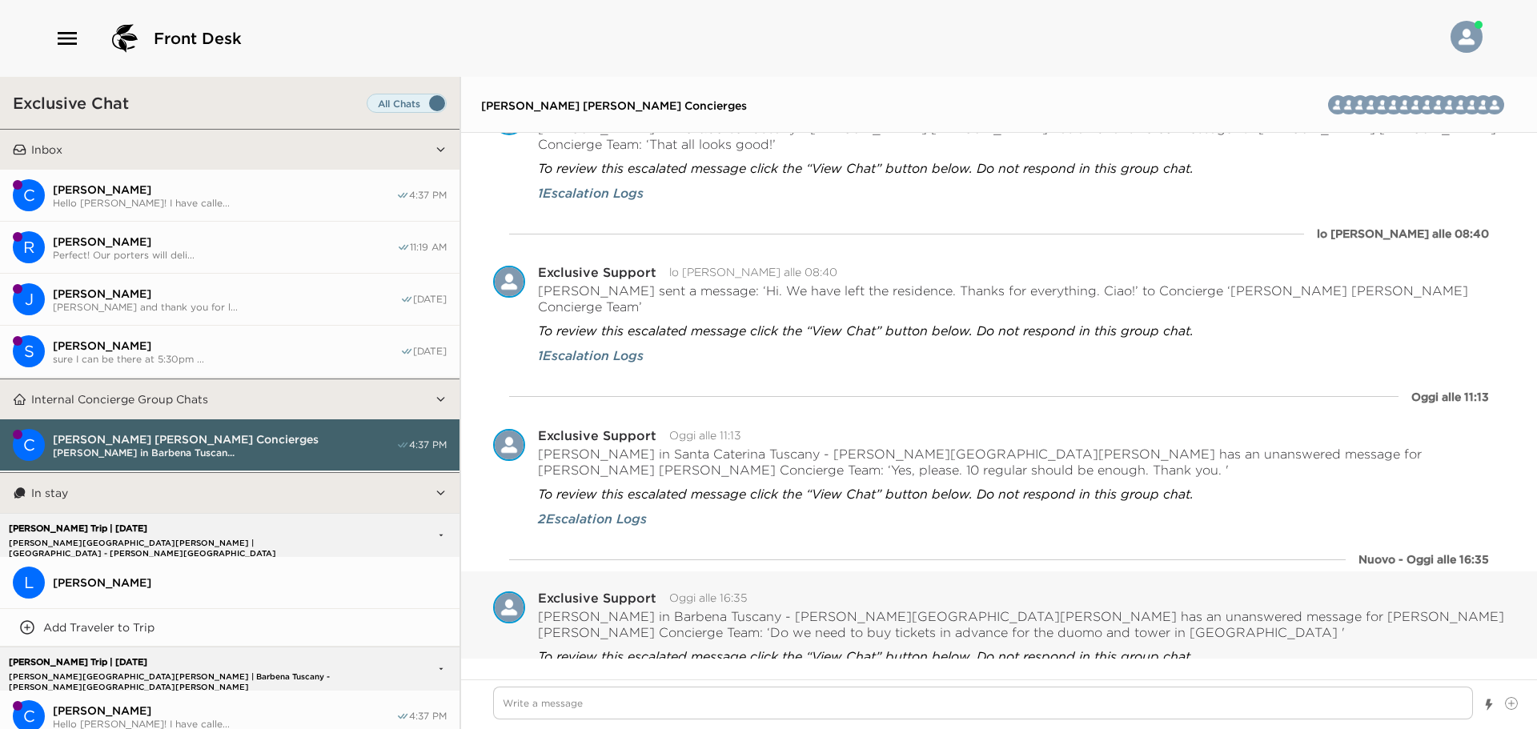
click at [219, 159] on button "Inbox" at bounding box center [230, 150] width 408 height 40
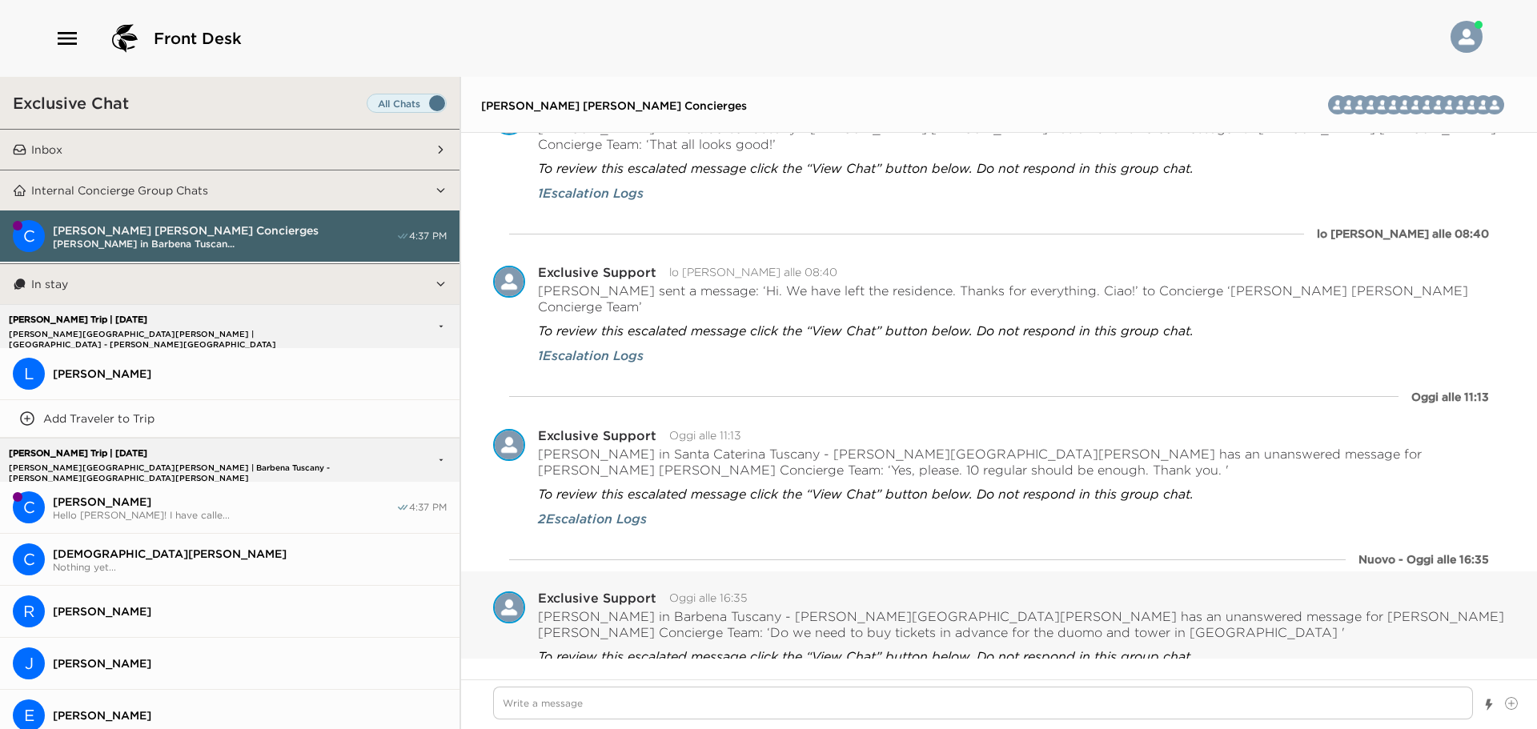
click at [222, 140] on button "Inbox" at bounding box center [230, 150] width 408 height 40
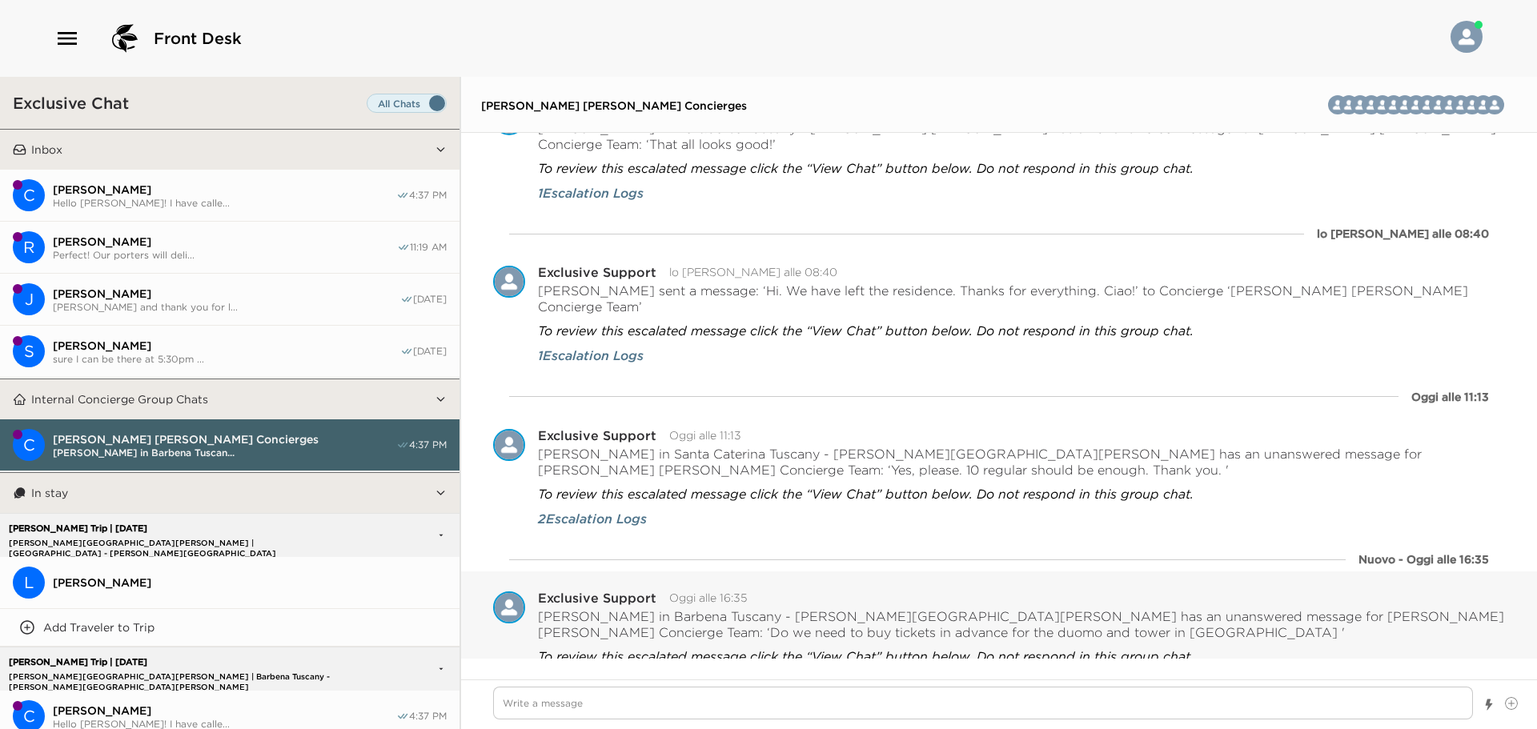
click at [276, 219] on button "C [PERSON_NAME] Hello [PERSON_NAME]! I have calle... 4:37 PM" at bounding box center [230, 196] width 460 height 52
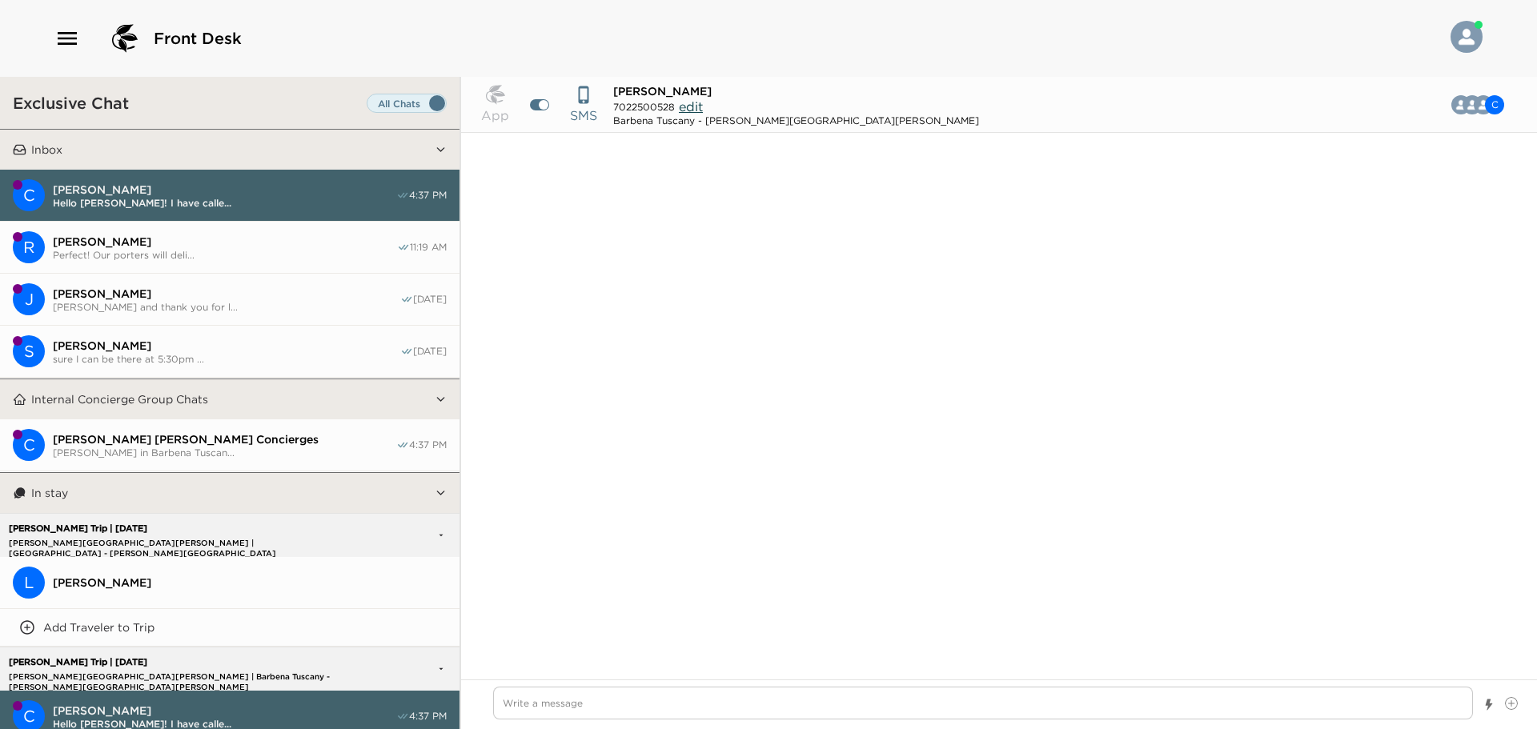
scroll to position [2810, 0]
